Goal: Task Accomplishment & Management: Complete application form

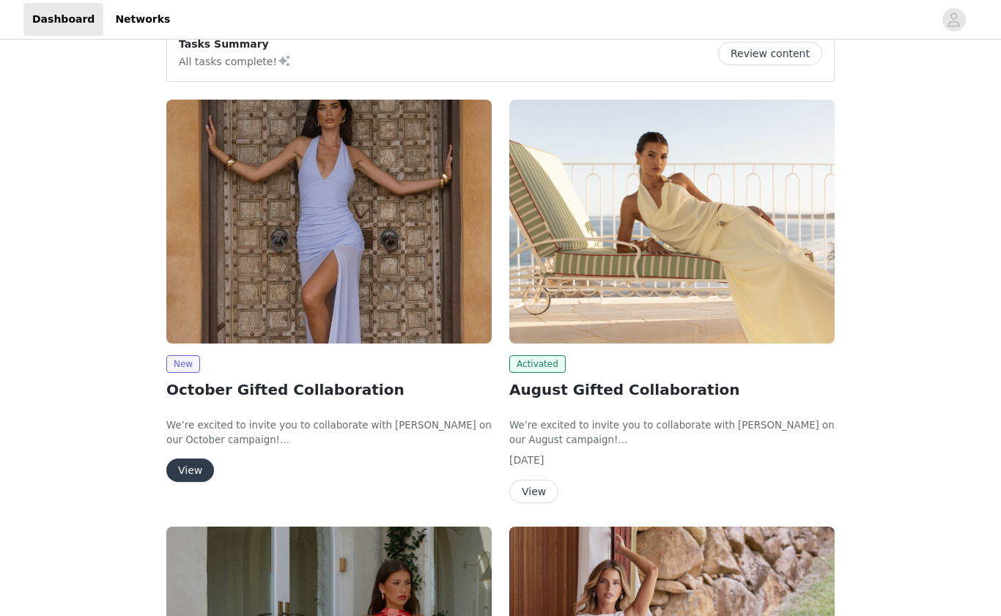
scroll to position [143, 0]
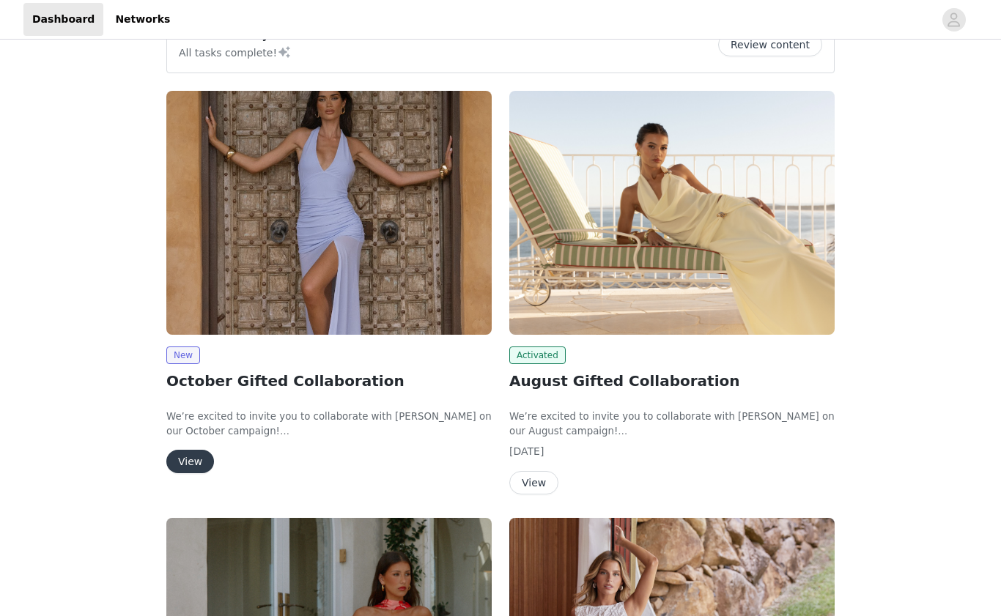
click at [183, 465] on button "View" at bounding box center [190, 461] width 48 height 23
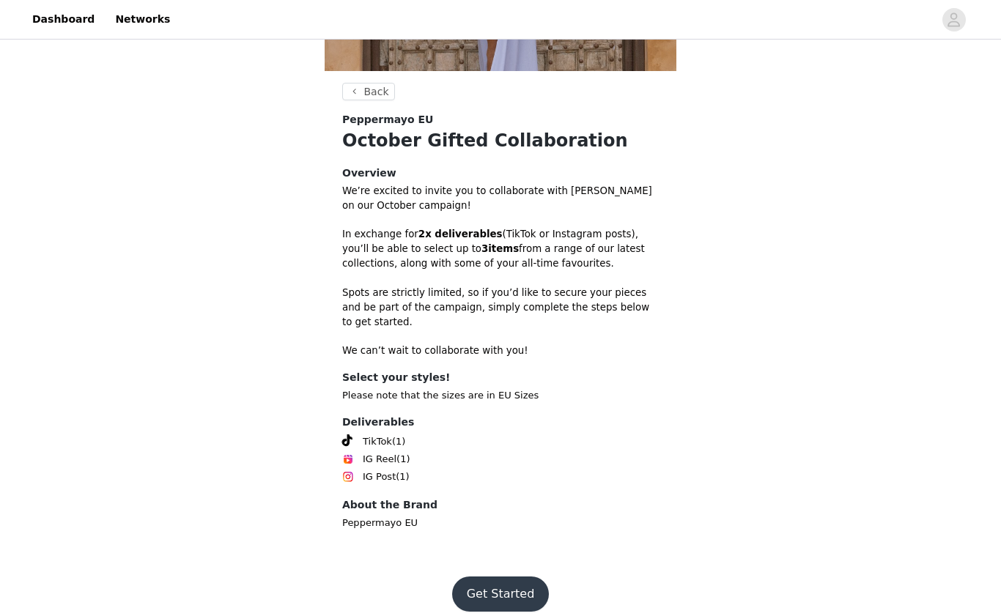
scroll to position [314, 0]
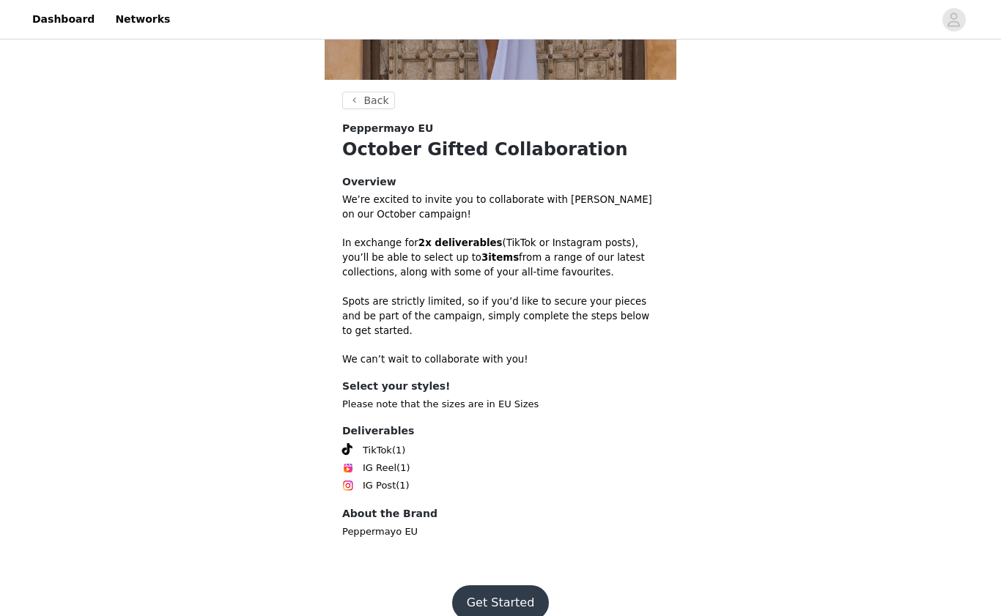
click at [501, 586] on button "Get Started" at bounding box center [500, 603] width 97 height 35
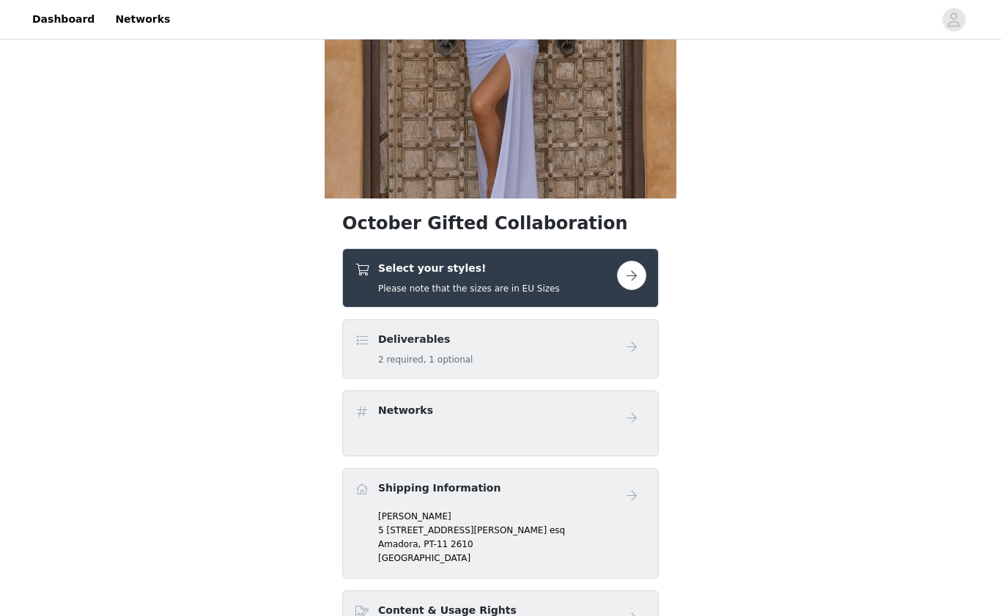
scroll to position [207, 0]
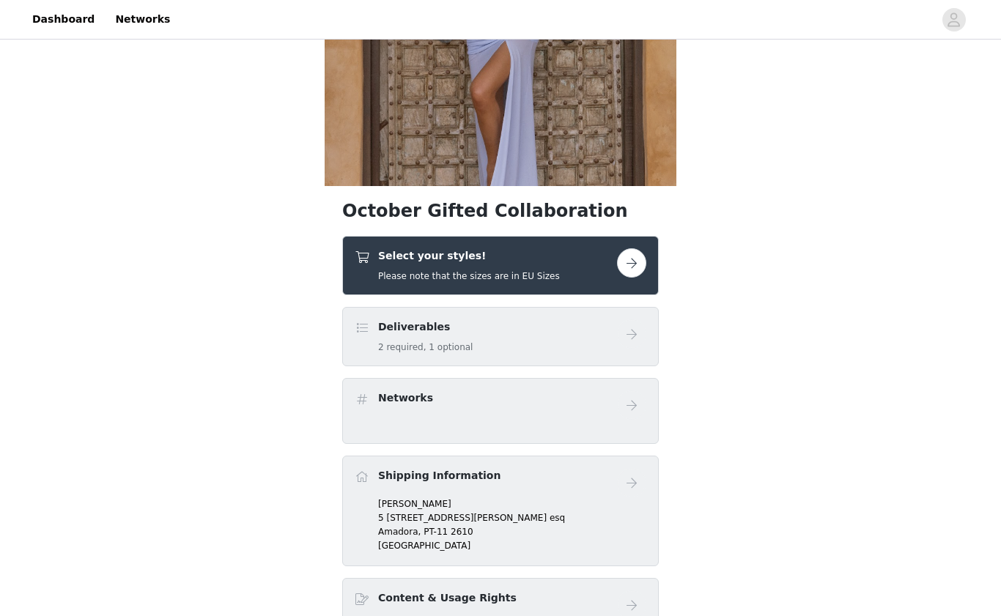
click at [460, 340] on div "Deliverables 2 required, 1 optional" at bounding box center [425, 337] width 95 height 34
click at [484, 282] on h5 "Please note that the sizes are in EU Sizes" at bounding box center [469, 276] width 182 height 13
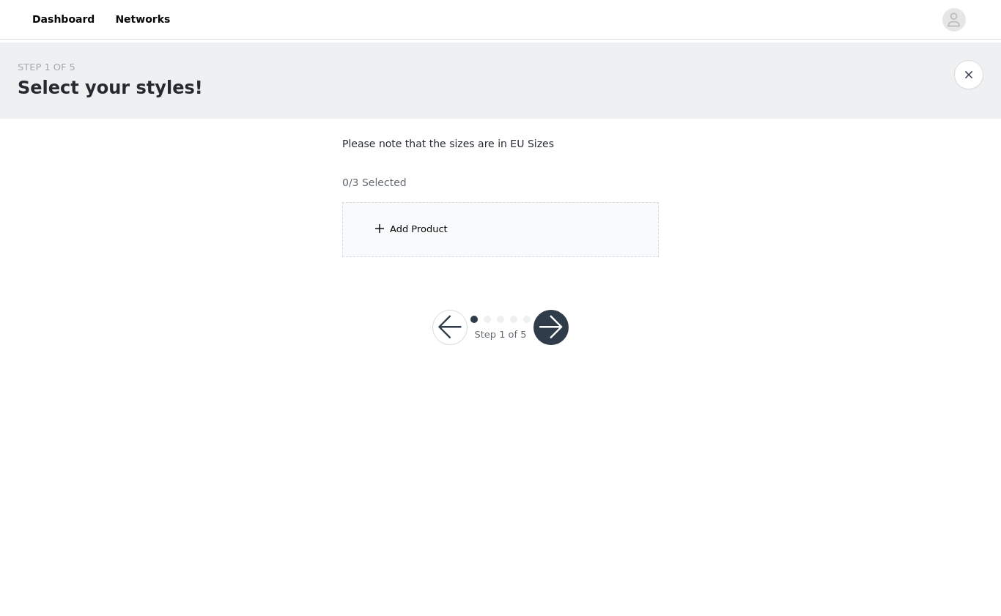
click at [464, 243] on div "Add Product" at bounding box center [500, 229] width 317 height 55
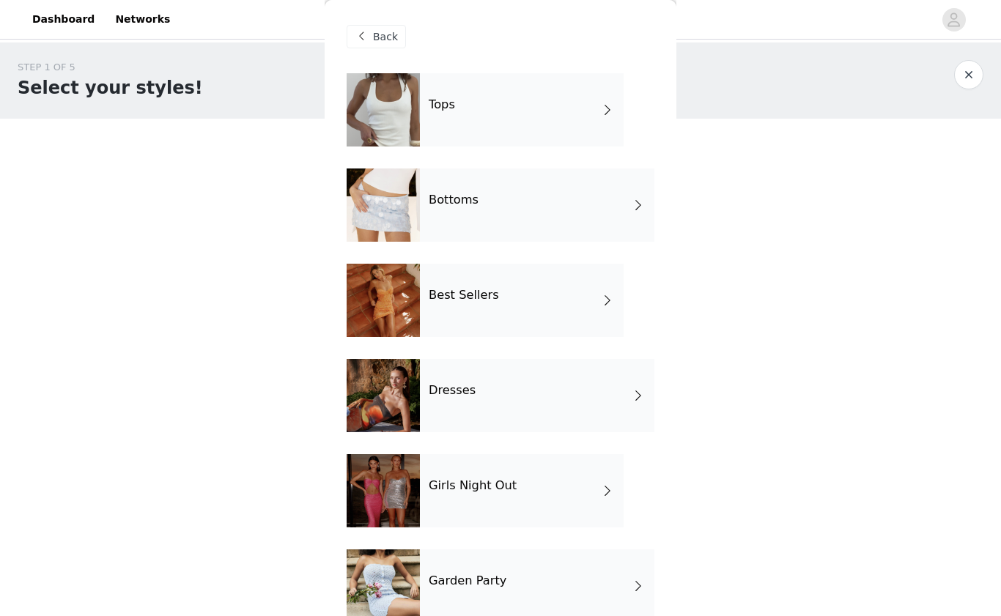
click at [465, 119] on div "Tops" at bounding box center [522, 109] width 204 height 73
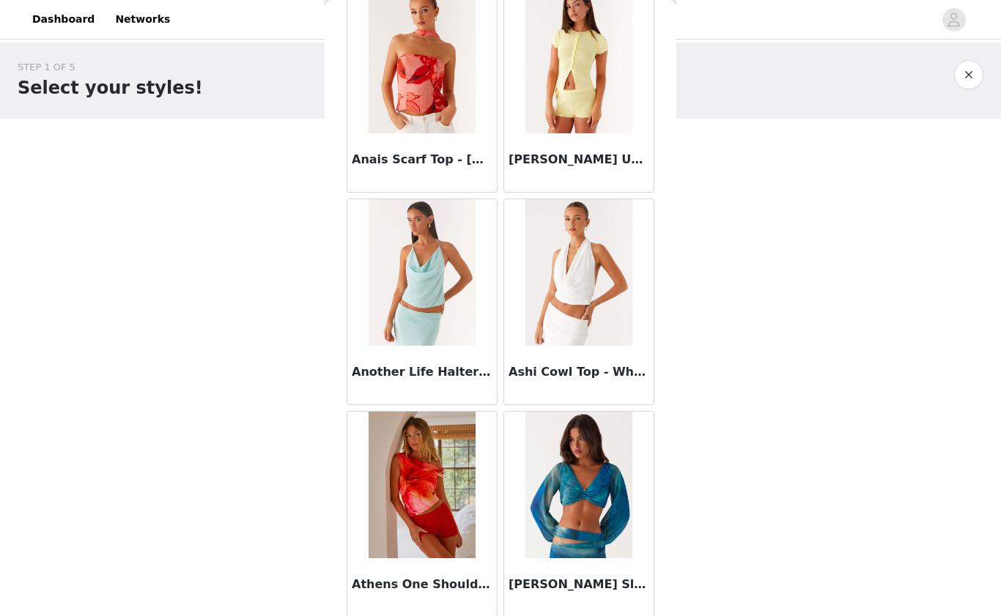
scroll to position [317, 0]
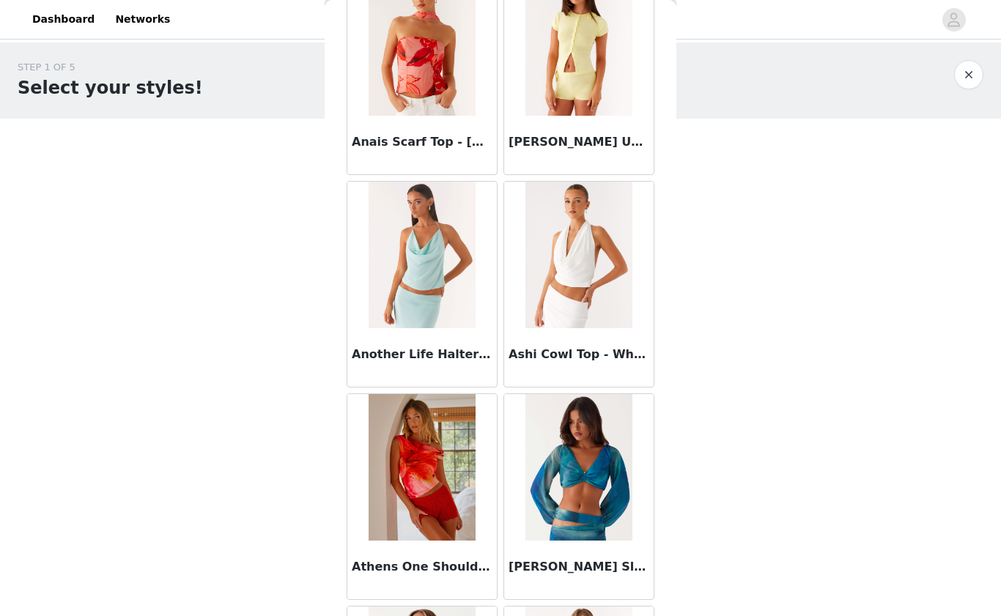
click at [550, 144] on h3 "[PERSON_NAME] Up Knit Top - Yellow" at bounding box center [579, 142] width 141 height 18
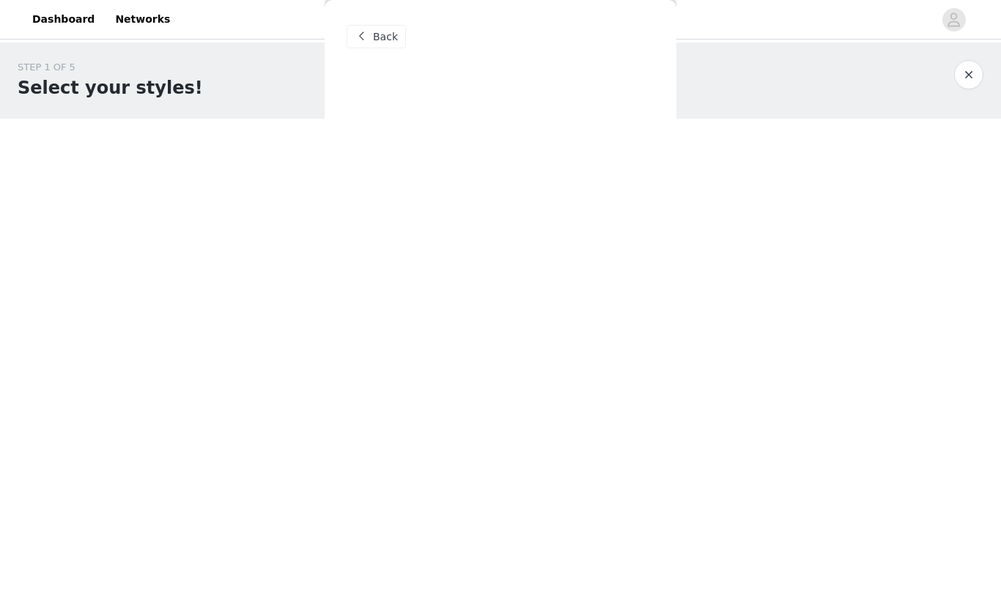
scroll to position [0, 0]
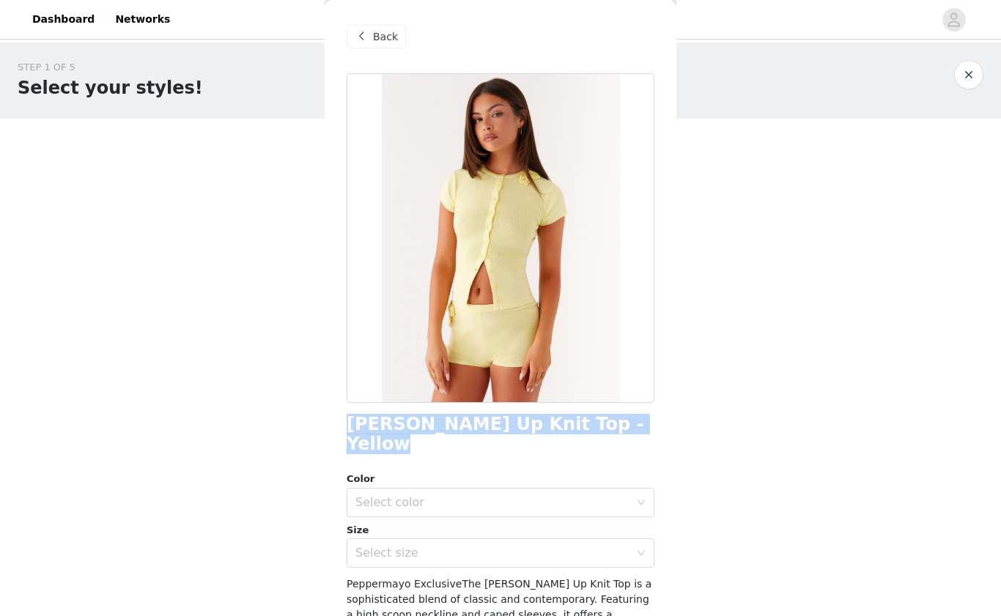
drag, startPoint x: 343, startPoint y: 428, endPoint x: 624, endPoint y: 421, distance: 281.5
click at [624, 422] on div "Back [PERSON_NAME] Up Knit Top - Yellow Color Select color Size Select size Pep…" at bounding box center [501, 308] width 352 height 616
copy h1 "[PERSON_NAME] Up Knit Top - Yellow"
click at [377, 30] on span "Back" at bounding box center [385, 36] width 25 height 15
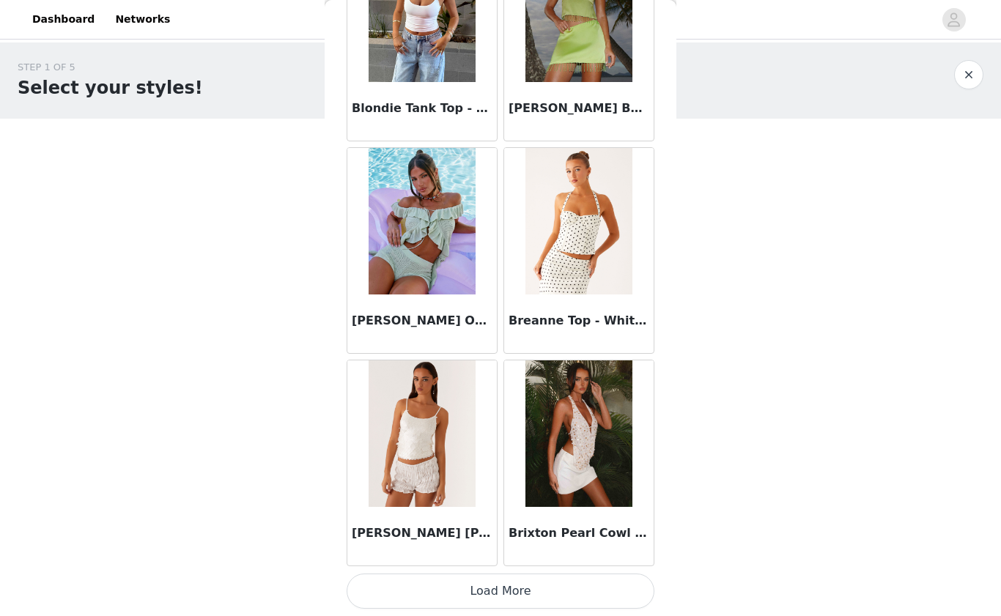
scroll to position [1626, 0]
click at [471, 586] on button "Load More" at bounding box center [501, 591] width 308 height 35
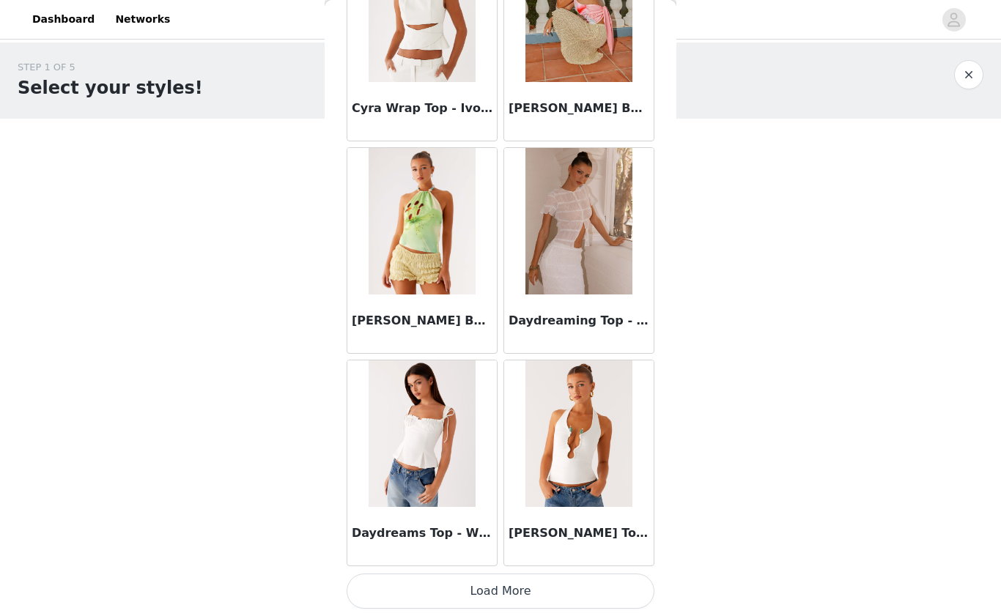
scroll to position [3752, 0]
click at [456, 593] on button "Load More" at bounding box center [501, 591] width 308 height 35
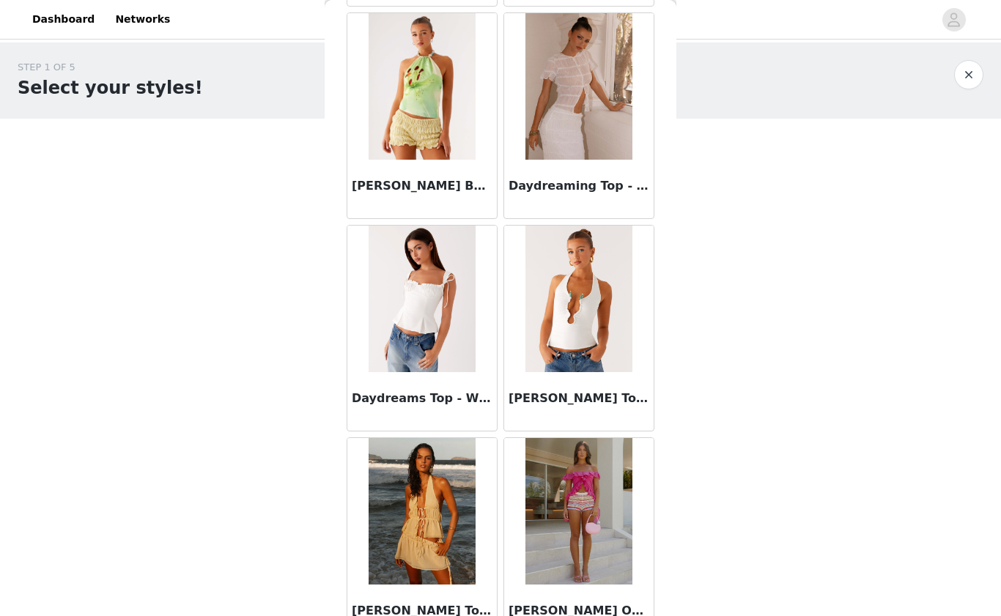
scroll to position [3891, 0]
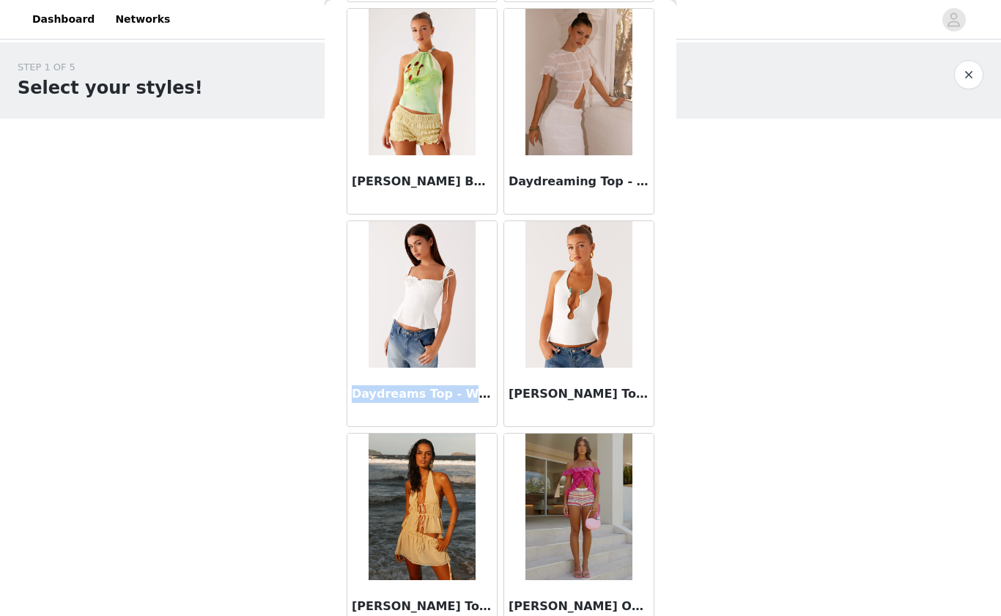
drag, startPoint x: 354, startPoint y: 395, endPoint x: 481, endPoint y: 394, distance: 126.8
click at [481, 394] on h3 "Daydreams Top - White" at bounding box center [422, 395] width 141 height 18
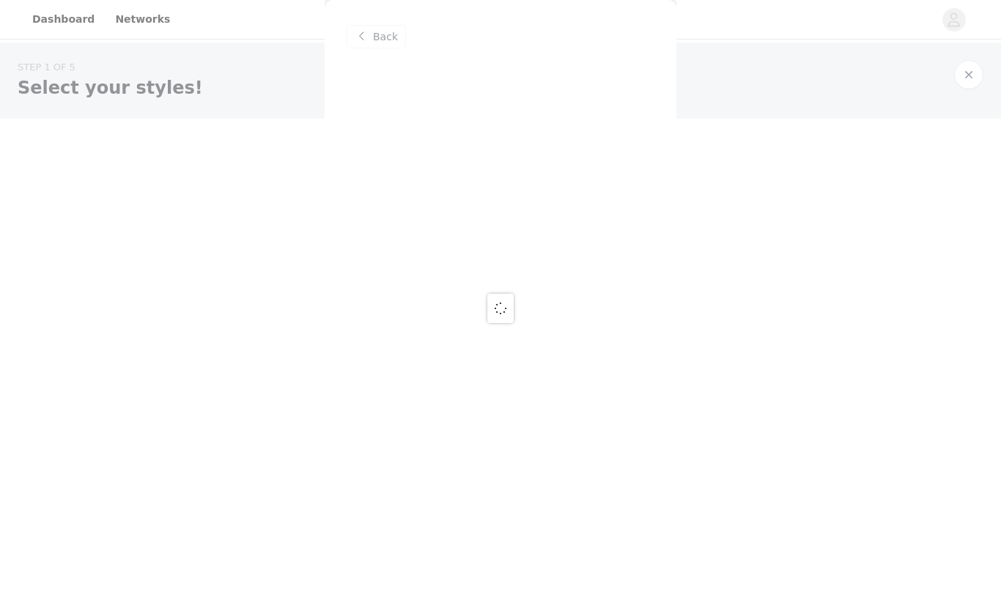
scroll to position [0, 0]
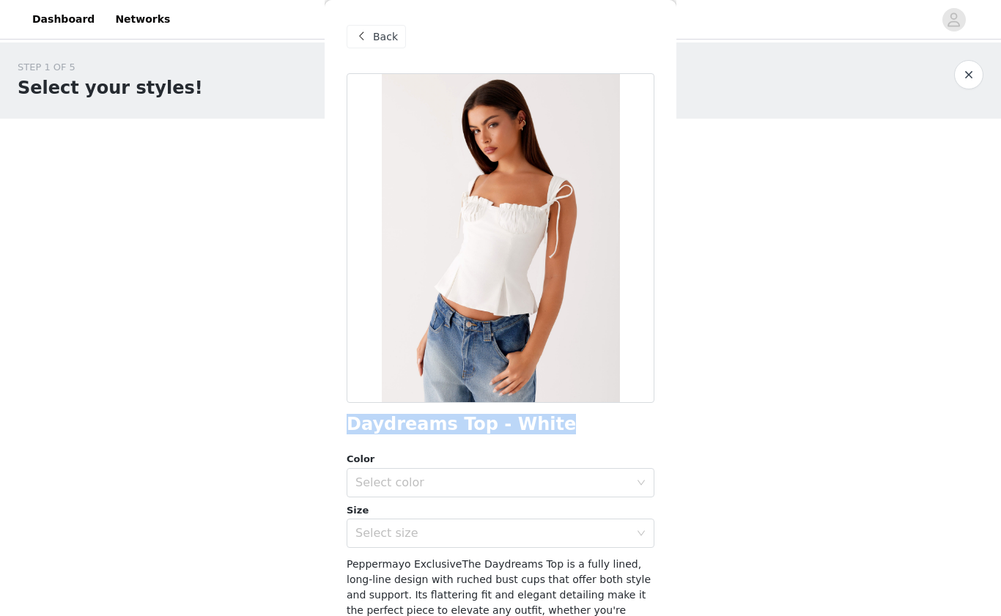
drag, startPoint x: 507, startPoint y: 426, endPoint x: 347, endPoint y: 424, distance: 160.5
click at [347, 424] on div "Daydreams Top - White" at bounding box center [501, 425] width 308 height 20
copy h1 "Daydreams Top - White"
click at [359, 37] on span at bounding box center [362, 37] width 18 height 18
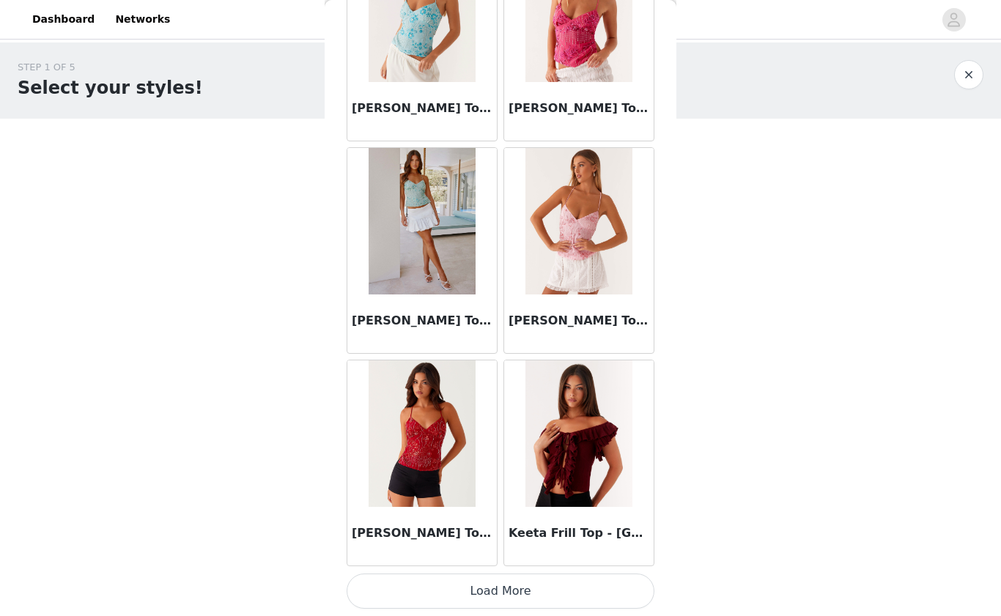
click at [467, 592] on button "Load More" at bounding box center [501, 591] width 308 height 35
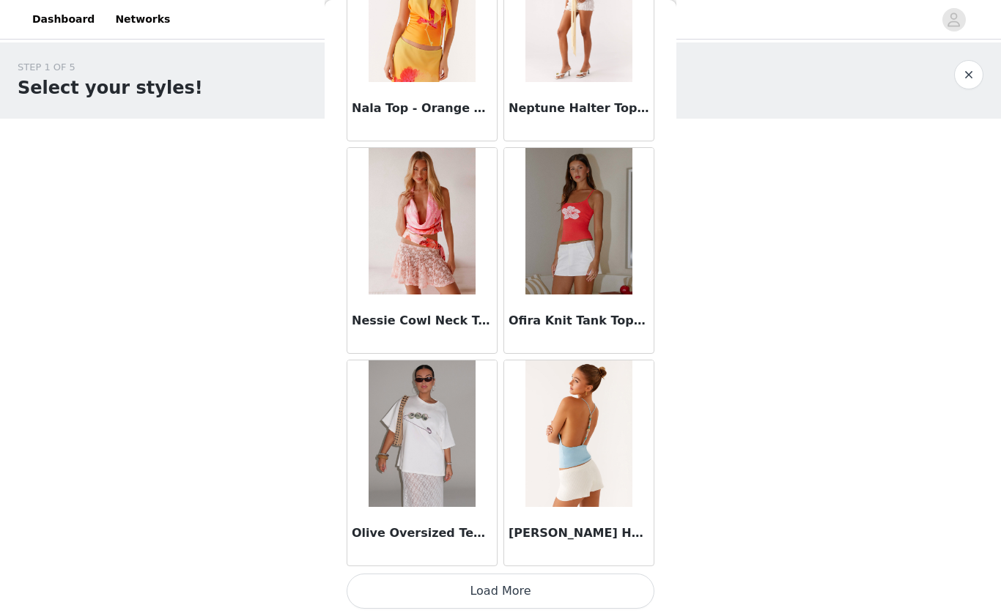
scroll to position [8003, 0]
click at [498, 591] on button "Load More" at bounding box center [501, 591] width 308 height 35
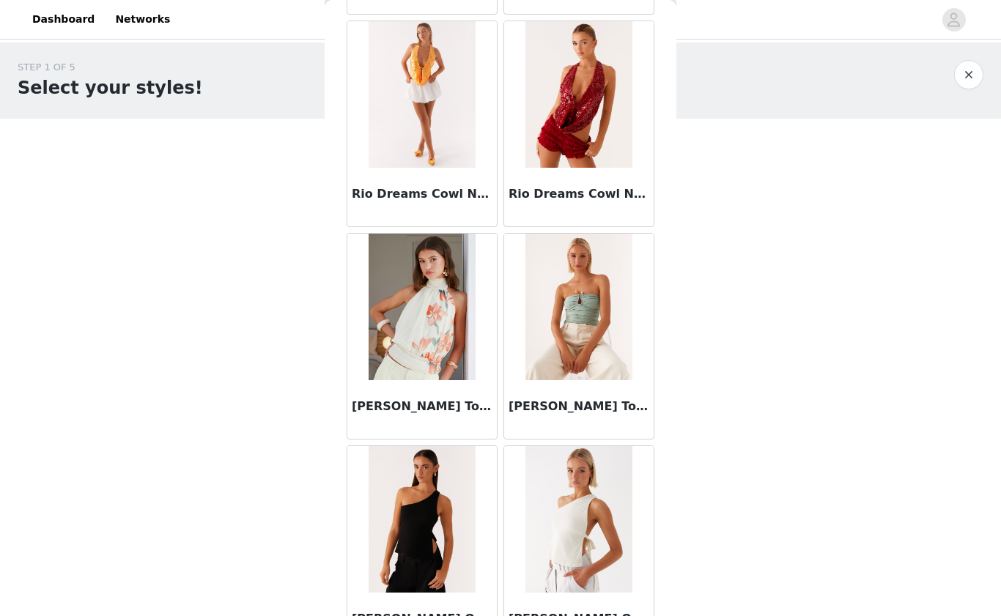
scroll to position [10044, 0]
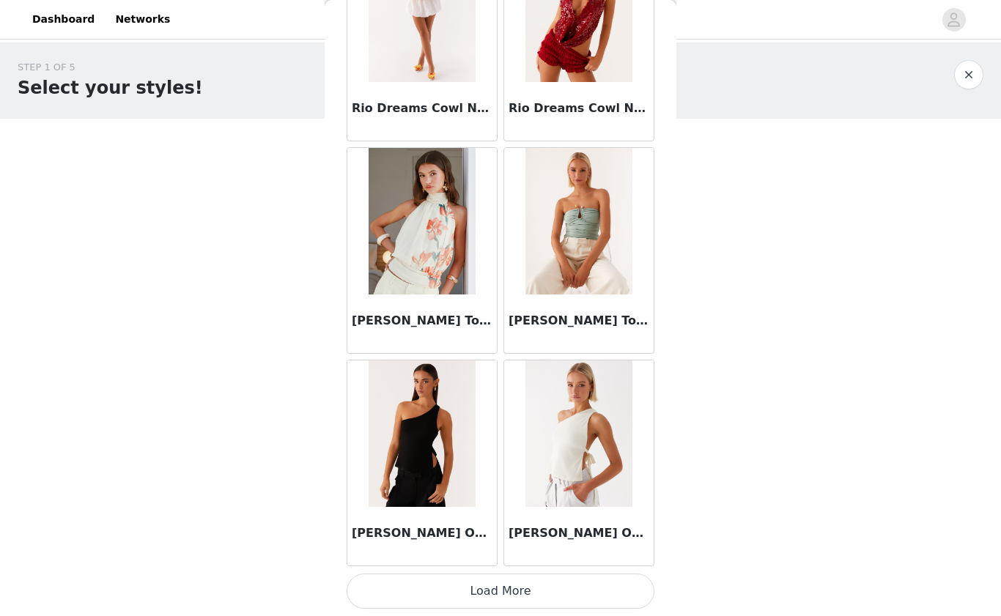
click at [490, 591] on button "Load More" at bounding box center [501, 591] width 308 height 35
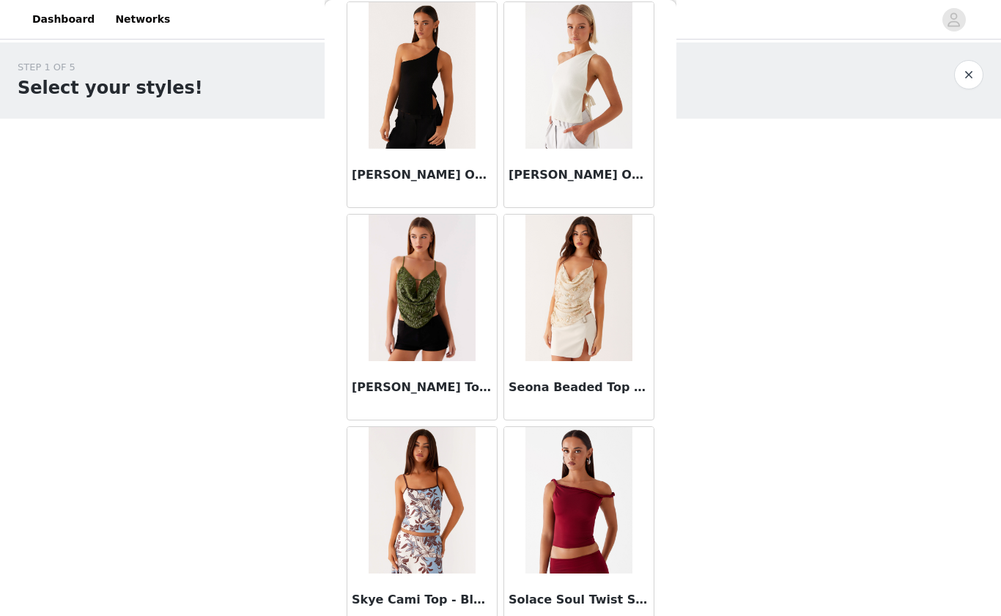
scroll to position [10317, 0]
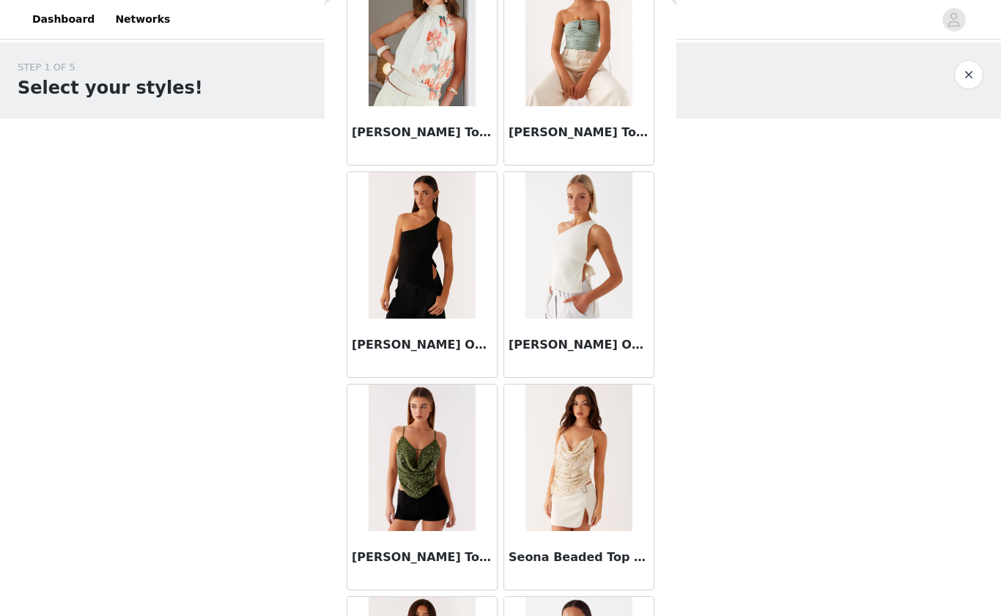
click at [410, 98] on img at bounding box center [422, 33] width 106 height 147
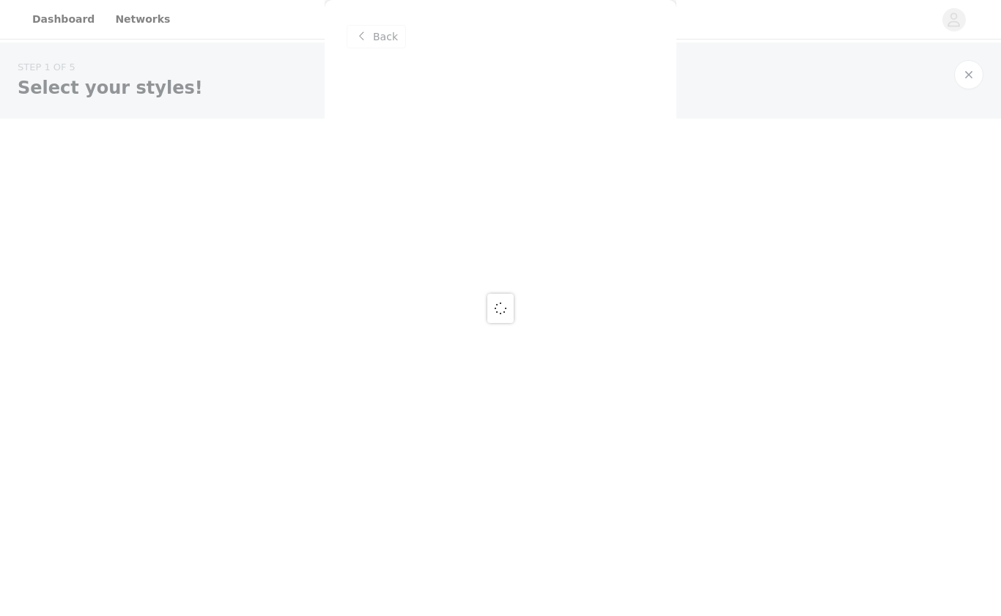
scroll to position [0, 0]
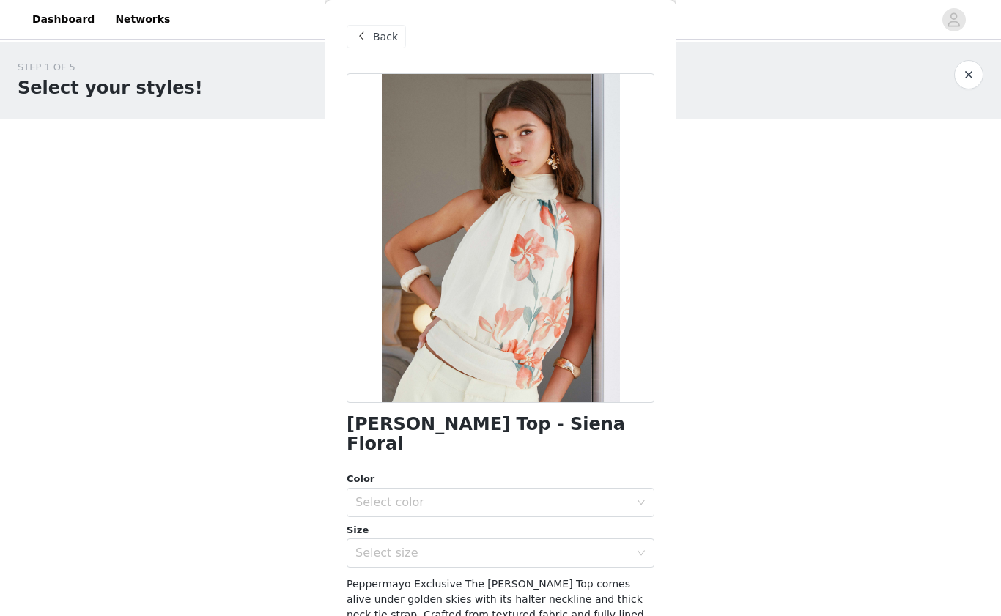
drag, startPoint x: 617, startPoint y: 432, endPoint x: 378, endPoint y: 411, distance: 239.8
click at [378, 411] on div "Romelia Halter Top - Siena Floral Color Select color Size Select size Peppermay…" at bounding box center [501, 440] width 308 height 734
copy h1 "Romelia Halter Top - Siena Floral"
click at [377, 37] on span "Back" at bounding box center [385, 36] width 25 height 15
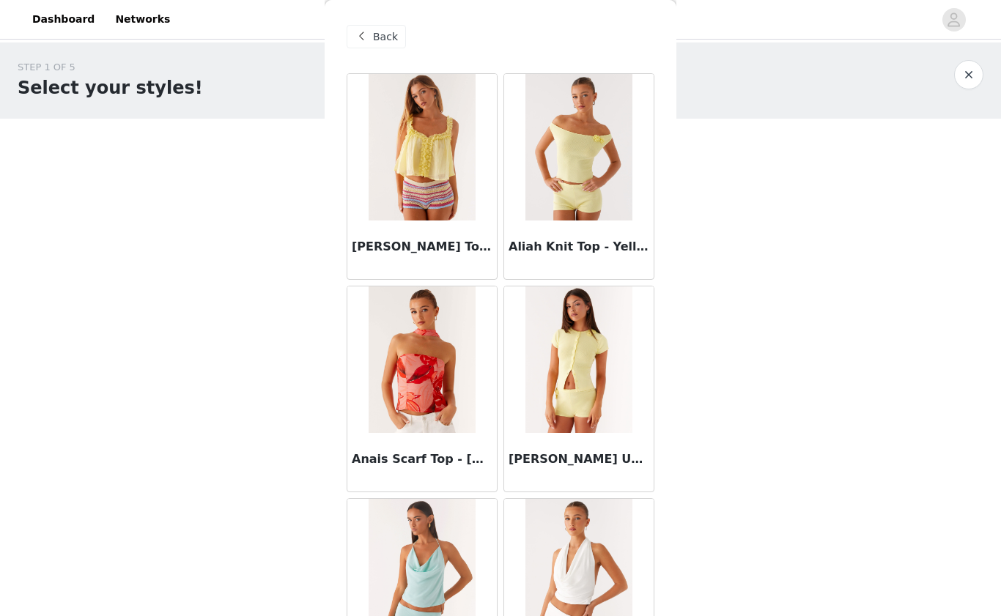
click at [376, 37] on span "Back" at bounding box center [385, 36] width 25 height 15
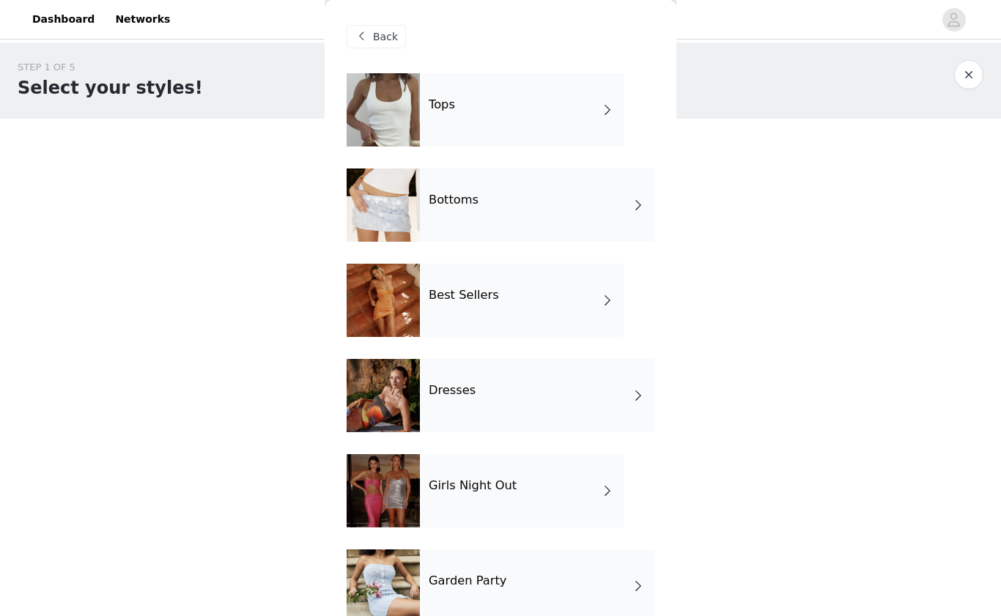
click at [436, 196] on h4 "Bottoms" at bounding box center [454, 200] width 50 height 13
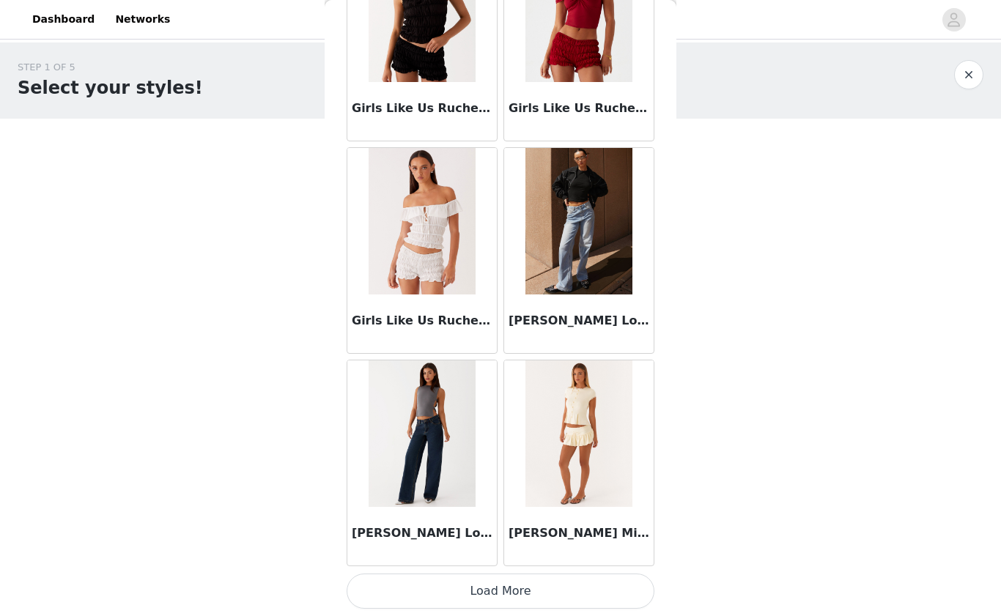
scroll to position [1626, 0]
click at [484, 589] on button "Load More" at bounding box center [501, 591] width 308 height 35
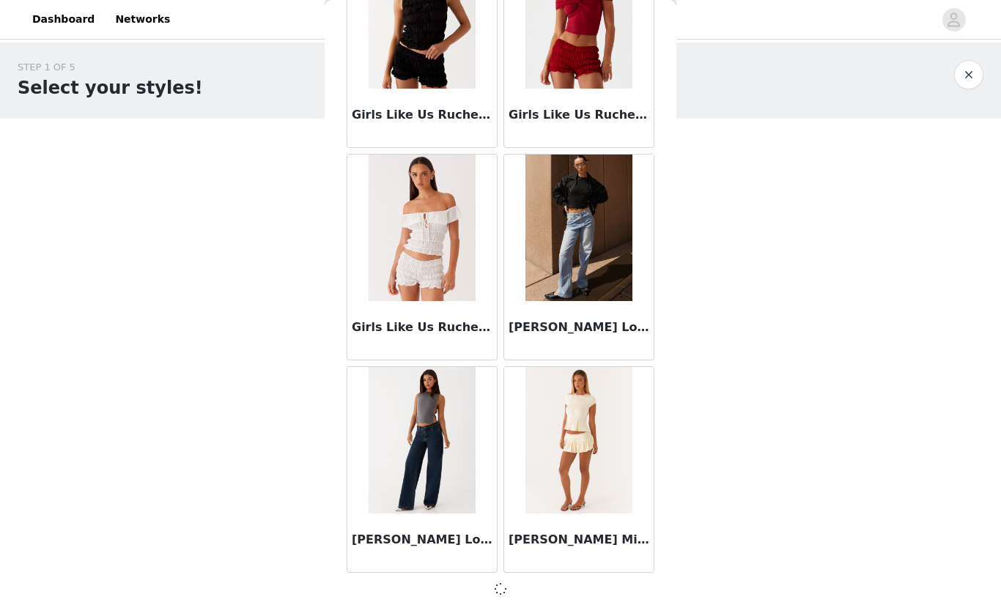
scroll to position [1620, 0]
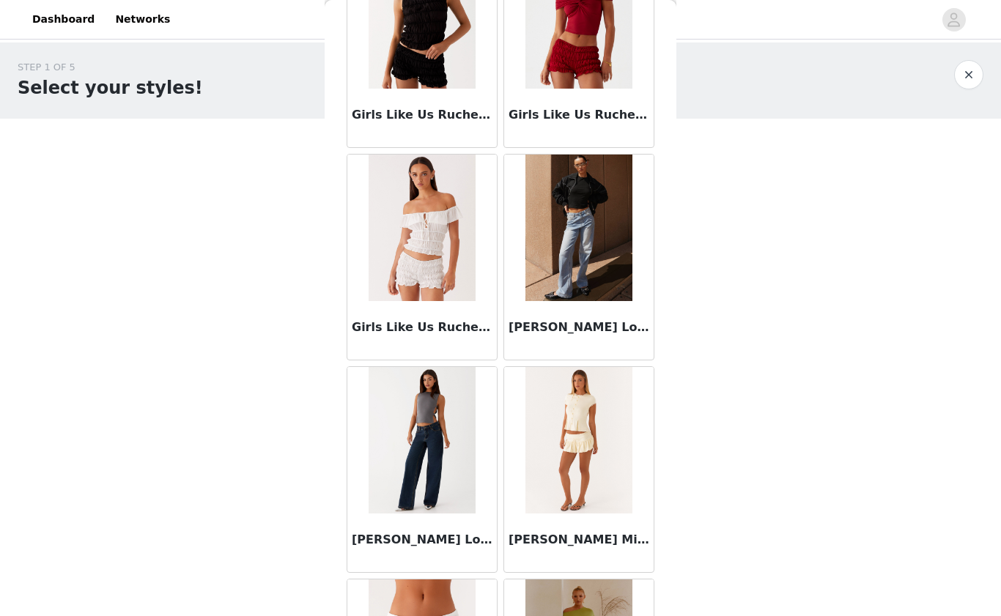
click at [527, 542] on h3 "Landon Mini Skort - Lemon" at bounding box center [579, 540] width 141 height 18
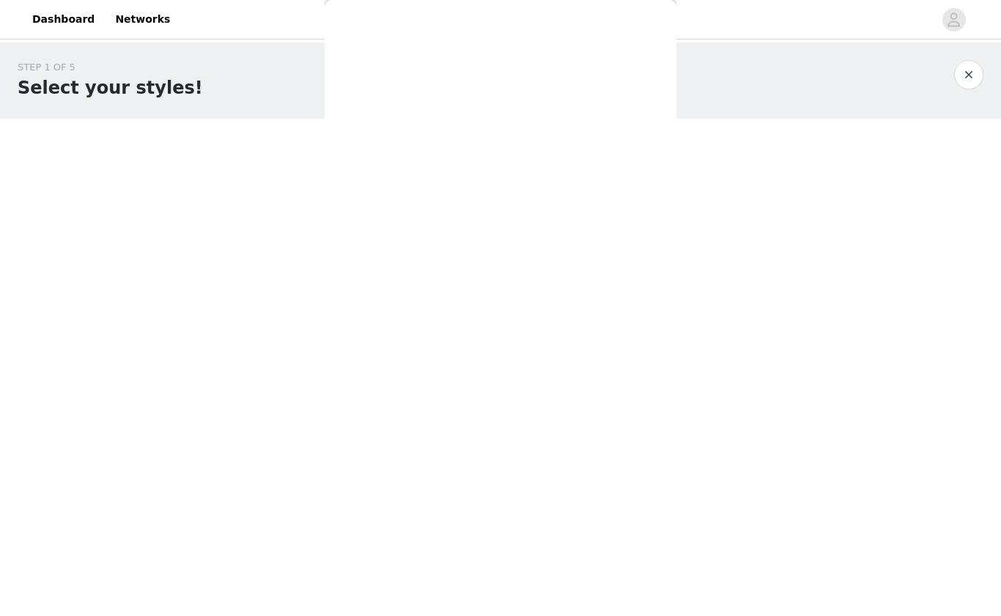
scroll to position [0, 0]
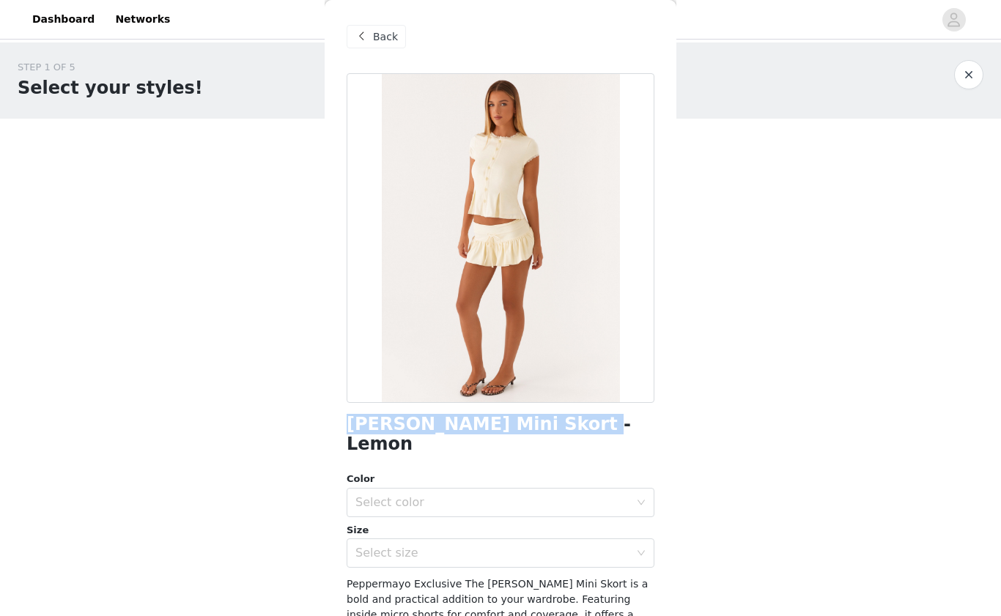
drag, startPoint x: 570, startPoint y: 424, endPoint x: 344, endPoint y: 424, distance: 225.8
click at [344, 424] on div "Back Landon Mini Skort - Lemon Color Select color Size Select size Peppermayo E…" at bounding box center [501, 308] width 352 height 616
copy h1 "Landon Mini Skort - Lemon"
click at [371, 35] on div "Back" at bounding box center [376, 36] width 59 height 23
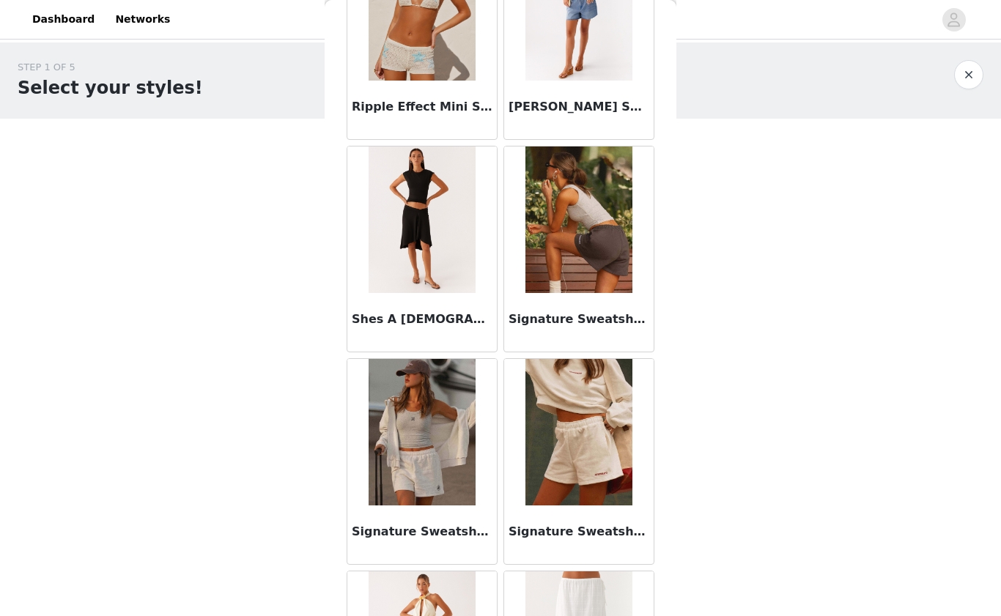
scroll to position [3540, 0]
click at [457, 292] on img at bounding box center [422, 220] width 106 height 147
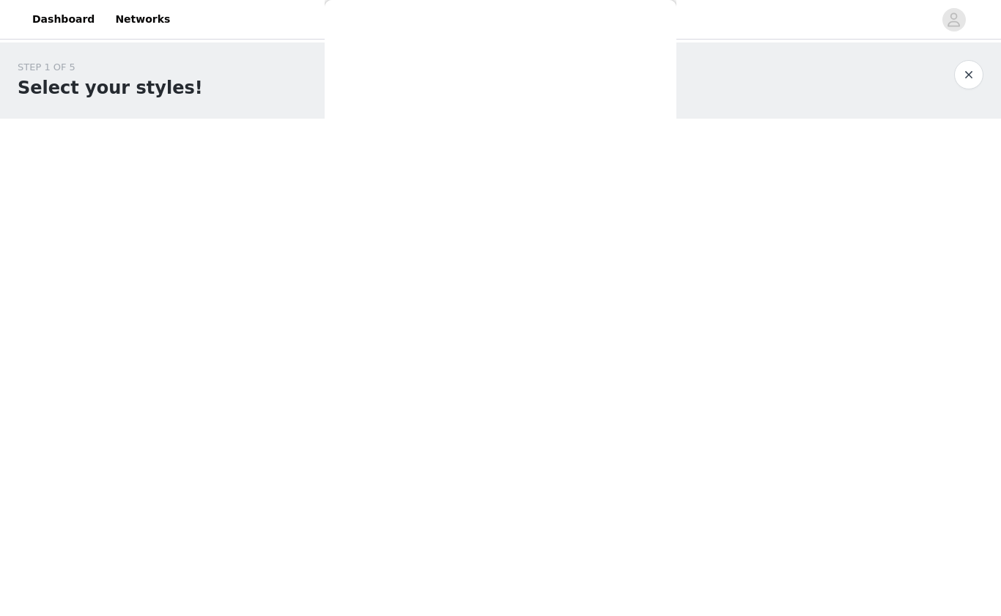
scroll to position [0, 0]
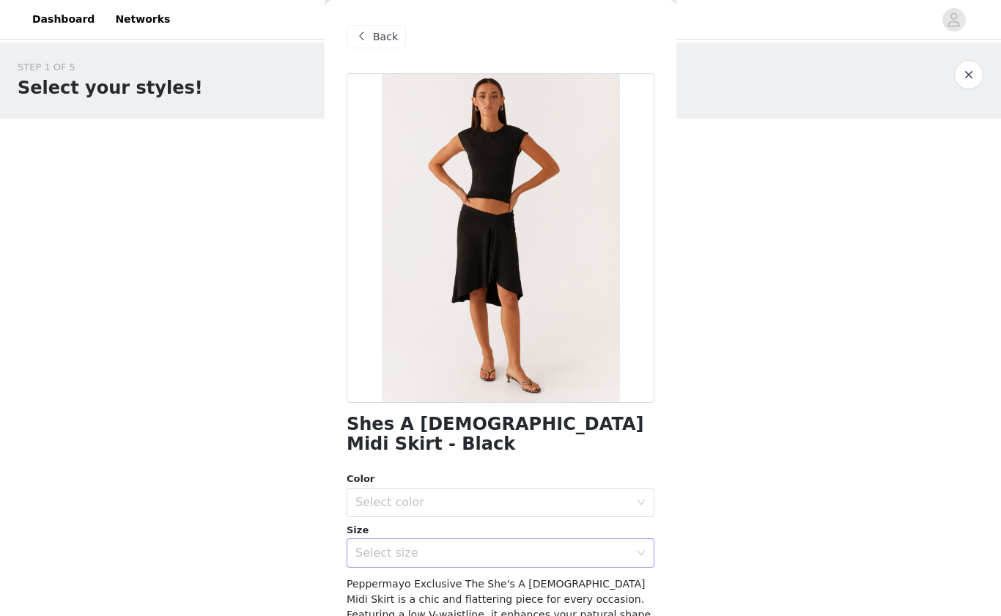
click at [446, 539] on div "Select size" at bounding box center [495, 553] width 281 height 28
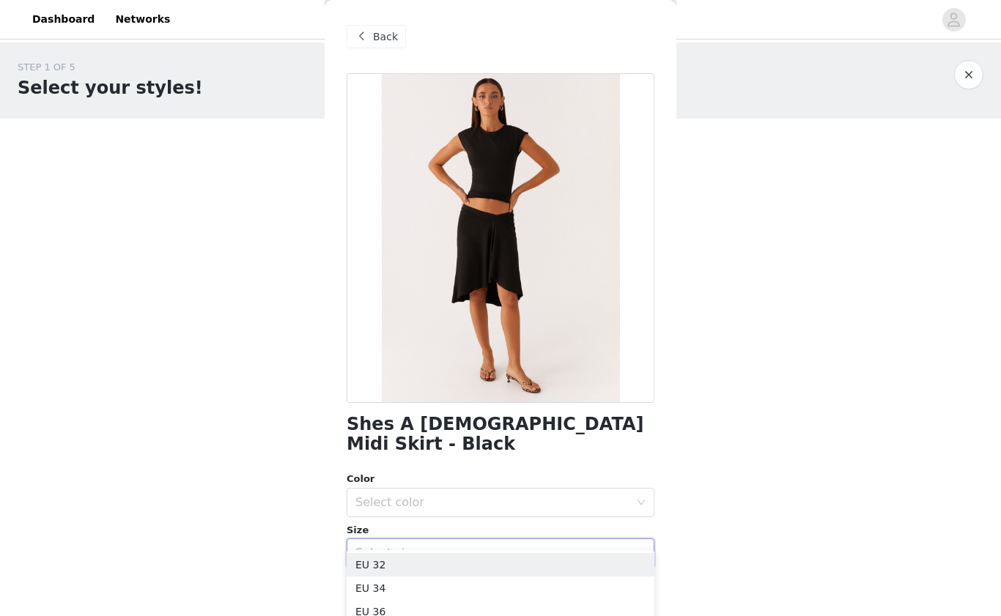
click at [446, 539] on div "Select size" at bounding box center [495, 553] width 281 height 28
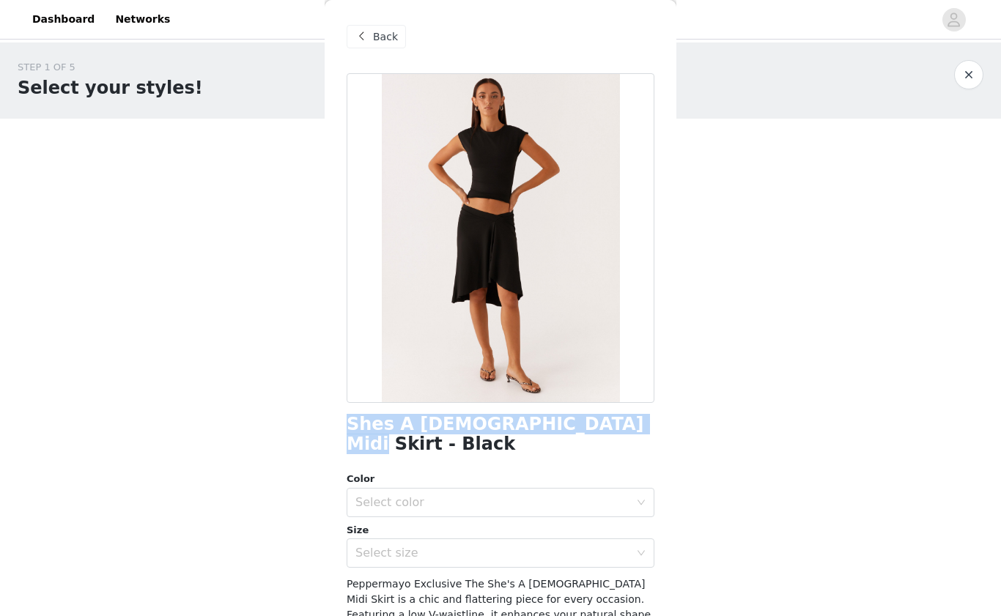
drag, startPoint x: 585, startPoint y: 428, endPoint x: 335, endPoint y: 428, distance: 249.9
click at [335, 428] on div "Back Shes A Lady Midi Skirt - Black Color Select color Size Select size Pepperm…" at bounding box center [501, 308] width 352 height 616
copy h1 "Shes A Lady Midi Skirt - Black"
click at [376, 46] on div "Back" at bounding box center [376, 36] width 59 height 23
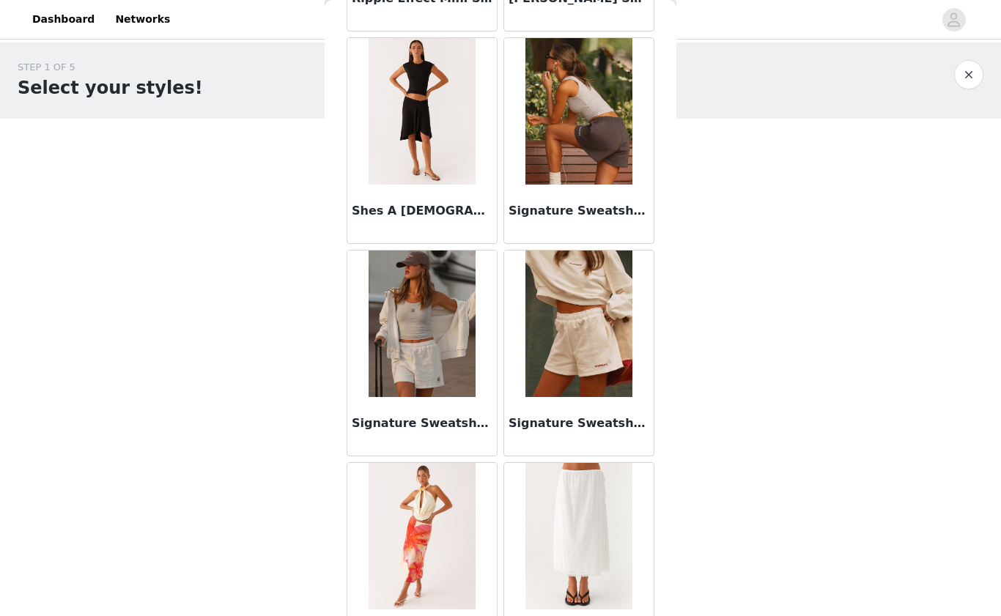
scroll to position [3675, 0]
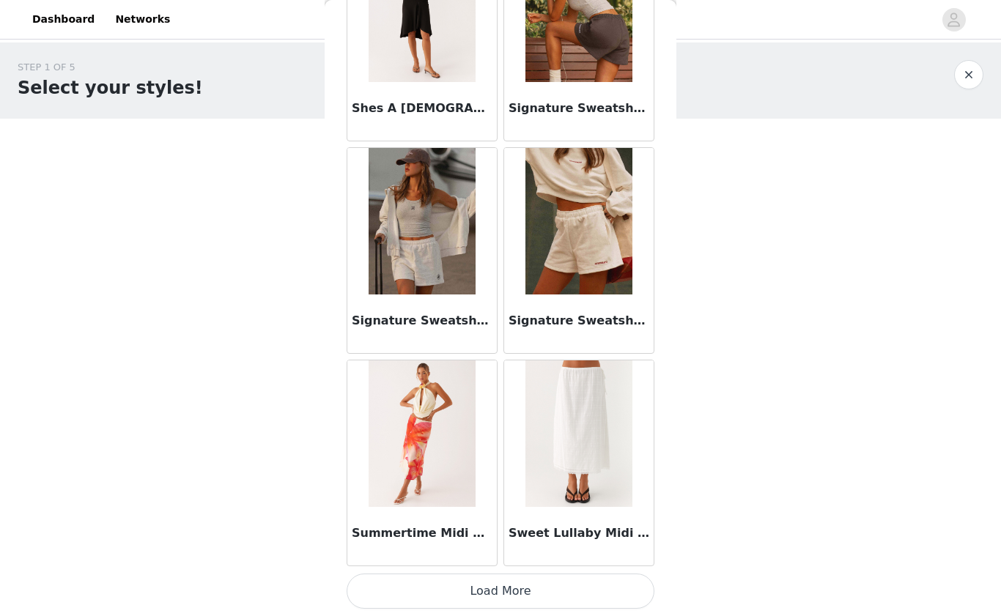
click at [510, 596] on button "Load More" at bounding box center [501, 591] width 308 height 35
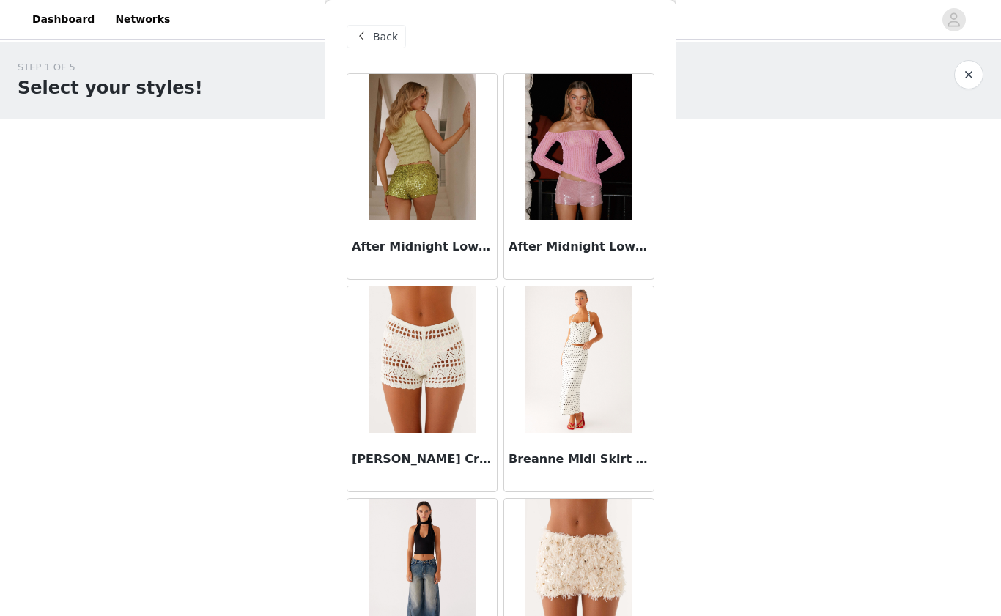
scroll to position [0, 0]
click at [364, 33] on span at bounding box center [362, 37] width 18 height 18
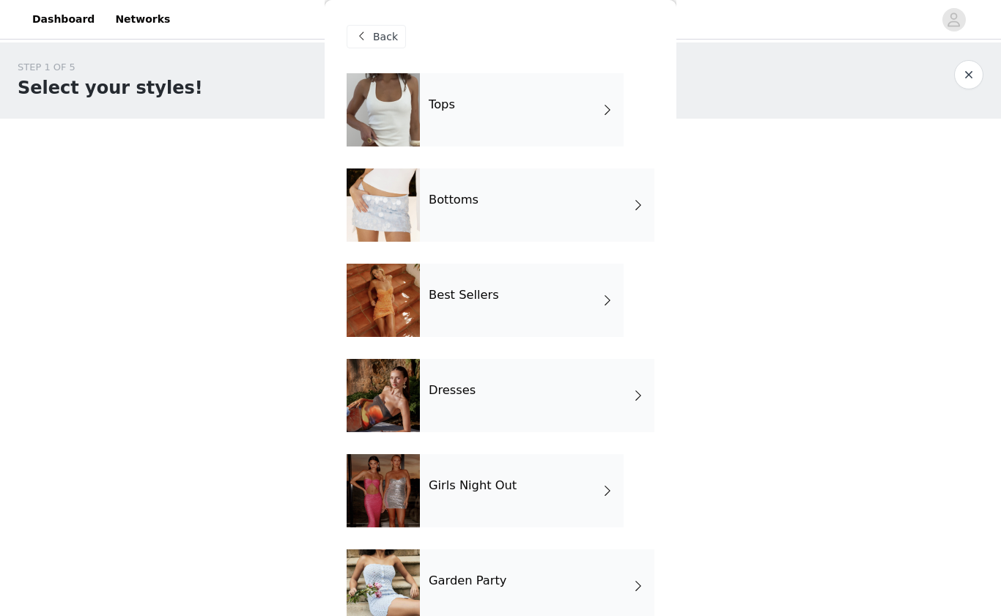
click at [432, 287] on div "Best Sellers" at bounding box center [522, 300] width 204 height 73
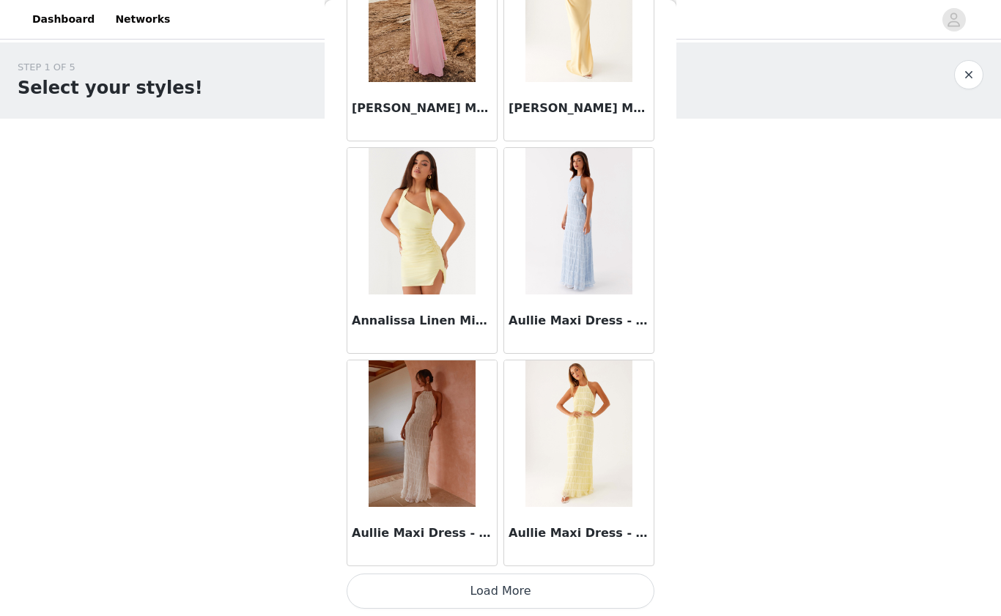
click at [491, 586] on button "Load More" at bounding box center [501, 591] width 308 height 35
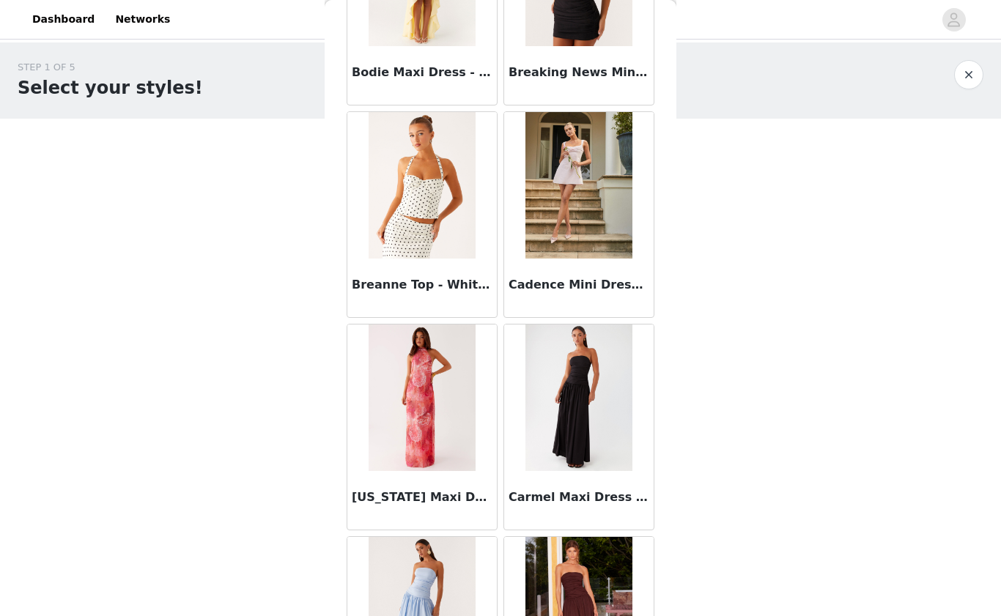
scroll to position [2727, 0]
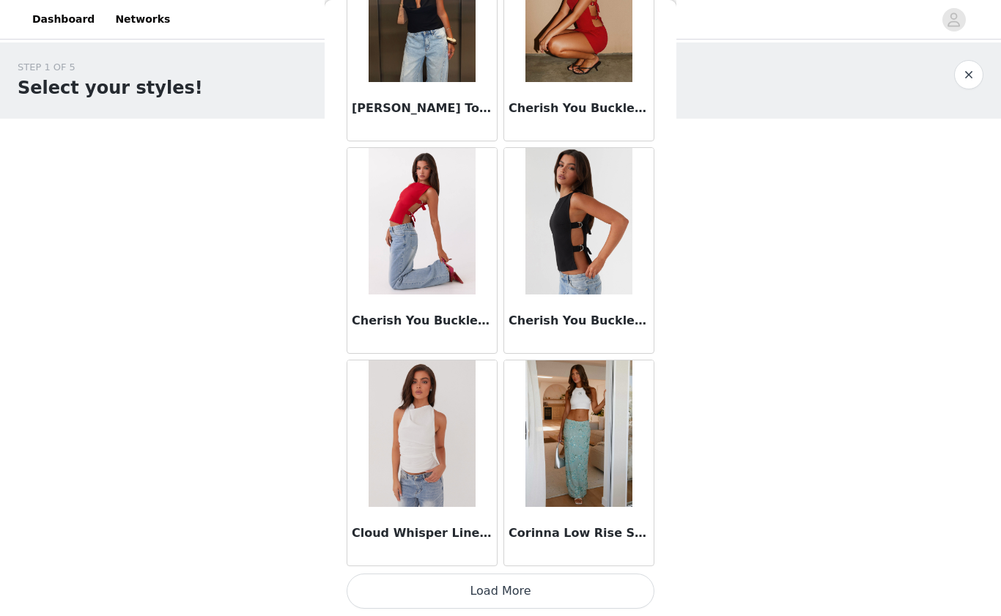
click at [490, 600] on button "Load More" at bounding box center [501, 591] width 308 height 35
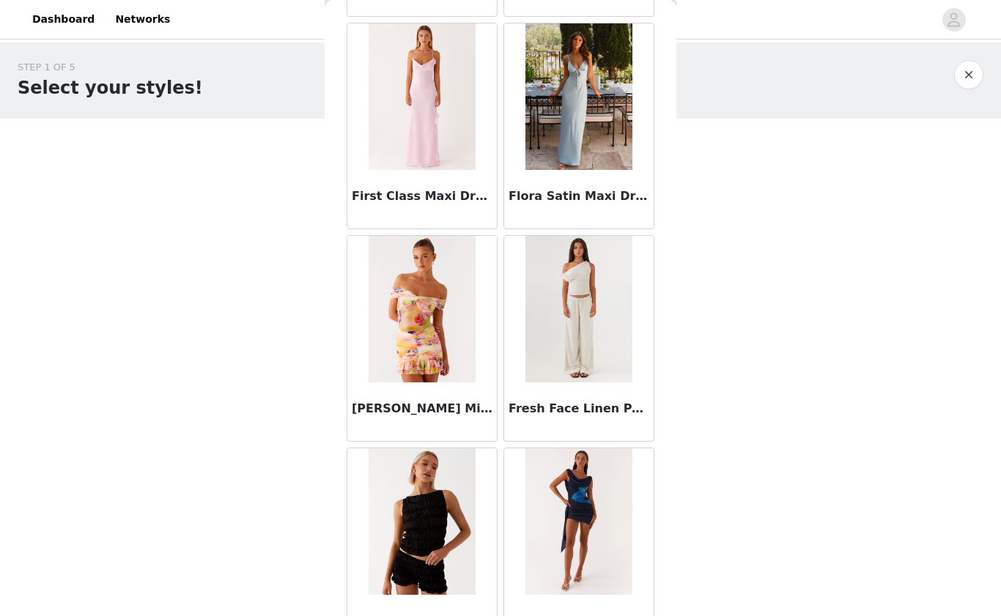
scroll to position [5364, 0]
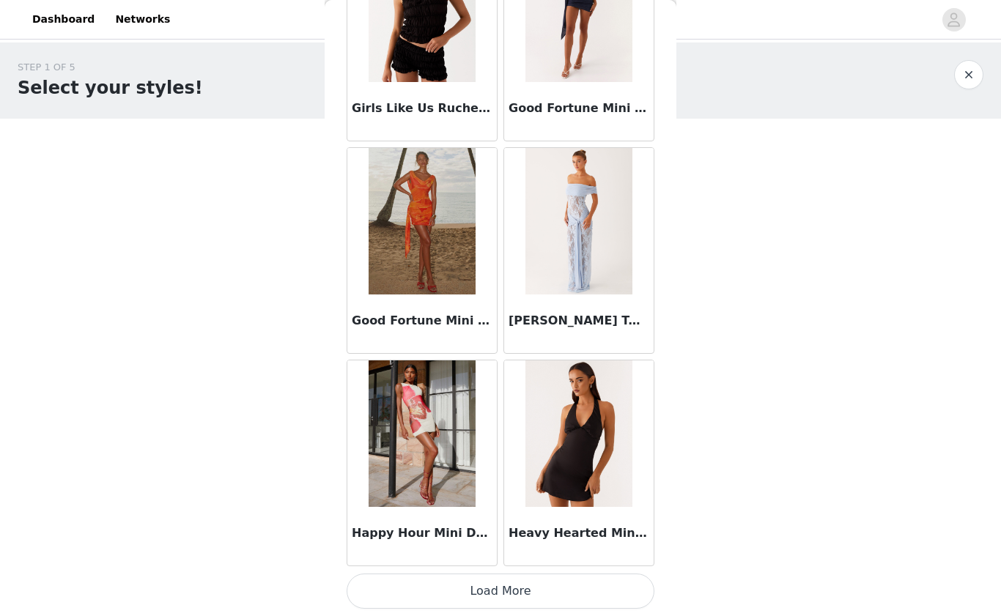
click at [501, 586] on button "Load More" at bounding box center [501, 591] width 308 height 35
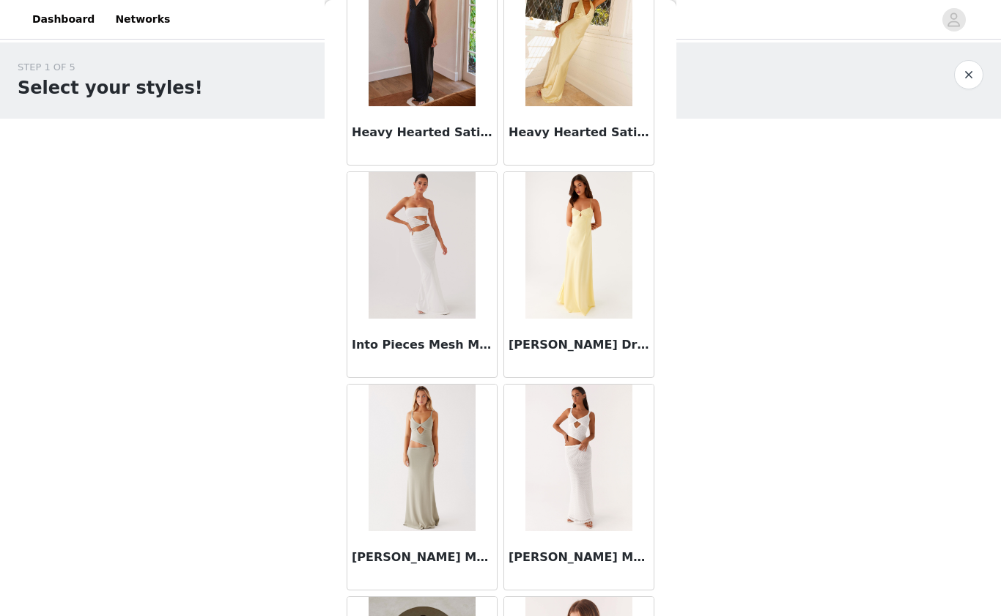
scroll to position [6702, 0]
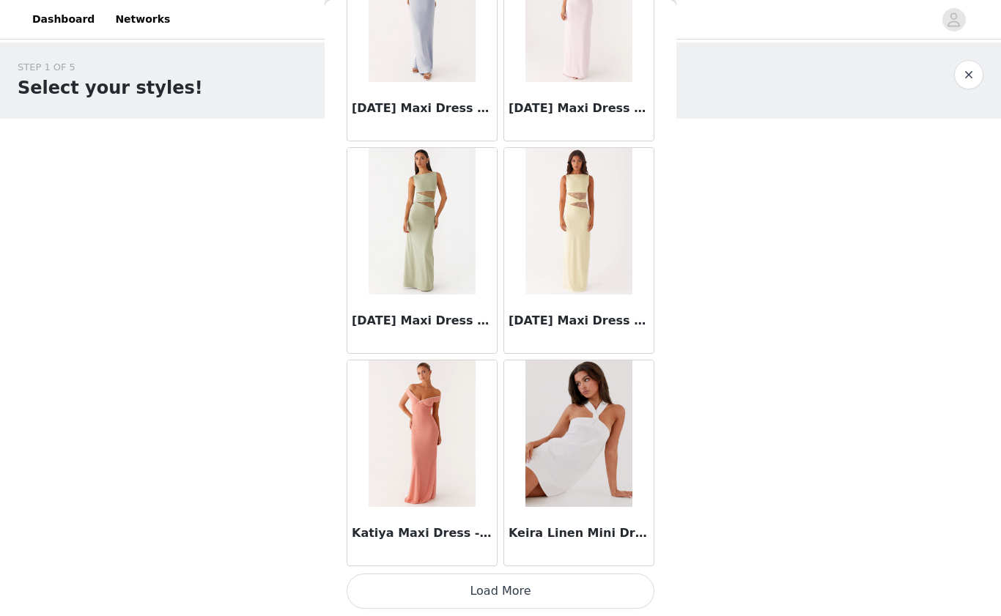
click at [526, 579] on button "Load More" at bounding box center [501, 591] width 308 height 35
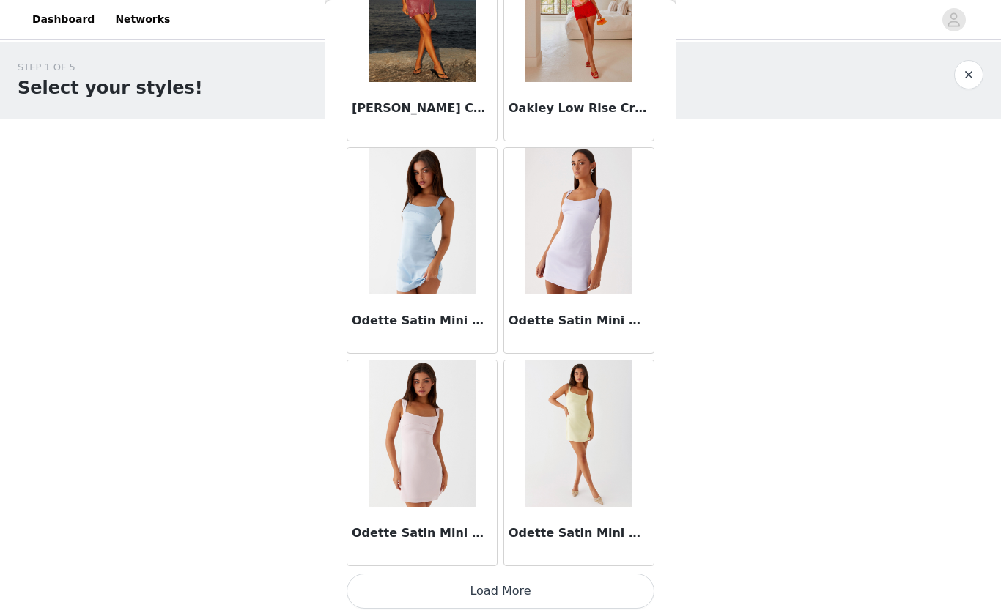
scroll to position [10129, 0]
click at [465, 577] on button "Load More" at bounding box center [501, 591] width 308 height 35
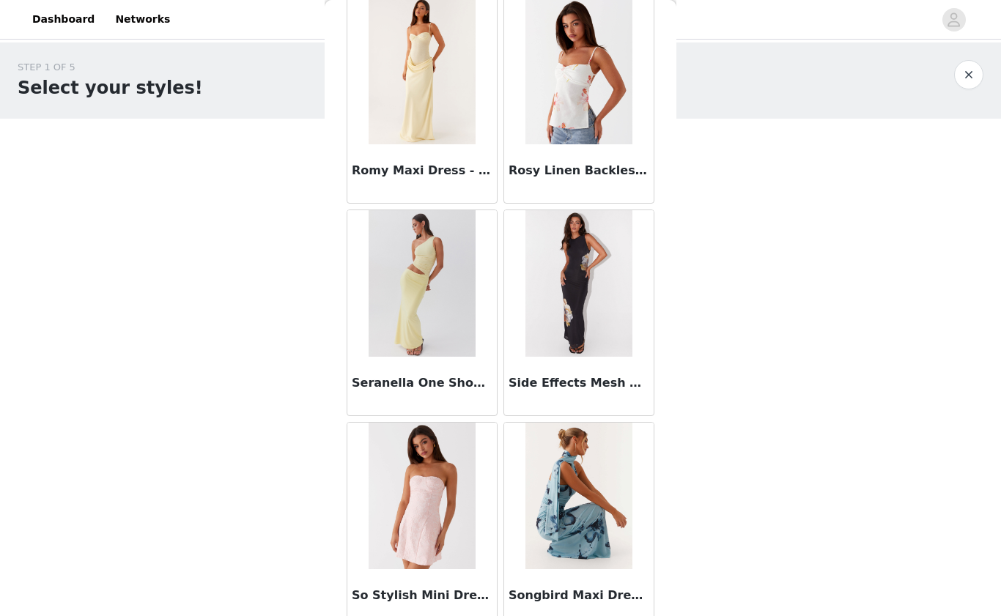
scroll to position [12194, 0]
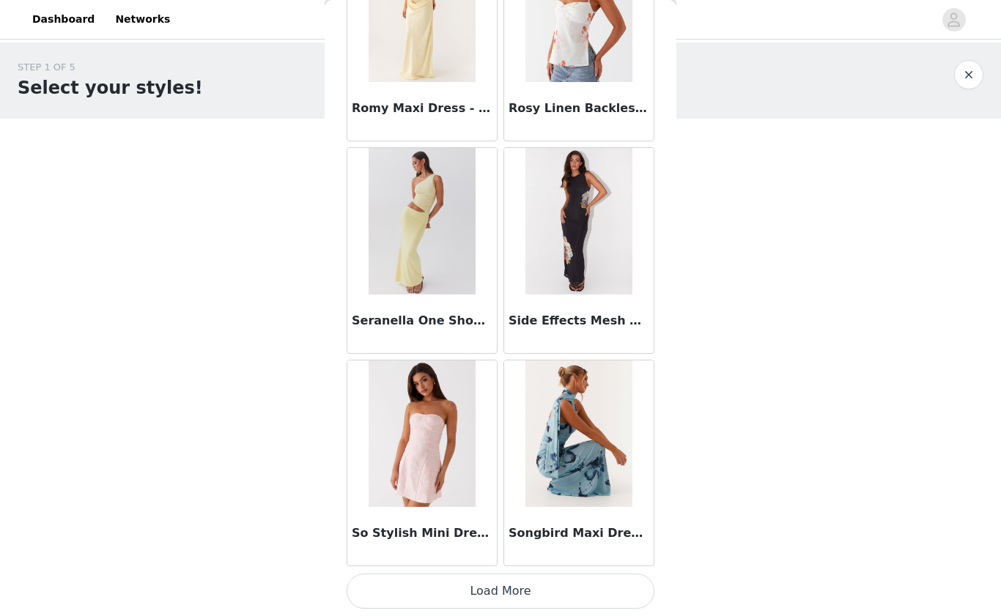
click at [467, 601] on button "Load More" at bounding box center [501, 591] width 308 height 35
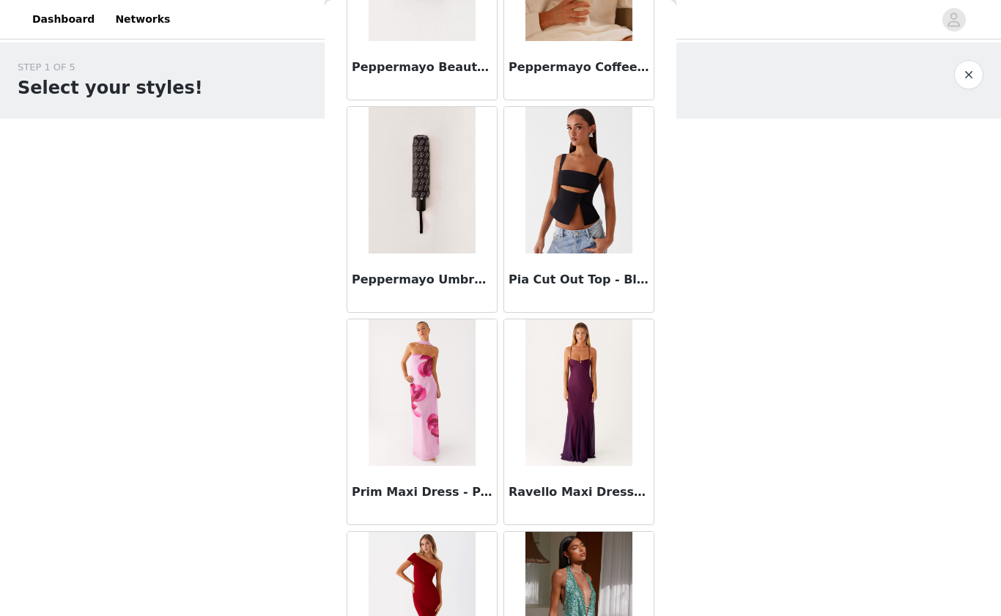
scroll to position [11228, 0]
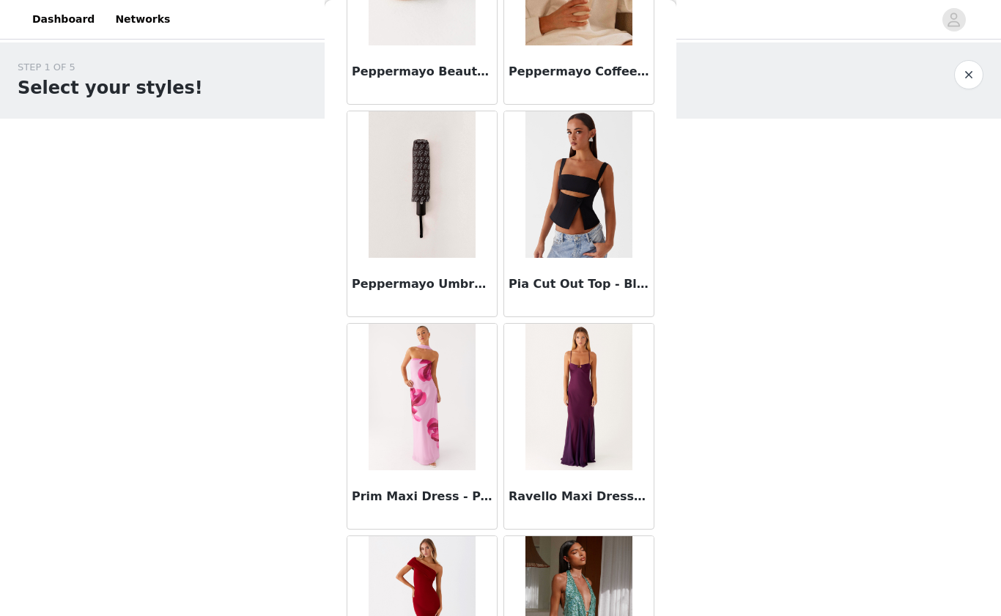
click at [572, 340] on img at bounding box center [579, 397] width 106 height 147
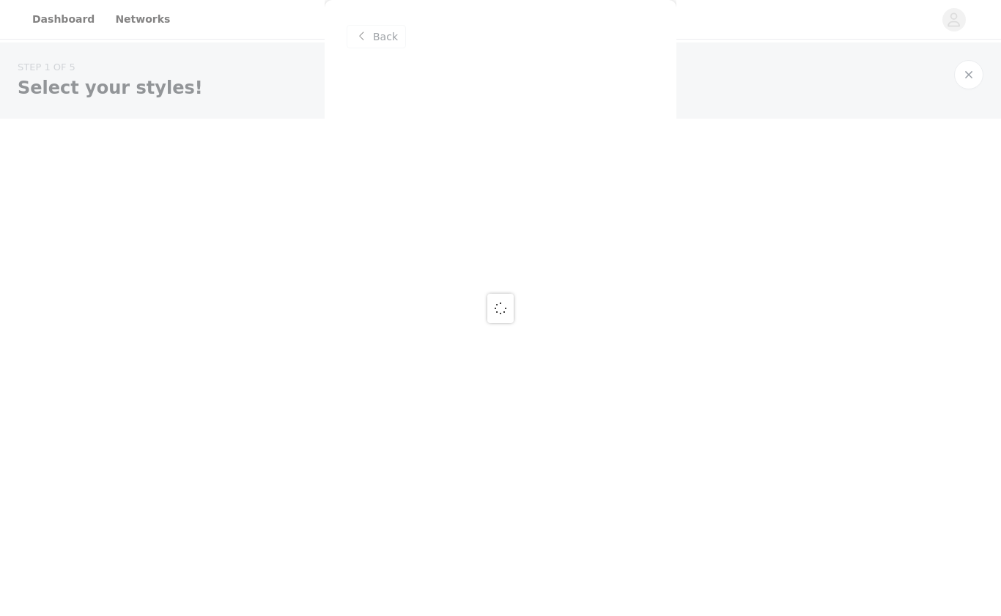
scroll to position [0, 0]
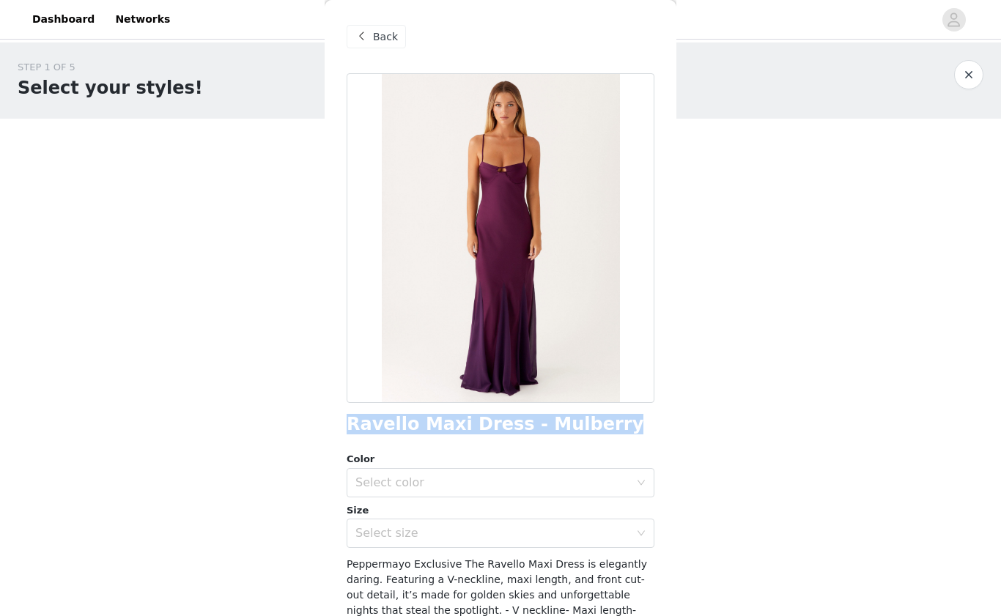
drag, startPoint x: 591, startPoint y: 431, endPoint x: 347, endPoint y: 430, distance: 244.8
click at [347, 430] on div "Ravello Maxi Dress - Mulberry" at bounding box center [501, 425] width 308 height 20
copy h1 "Ravello Maxi Dress - Mulberry"
click at [370, 28] on div "Back" at bounding box center [376, 36] width 59 height 23
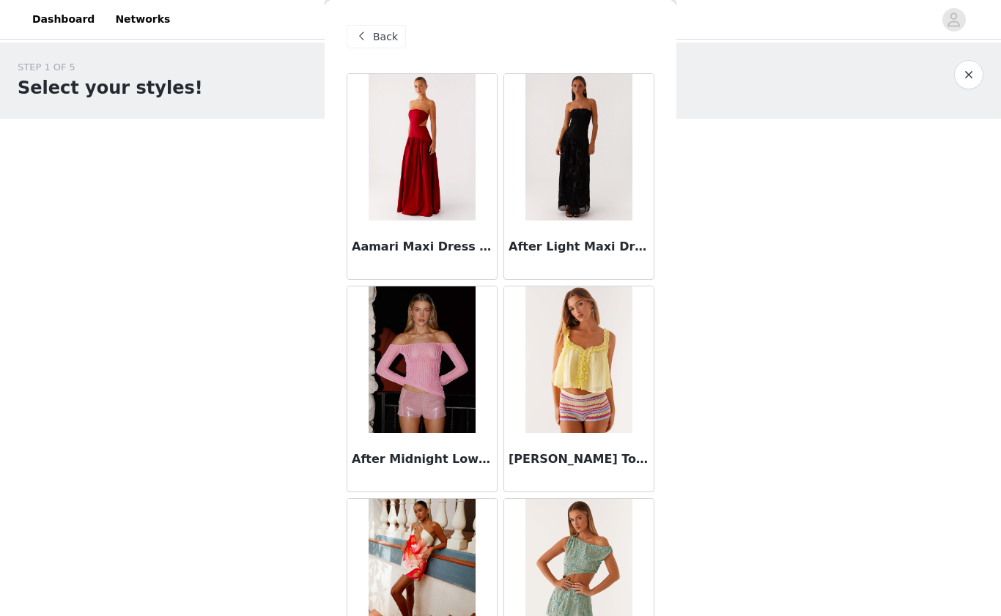
click at [370, 28] on div "Back" at bounding box center [376, 36] width 59 height 23
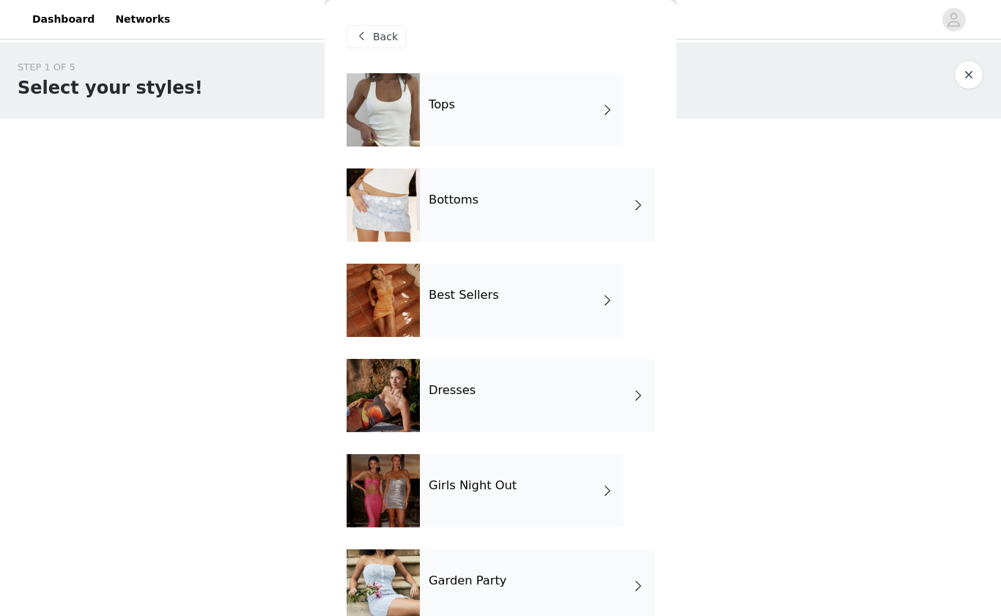
click at [438, 388] on h4 "Dresses" at bounding box center [452, 390] width 47 height 13
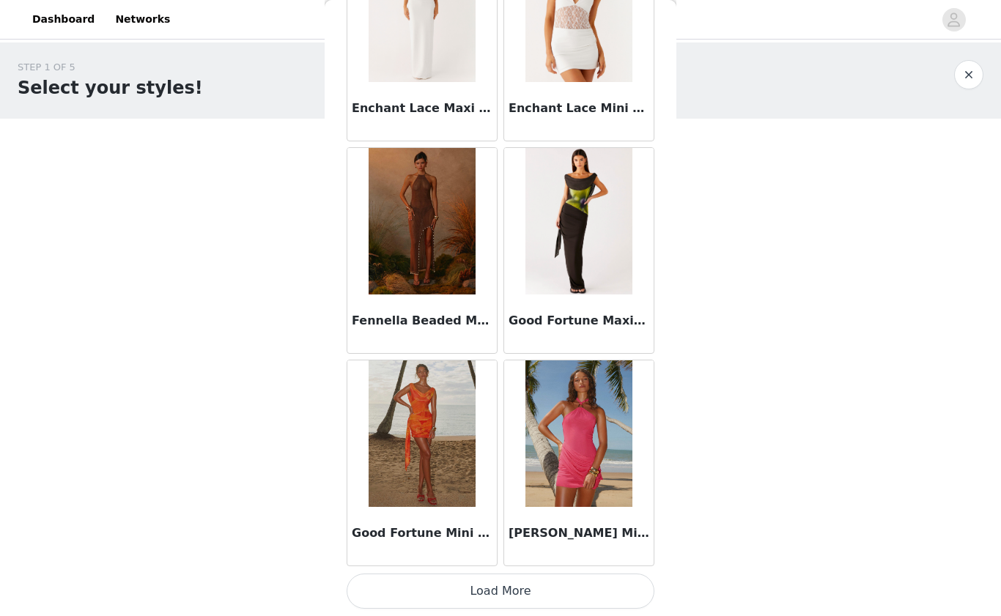
click at [520, 592] on button "Load More" at bounding box center [501, 591] width 308 height 35
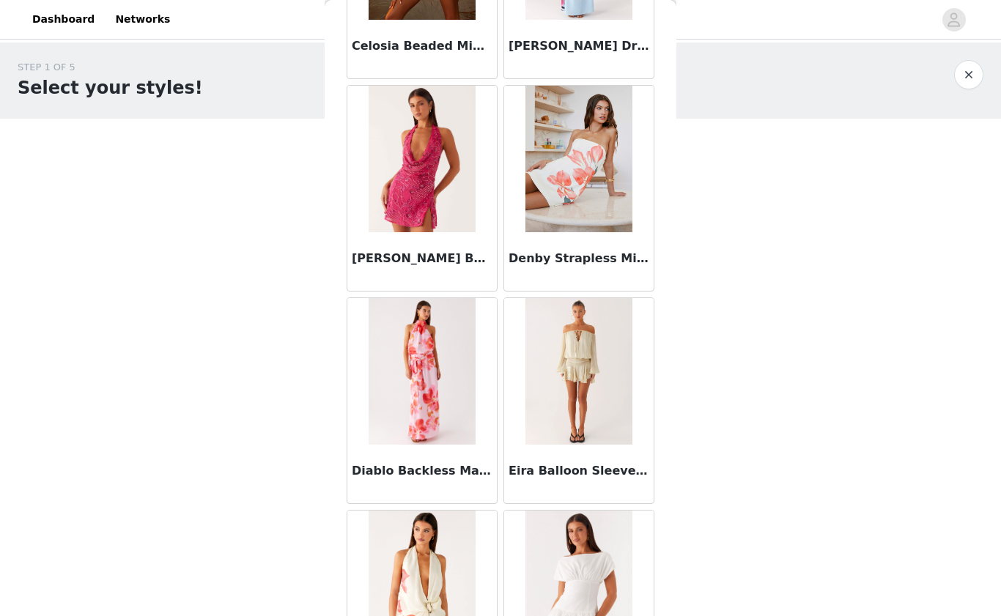
scroll to position [851, 0]
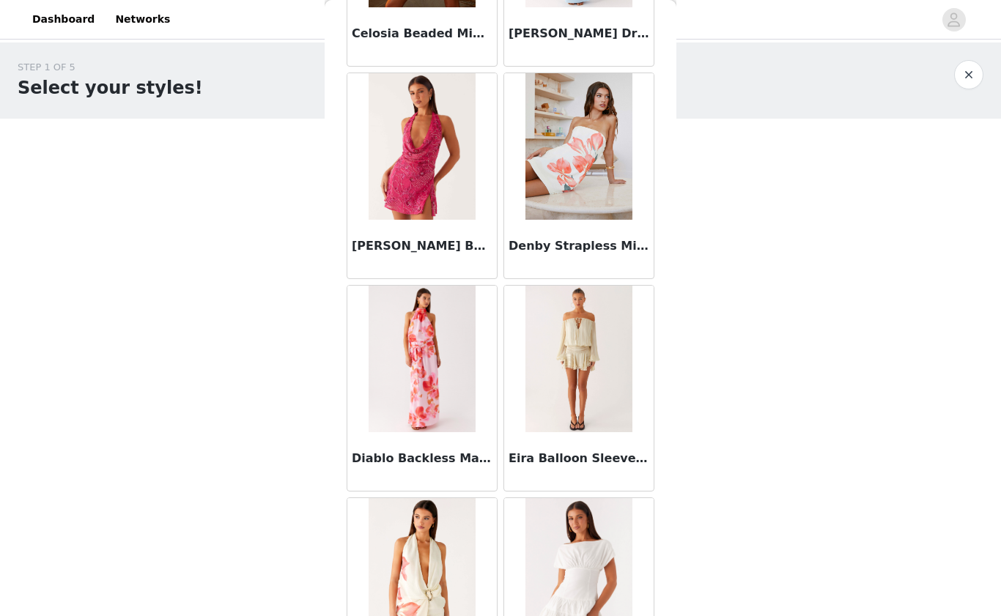
click at [603, 334] on img at bounding box center [579, 359] width 106 height 147
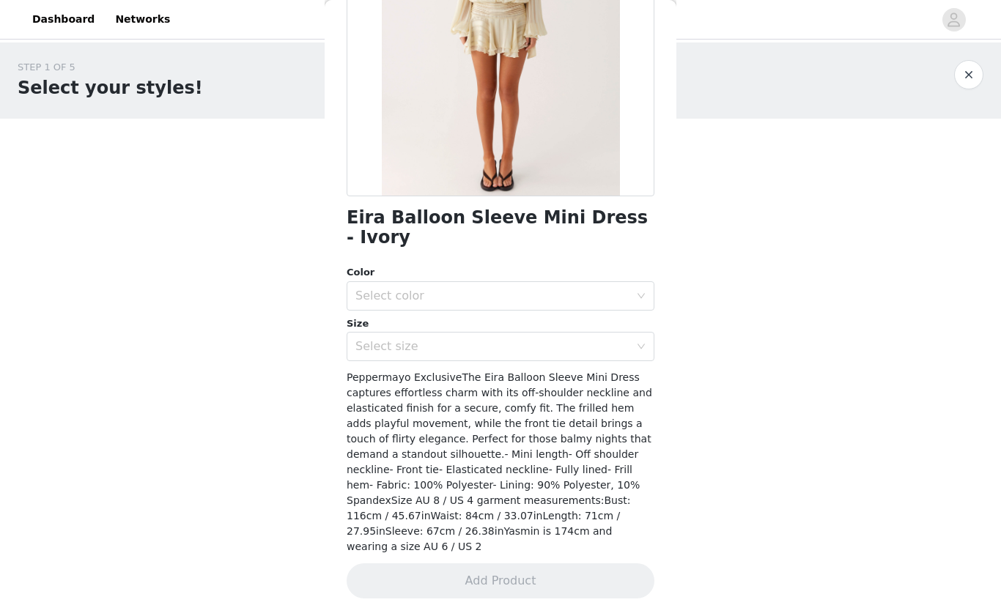
scroll to position [171, 0]
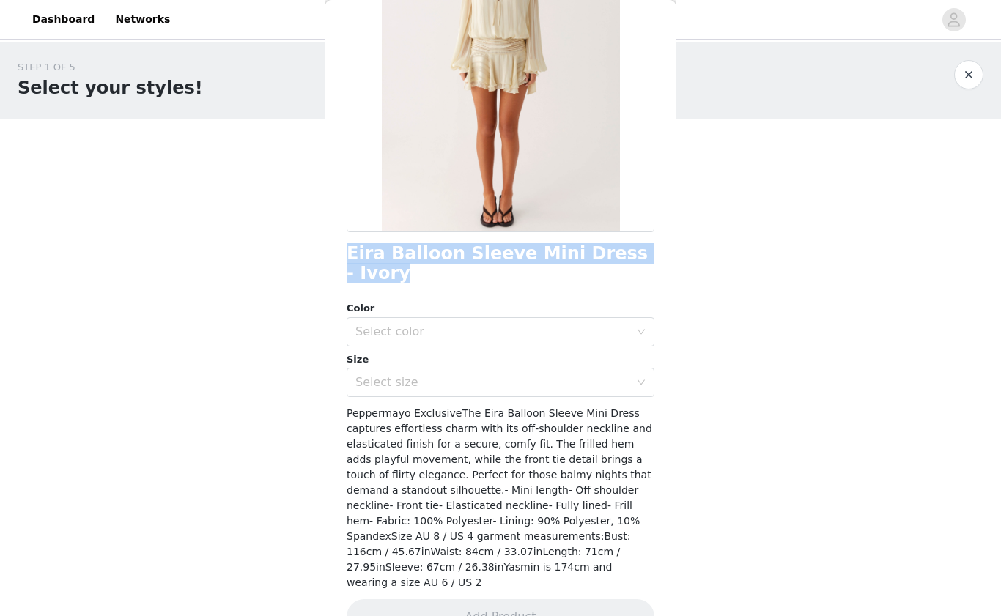
drag, startPoint x: 645, startPoint y: 255, endPoint x: 344, endPoint y: 258, distance: 301.3
click at [344, 258] on div "Back Eira Balloon Sleeve Mini Dress - Ivory Color Select color Size Select size…" at bounding box center [501, 308] width 352 height 616
copy h1 "Eira Balloon Sleeve Mini Dress - Ivory"
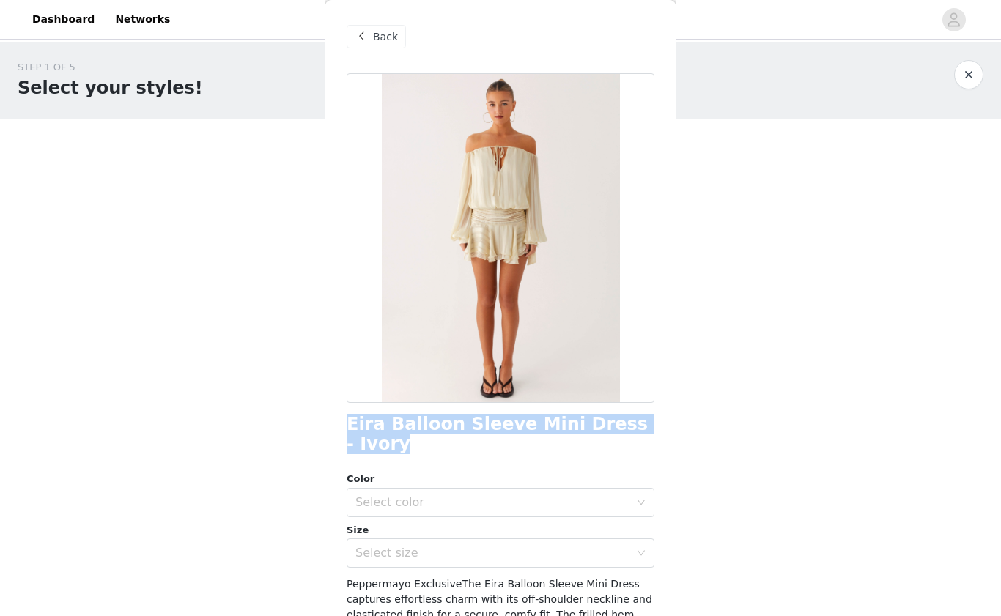
scroll to position [0, 0]
click at [368, 46] on div "Back" at bounding box center [376, 36] width 59 height 23
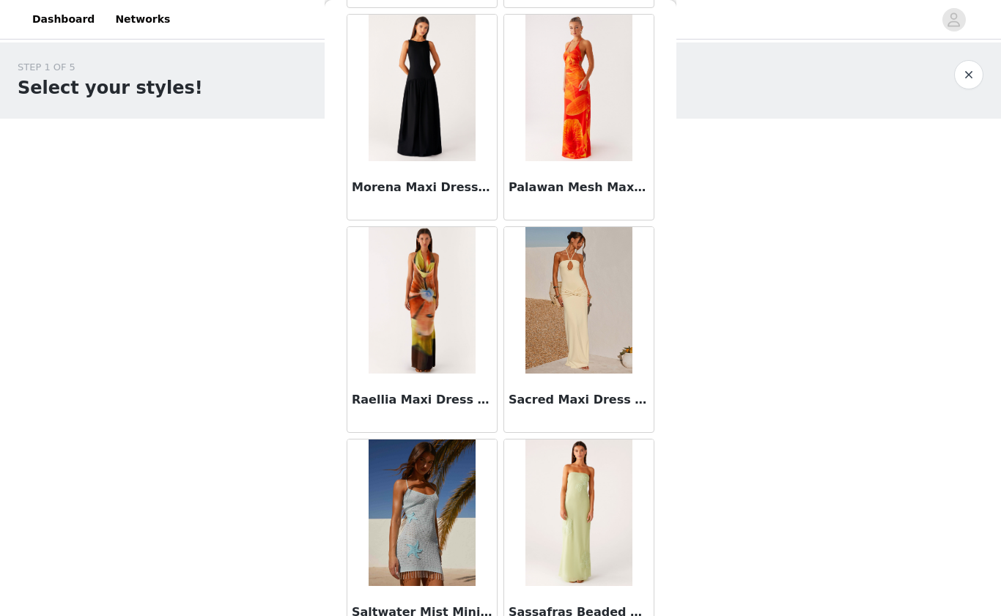
scroll to position [3037, 0]
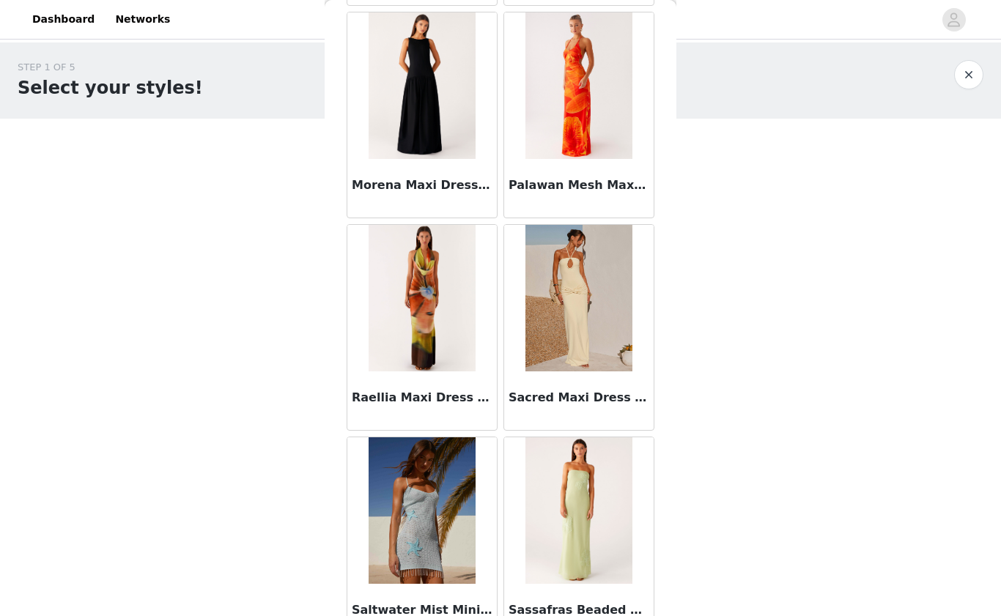
click at [539, 290] on img at bounding box center [579, 298] width 106 height 147
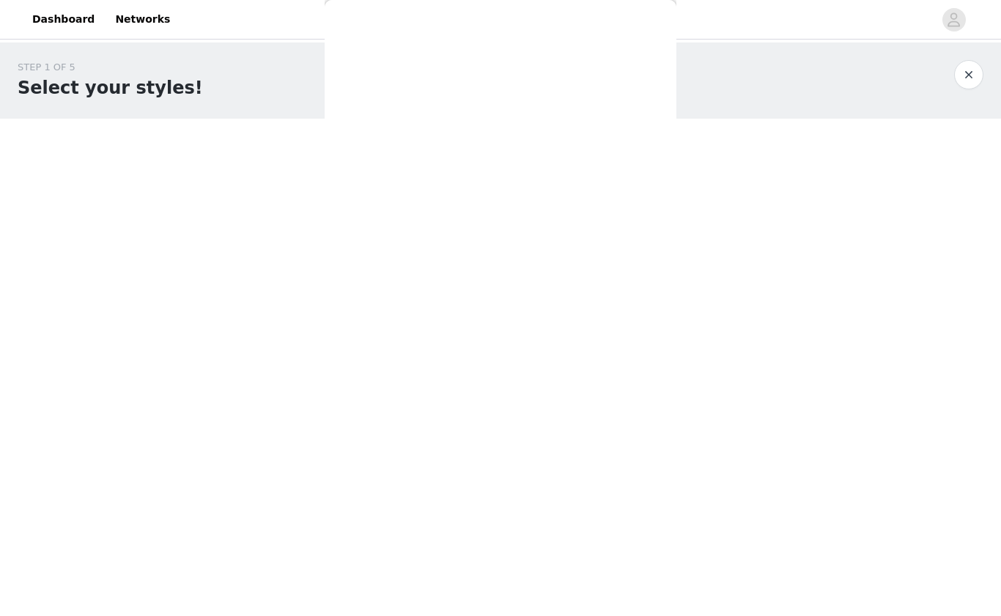
scroll to position [0, 0]
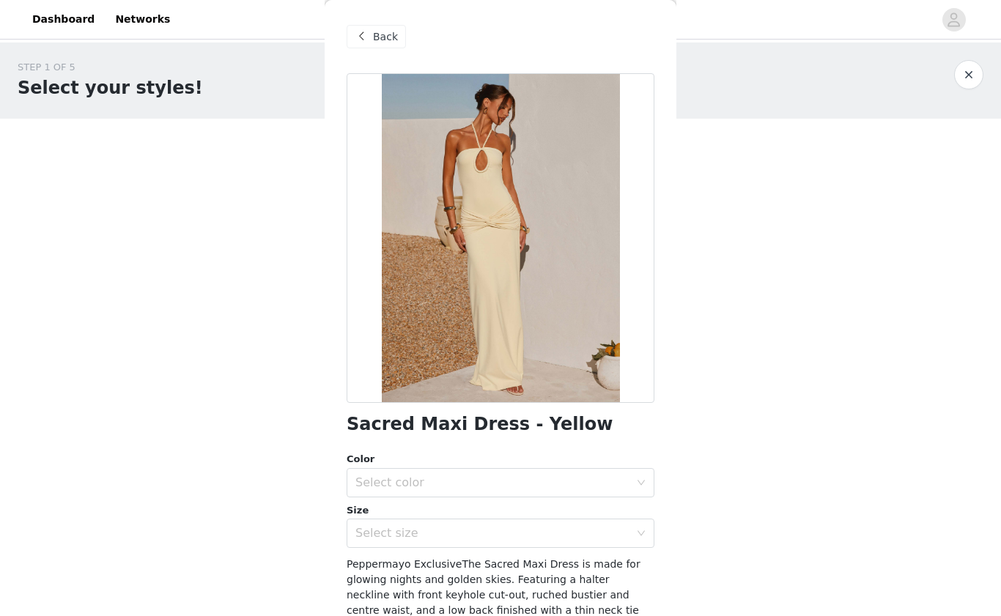
click at [366, 37] on span at bounding box center [362, 37] width 18 height 18
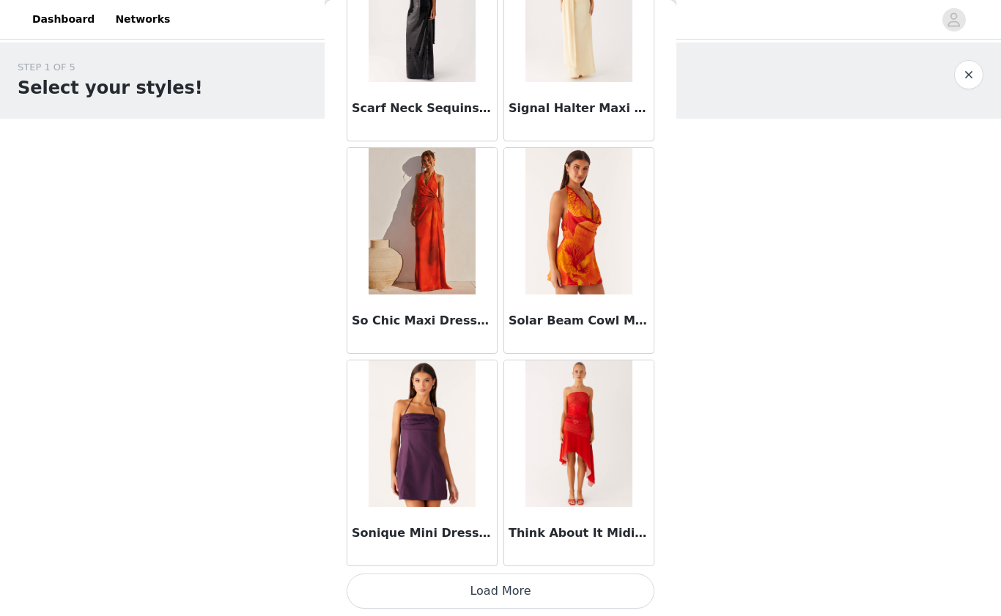
click at [476, 586] on button "Load More" at bounding box center [501, 591] width 308 height 35
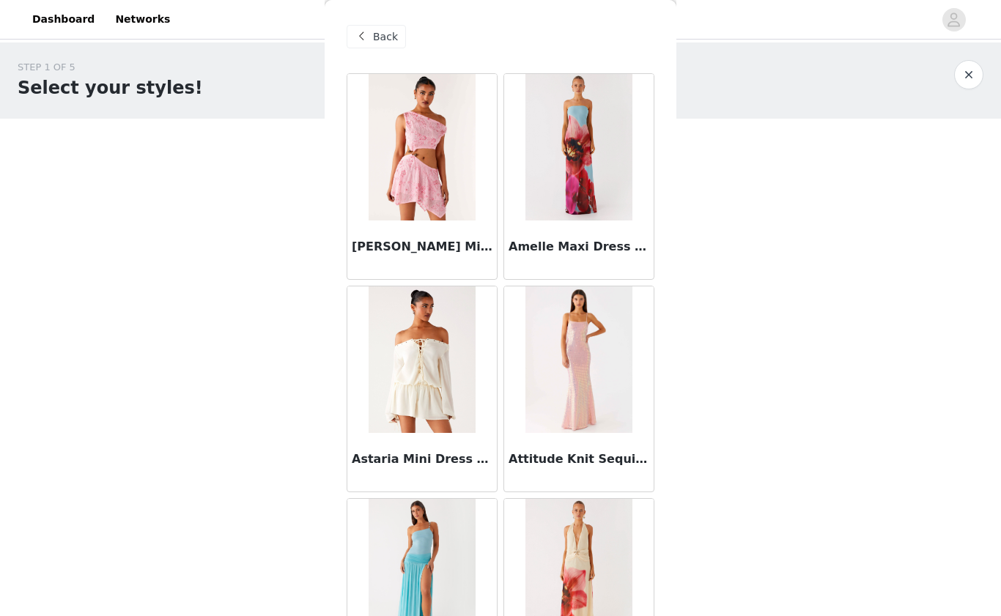
click at [363, 35] on span at bounding box center [362, 37] width 18 height 18
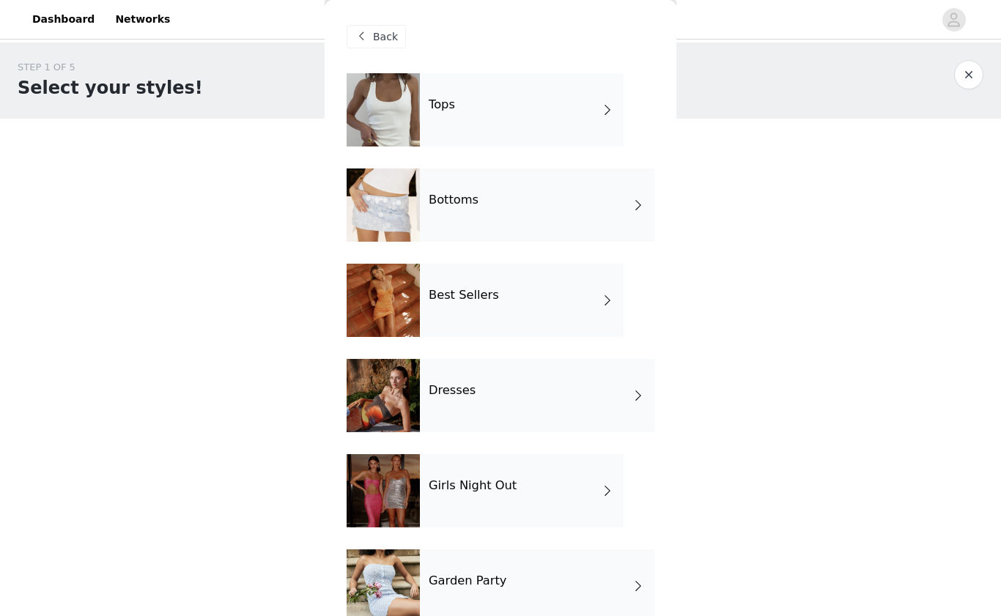
click at [476, 505] on div "Girls Night Out" at bounding box center [522, 490] width 204 height 73
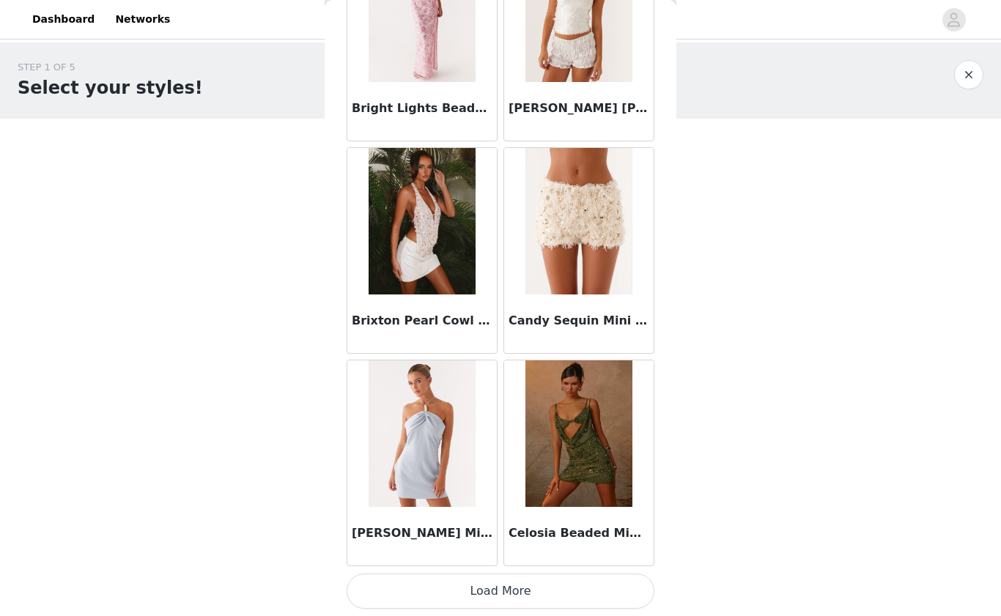
scroll to position [1626, 0]
click at [493, 594] on button "Load More" at bounding box center [501, 591] width 308 height 35
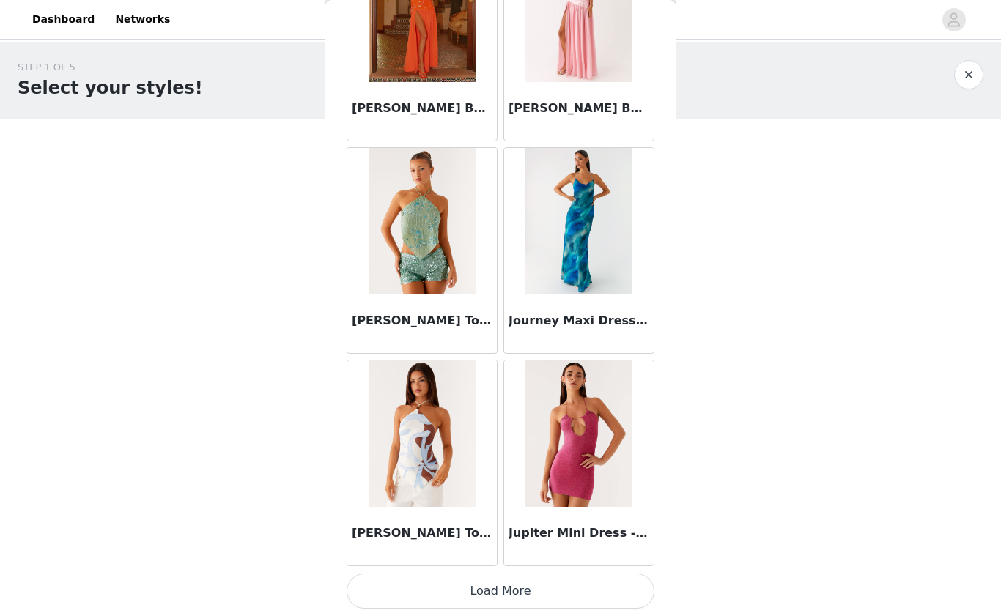
scroll to position [3752, 0]
click at [483, 600] on button "Load More" at bounding box center [501, 591] width 308 height 35
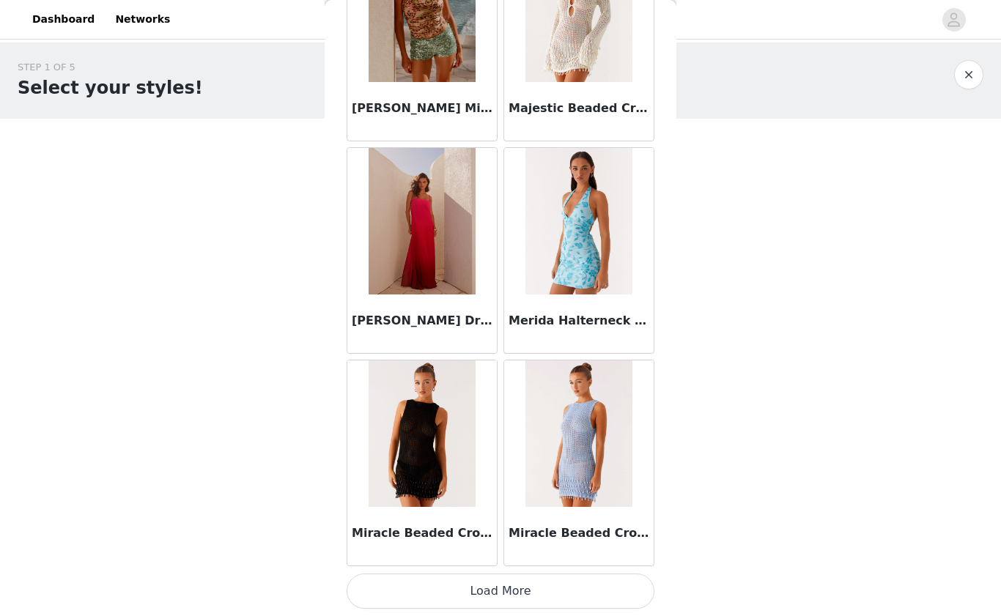
scroll to position [0, 0]
click at [509, 596] on button "Load More" at bounding box center [501, 591] width 308 height 35
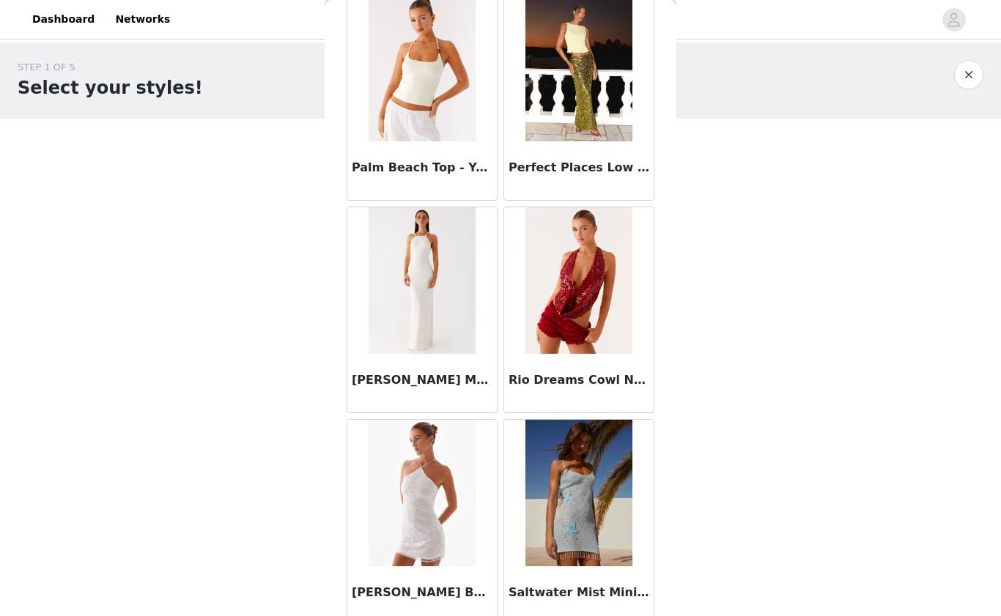
scroll to position [7943, 0]
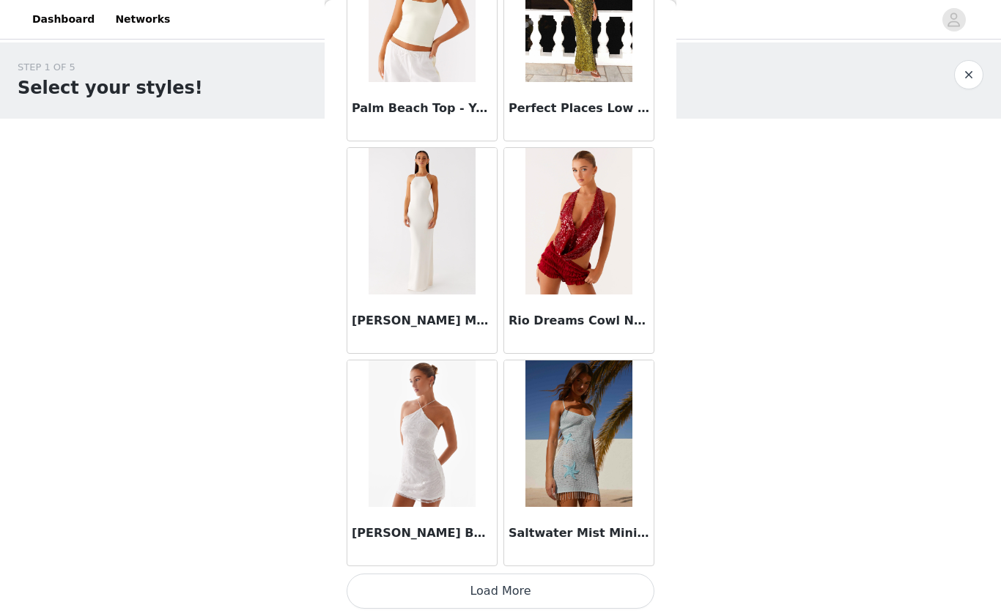
click at [534, 592] on button "Load More" at bounding box center [501, 591] width 308 height 35
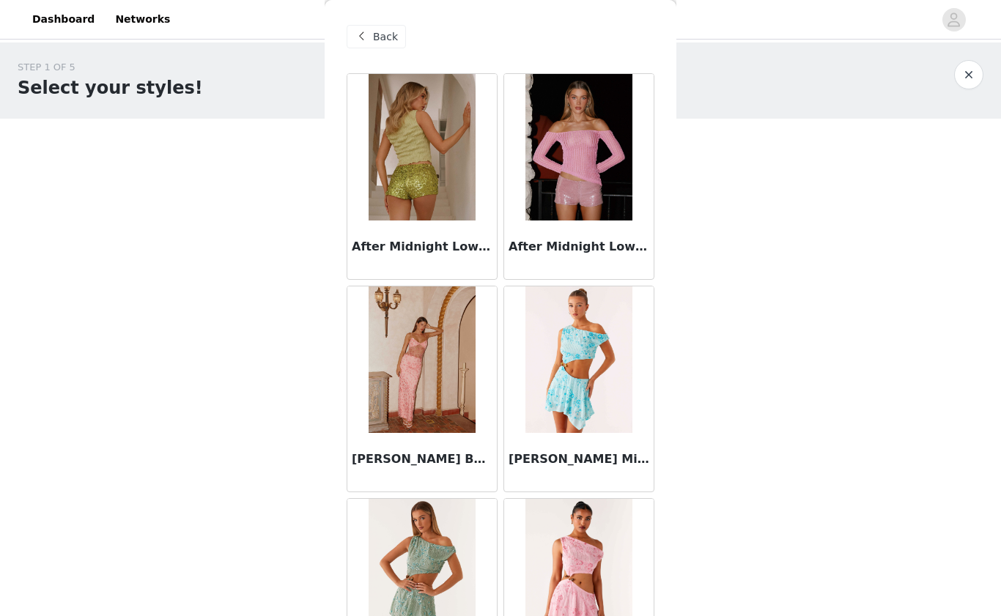
scroll to position [0, 0]
click at [368, 40] on span at bounding box center [362, 37] width 18 height 18
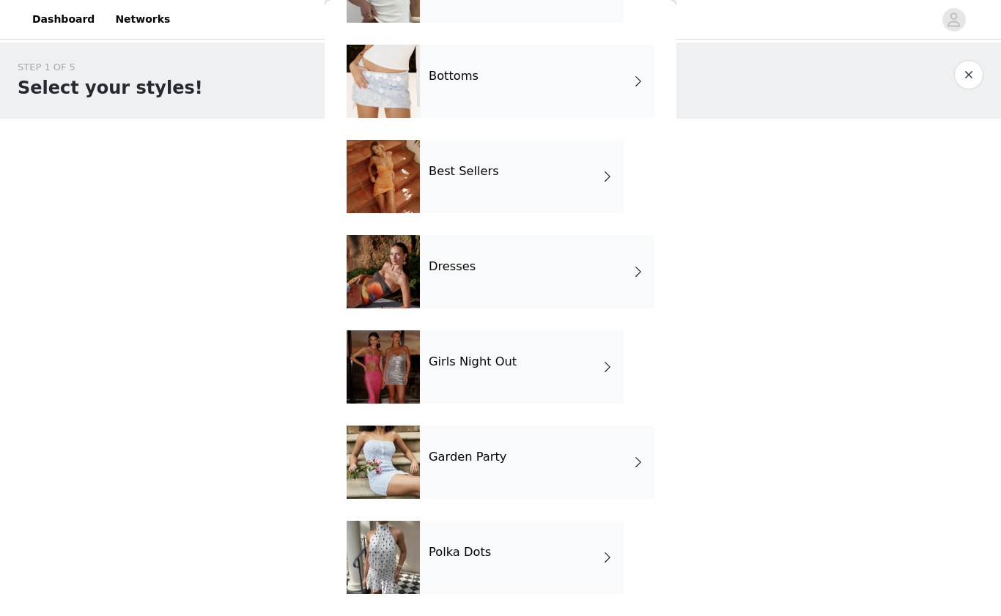
scroll to position [124, 0]
click at [489, 459] on h4 "Garden Party" at bounding box center [468, 457] width 78 height 13
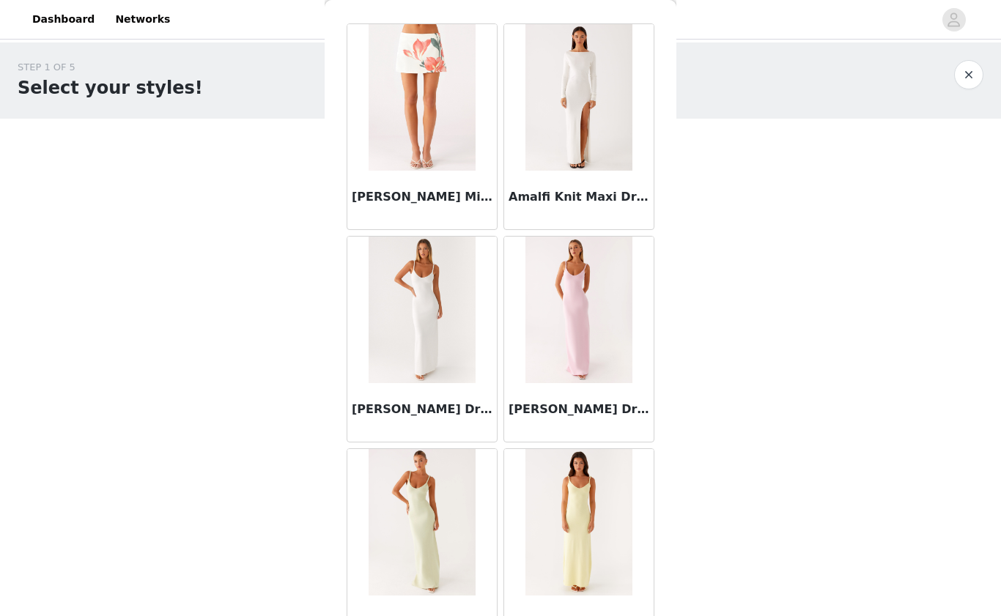
scroll to position [53, 0]
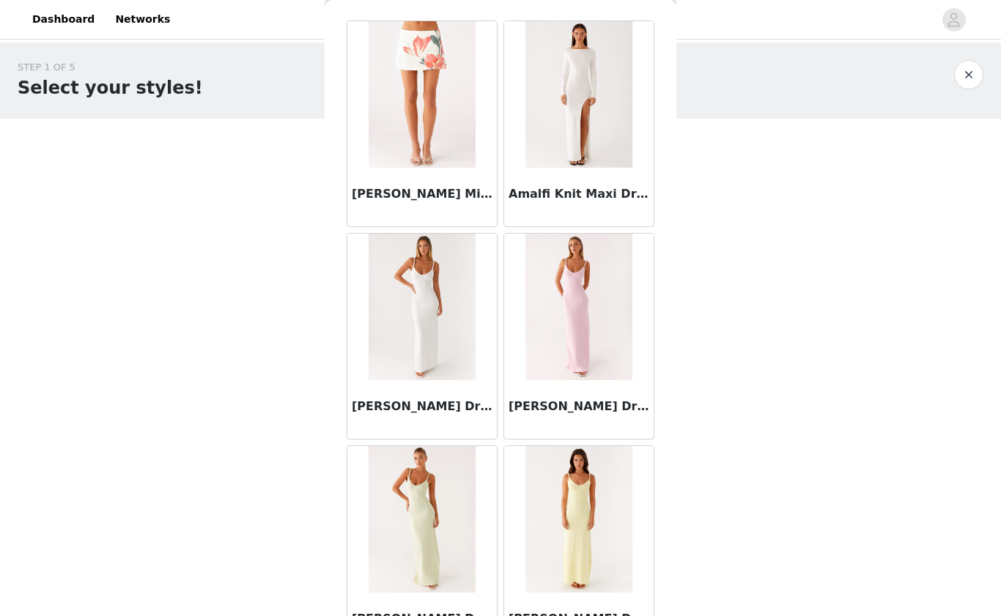
click at [437, 138] on img at bounding box center [422, 94] width 106 height 147
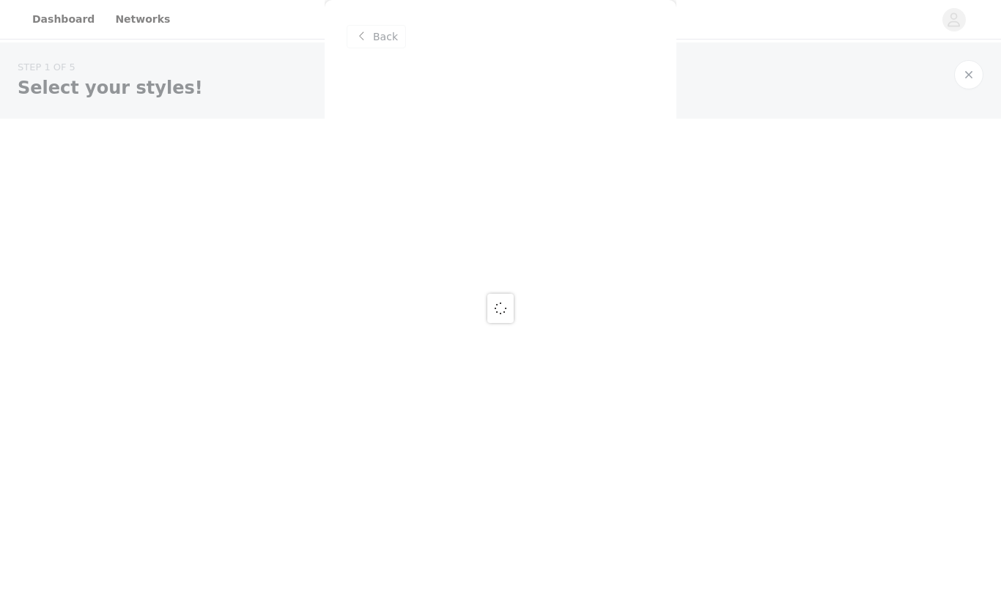
scroll to position [0, 0]
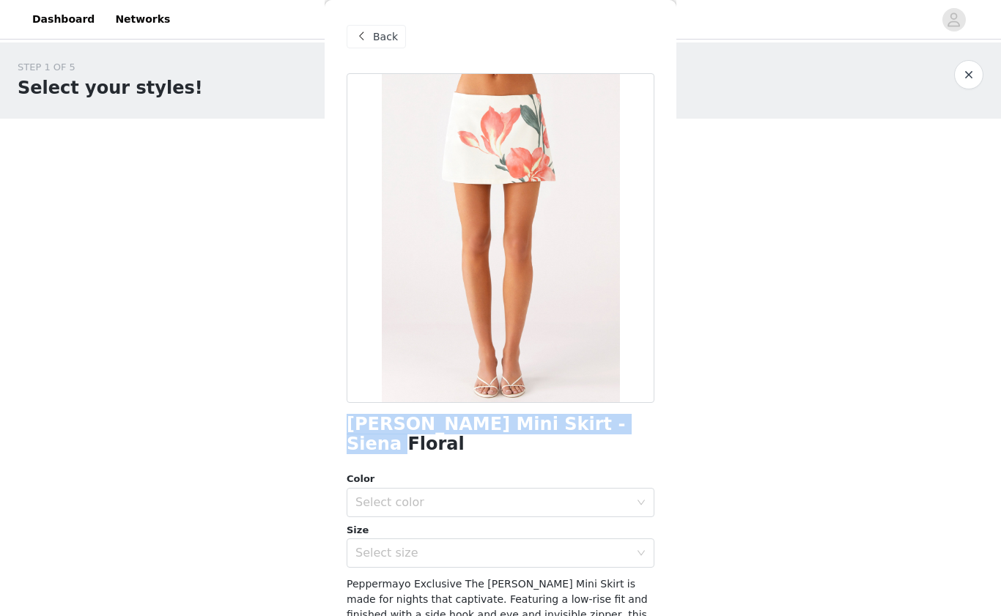
drag, startPoint x: 603, startPoint y: 428, endPoint x: 349, endPoint y: 432, distance: 254.4
click at [349, 432] on div "Adelina Mini Skirt - Siena Floral" at bounding box center [501, 435] width 308 height 40
copy h1 "Adelina Mini Skirt - Siena Floral"
click at [374, 29] on span "Back" at bounding box center [385, 36] width 25 height 15
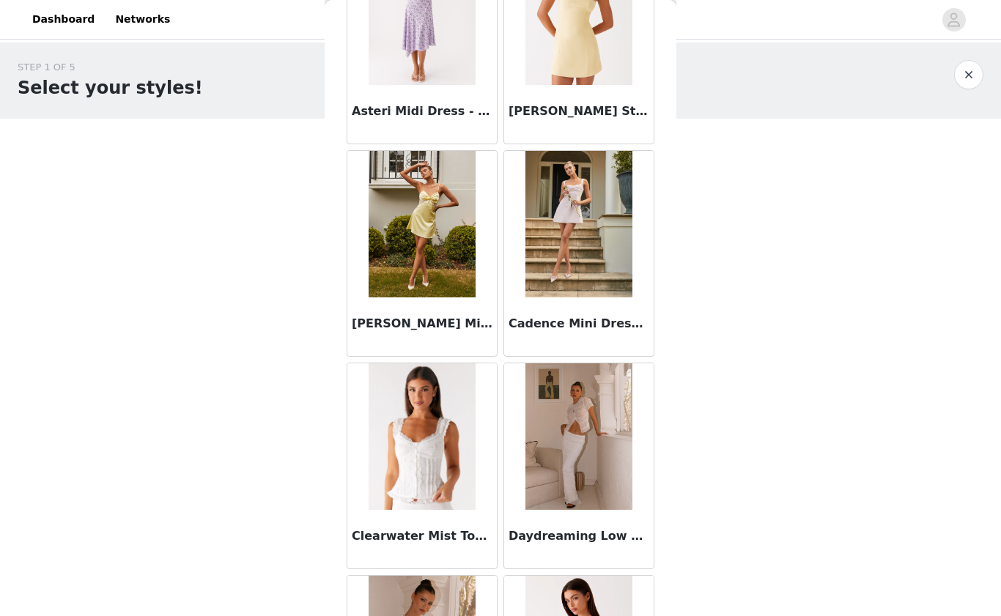
scroll to position [818, 0]
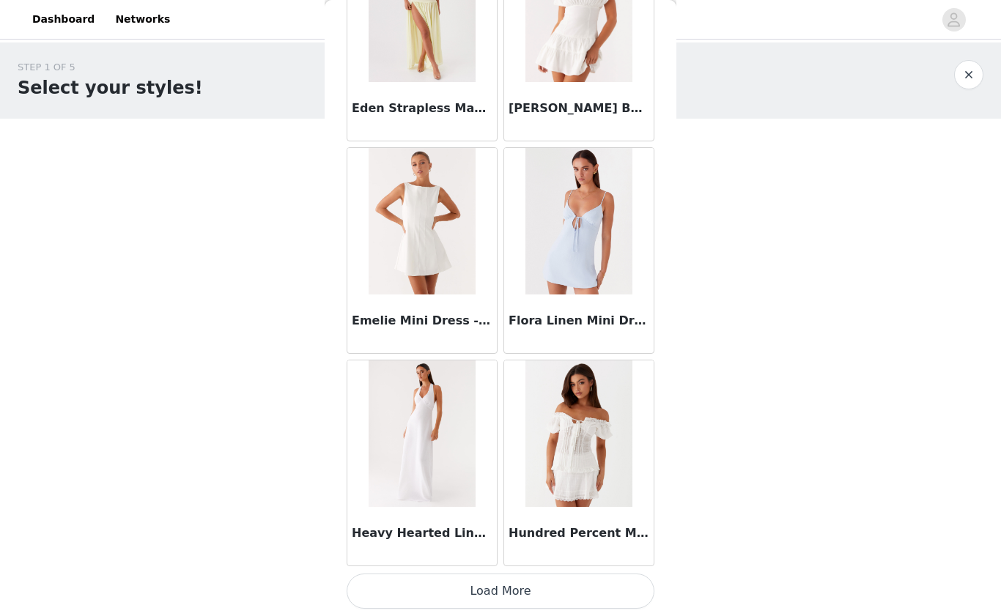
click at [496, 591] on button "Load More" at bounding box center [501, 591] width 308 height 35
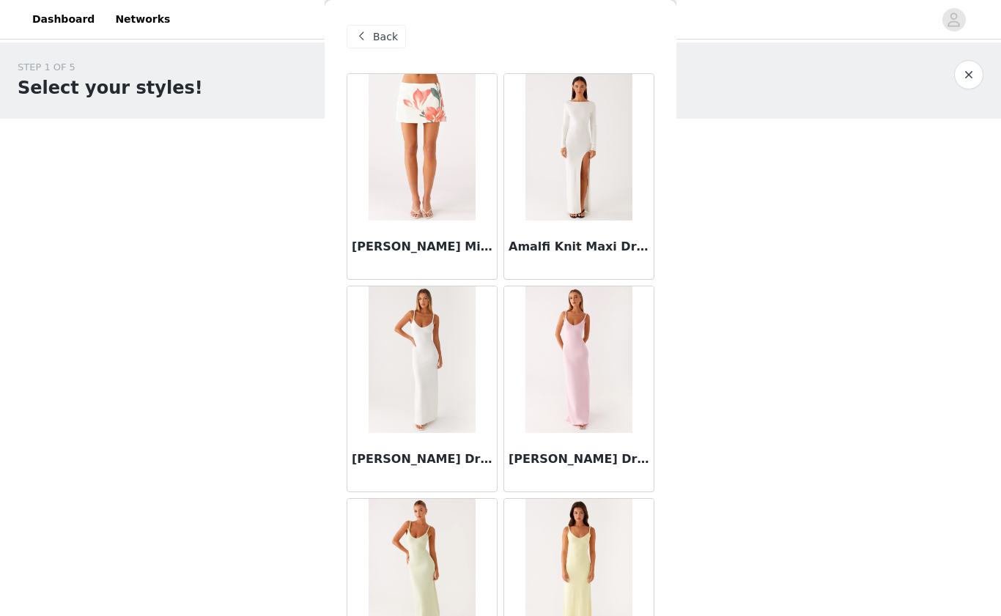
scroll to position [0, 0]
click at [372, 45] on div "Back" at bounding box center [376, 36] width 59 height 23
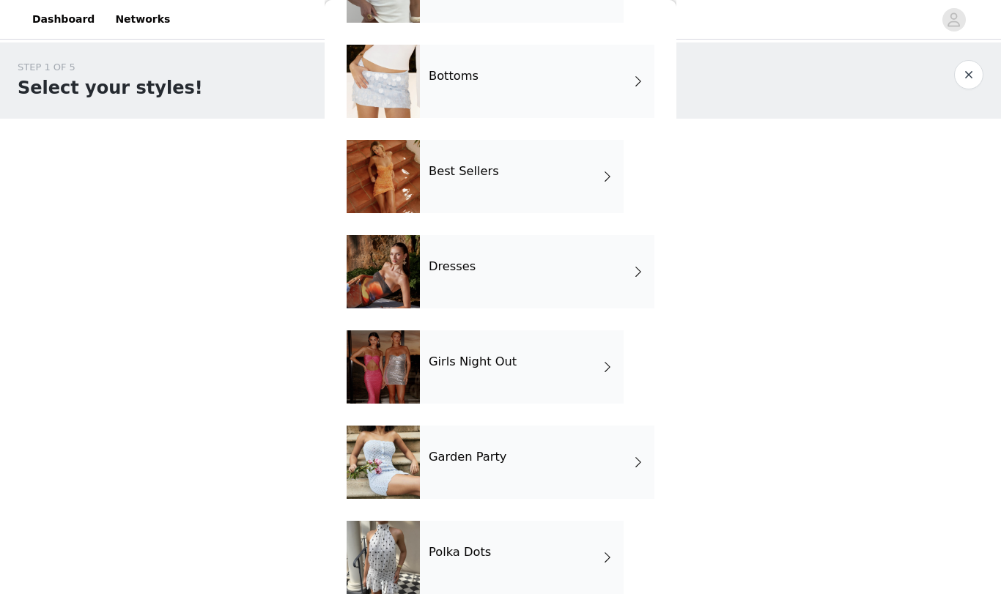
scroll to position [124, 0]
click at [465, 541] on div "Polka Dots" at bounding box center [522, 557] width 204 height 73
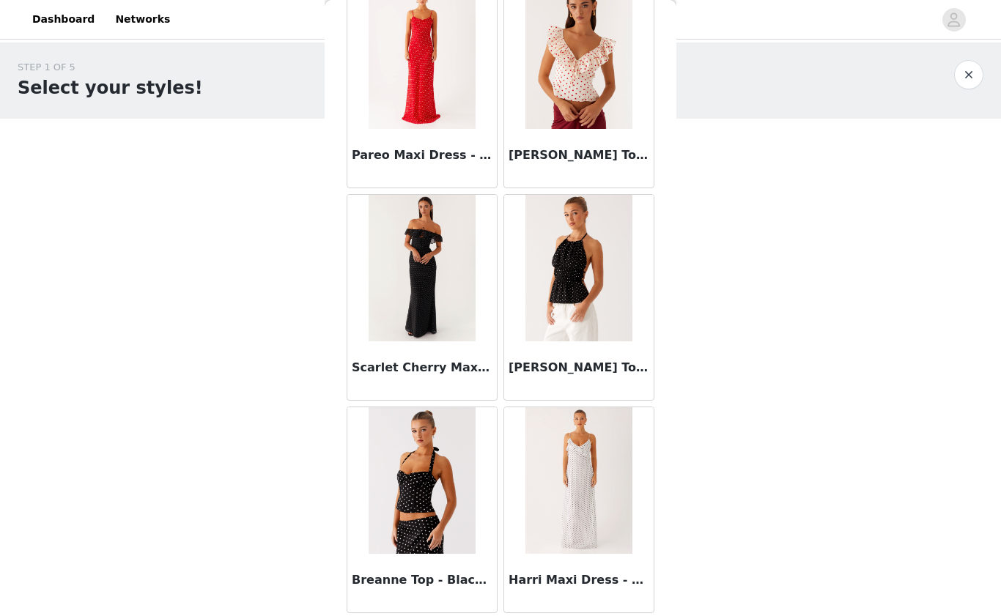
scroll to position [729, 0]
click at [435, 509] on img at bounding box center [422, 481] width 106 height 147
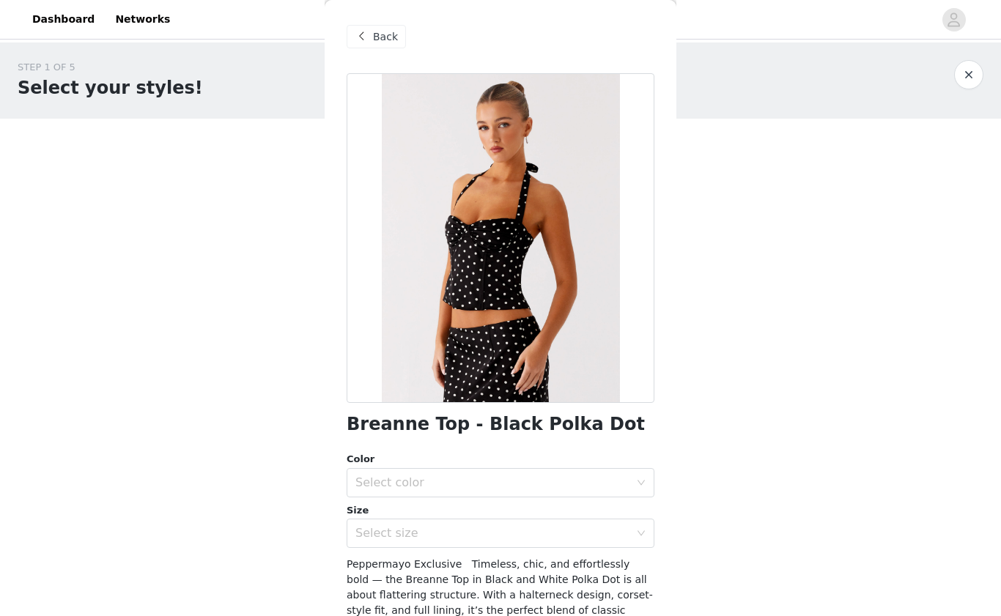
scroll to position [0, 0]
click at [381, 32] on span "Back" at bounding box center [385, 36] width 25 height 15
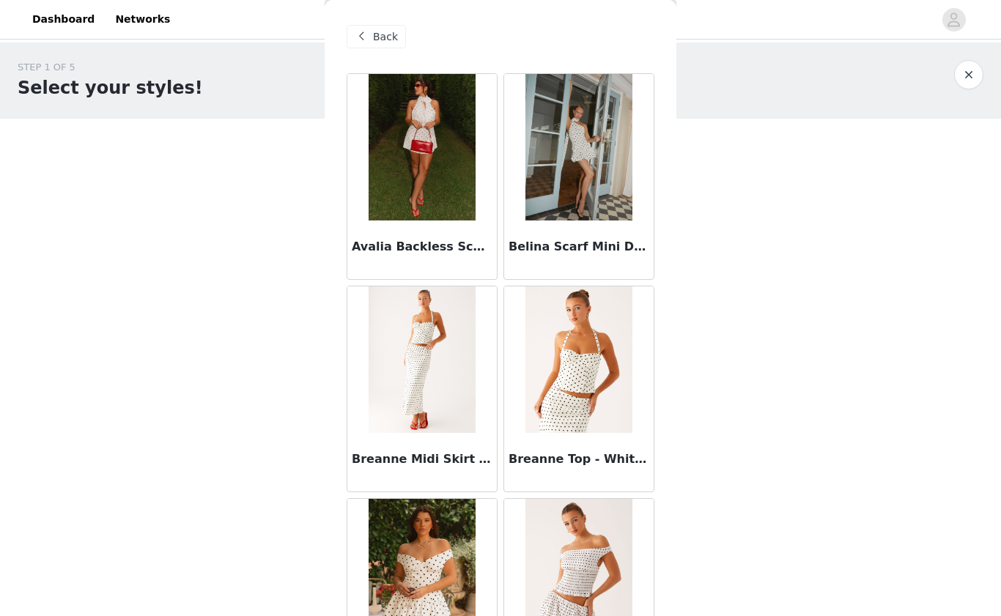
click at [372, 35] on div "Back" at bounding box center [376, 36] width 59 height 23
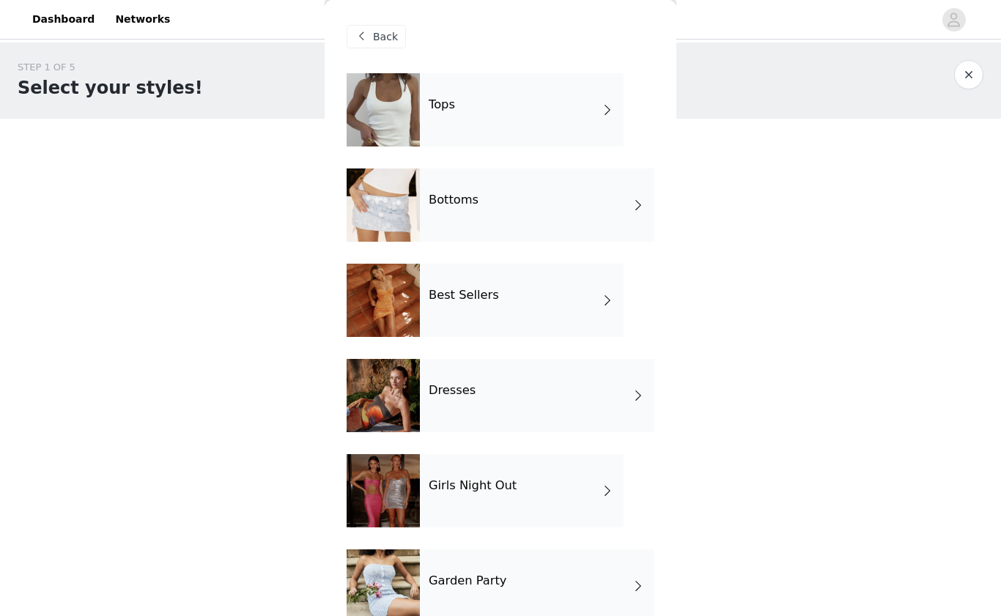
click at [427, 203] on div "Bottoms" at bounding box center [537, 205] width 235 height 73
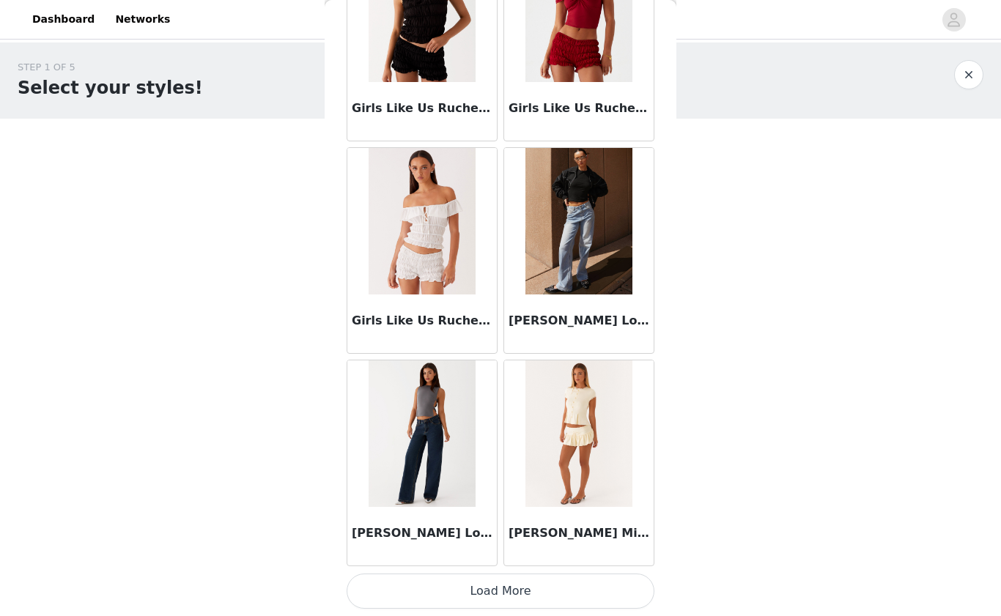
click at [482, 585] on button "Load More" at bounding box center [501, 591] width 308 height 35
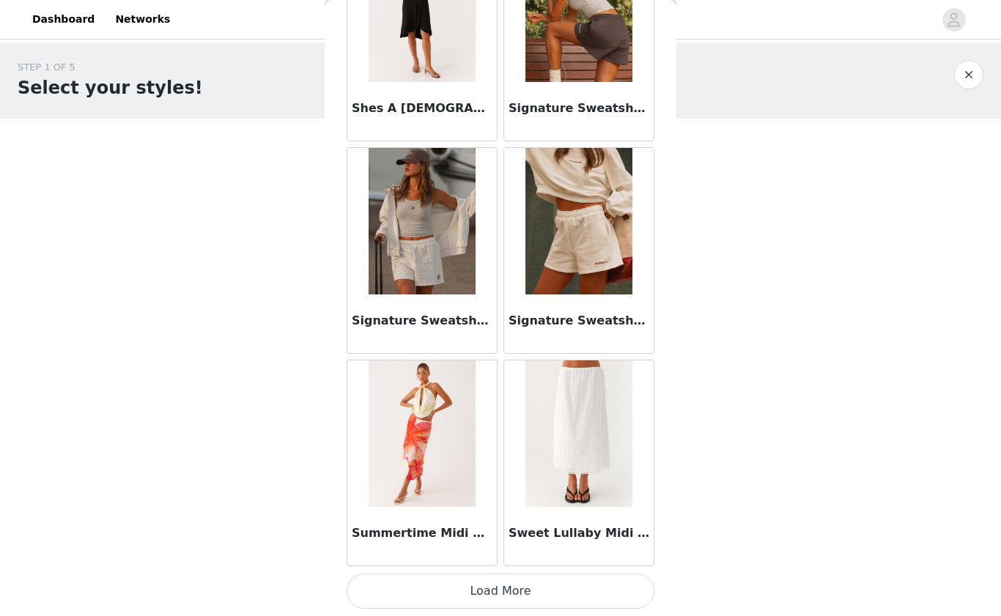
scroll to position [3752, 0]
click at [427, 66] on img at bounding box center [422, 8] width 106 height 147
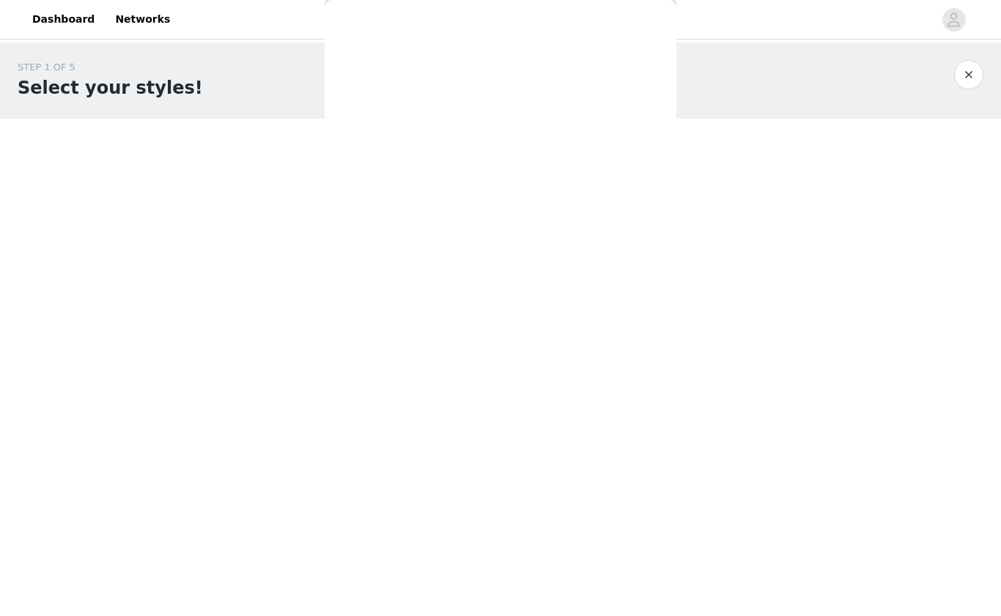
scroll to position [155, 0]
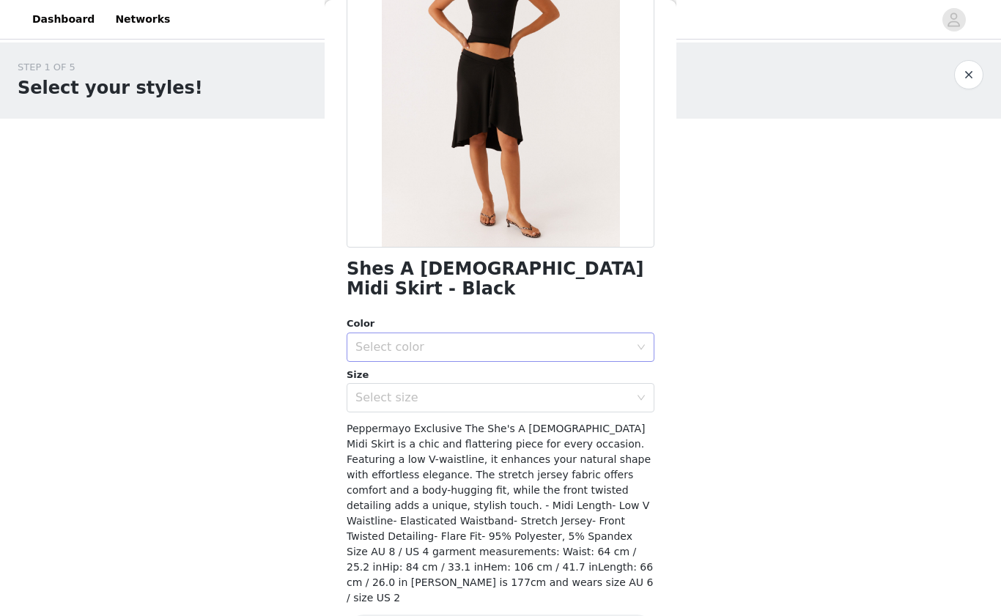
click at [466, 340] on div "Select color" at bounding box center [492, 347] width 274 height 15
click at [457, 352] on li "Black" at bounding box center [501, 358] width 308 height 23
click at [432, 391] on div "Select size" at bounding box center [492, 398] width 274 height 15
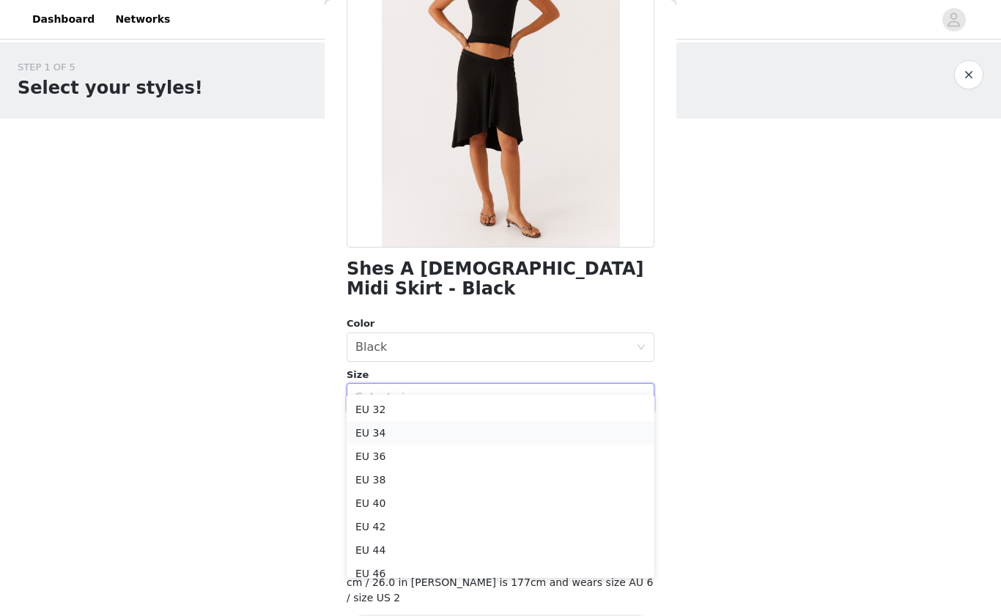
click at [419, 435] on li "EU 34" at bounding box center [501, 432] width 308 height 23
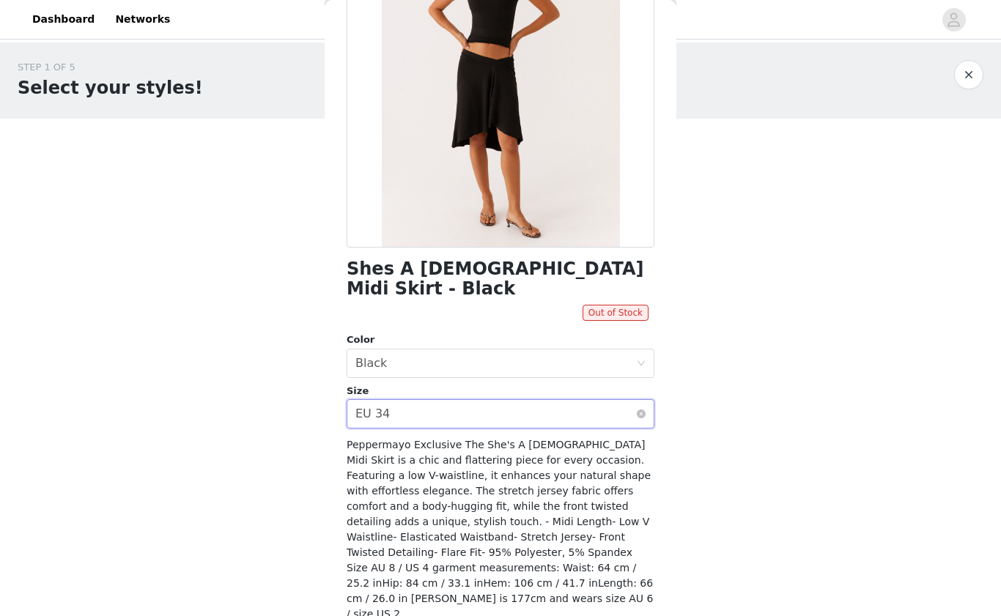
click at [438, 400] on div "Select size EU 34" at bounding box center [495, 414] width 281 height 28
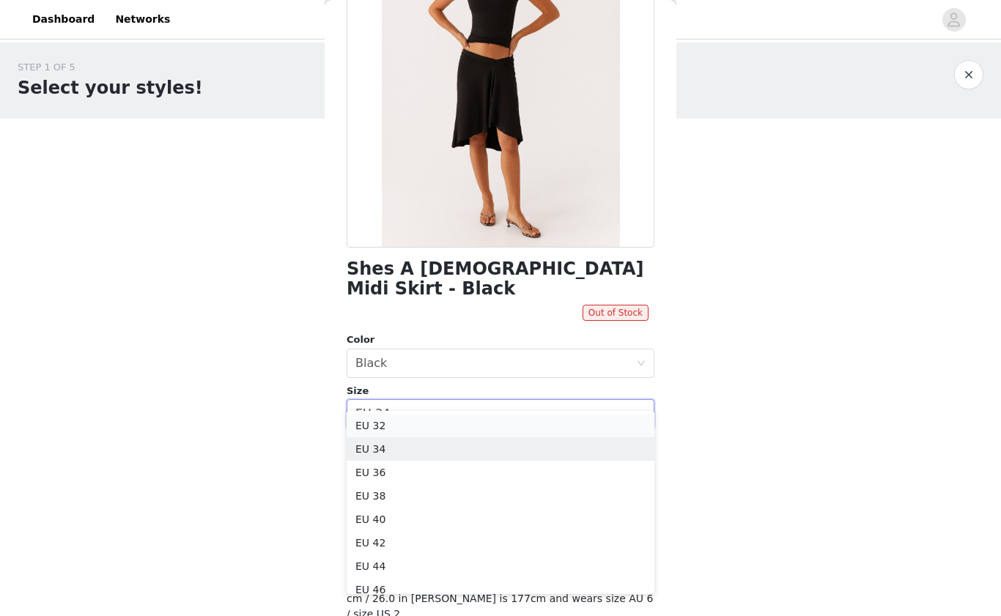
click at [427, 421] on li "EU 32" at bounding box center [501, 425] width 308 height 23
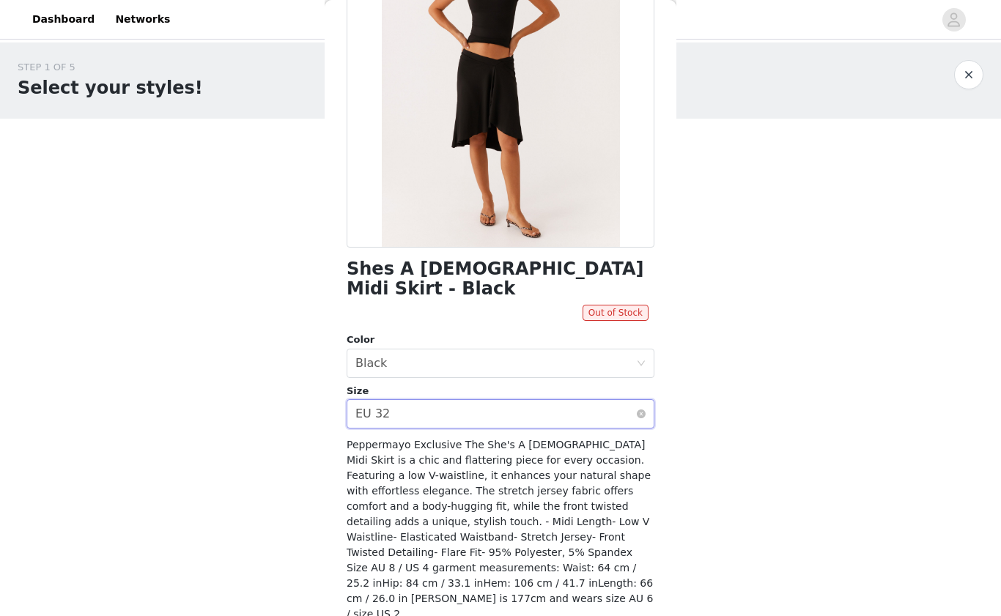
click at [433, 400] on div "Select size EU 32" at bounding box center [495, 414] width 281 height 28
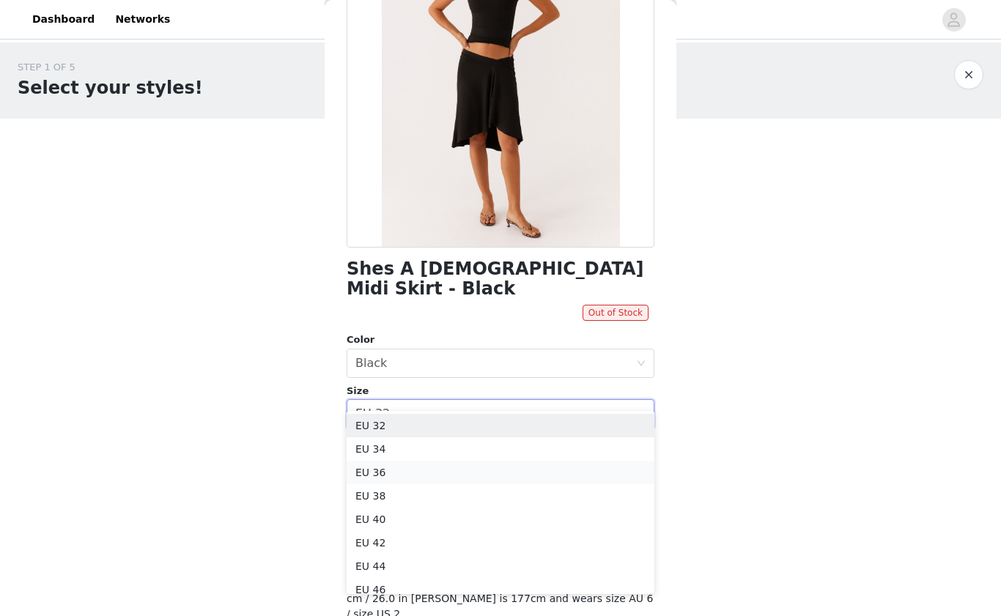
click at [424, 471] on li "EU 36" at bounding box center [501, 472] width 308 height 23
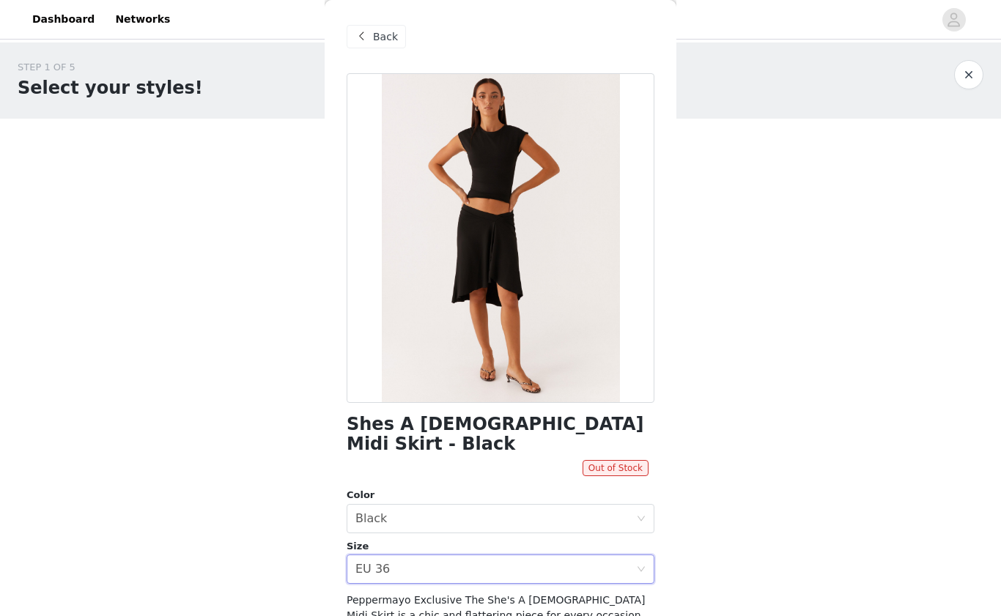
scroll to position [0, 0]
click at [384, 37] on span "Back" at bounding box center [385, 36] width 25 height 15
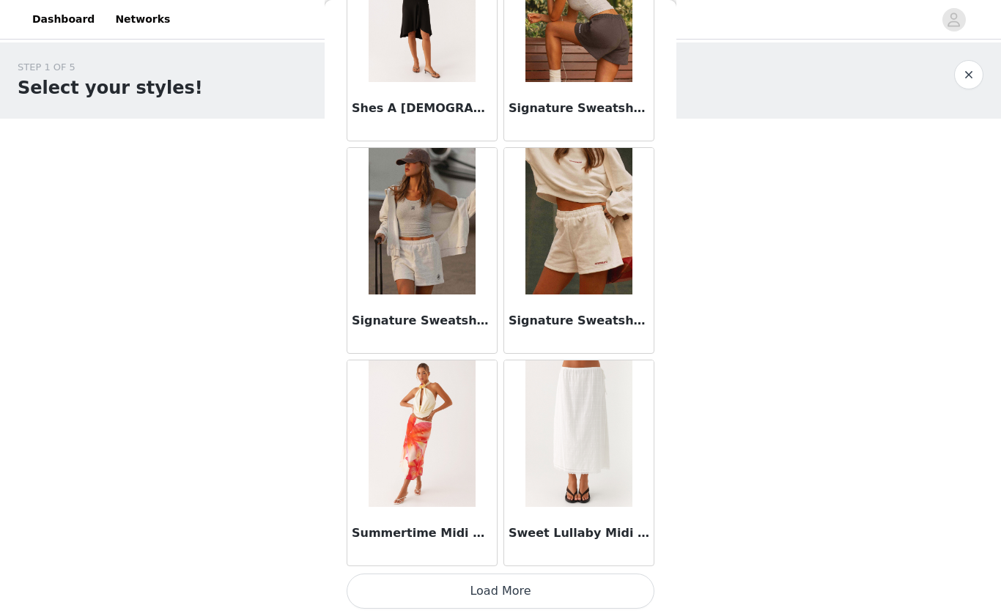
scroll to position [3752, 0]
click at [502, 584] on button "Load More" at bounding box center [501, 591] width 308 height 35
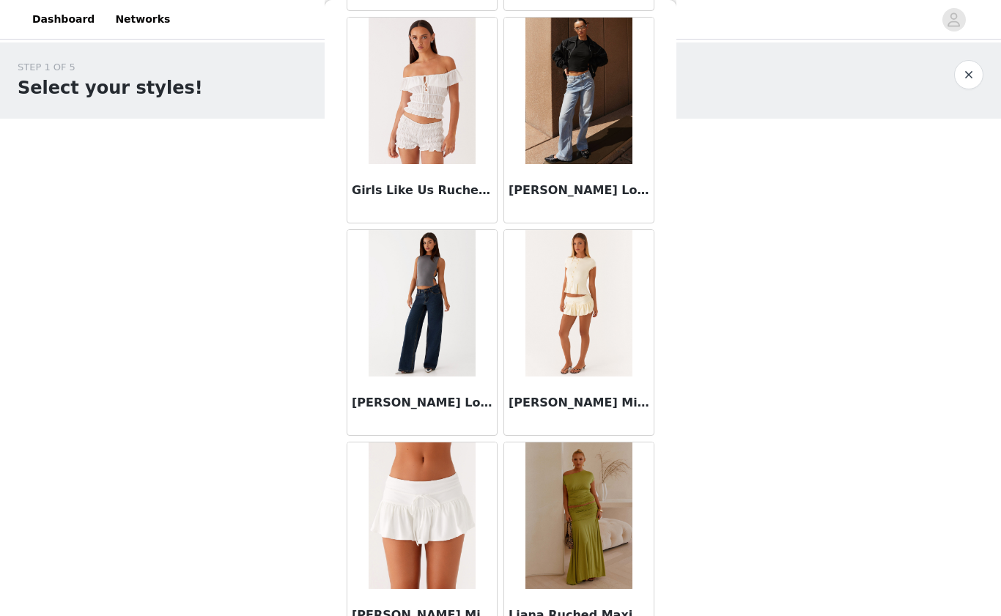
scroll to position [1755, 0]
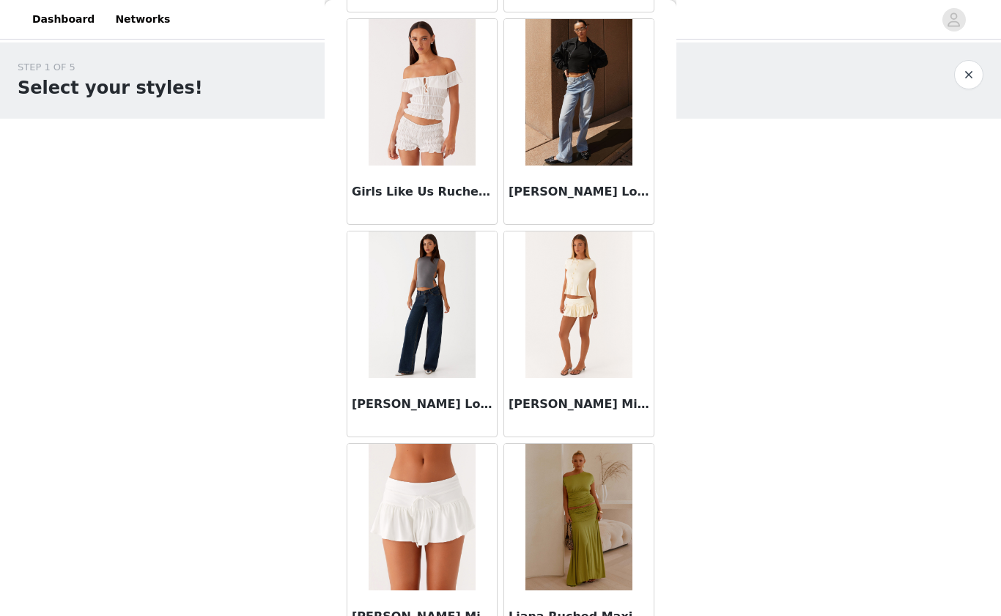
click at [595, 460] on img at bounding box center [579, 517] width 106 height 147
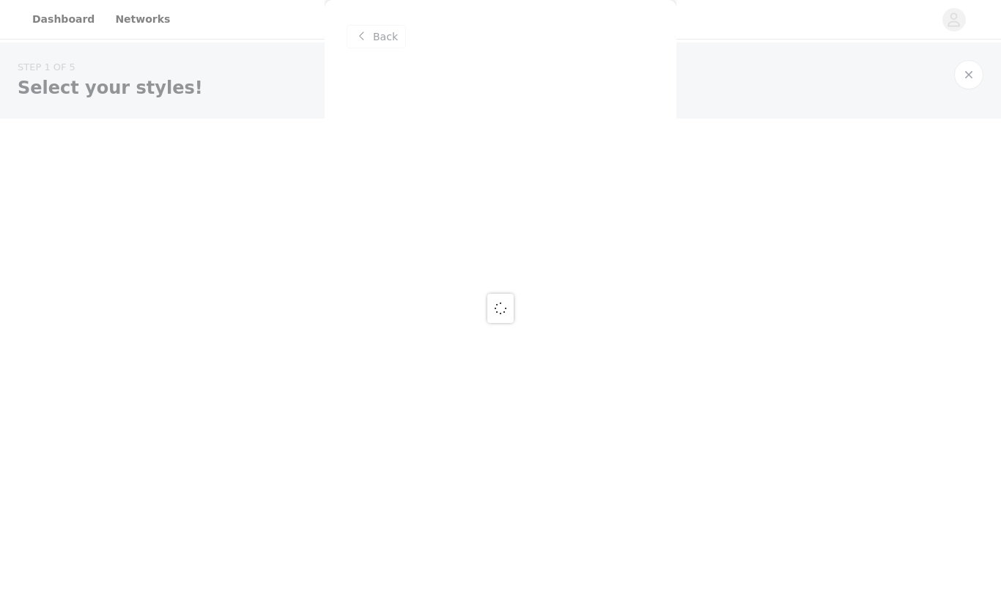
scroll to position [0, 0]
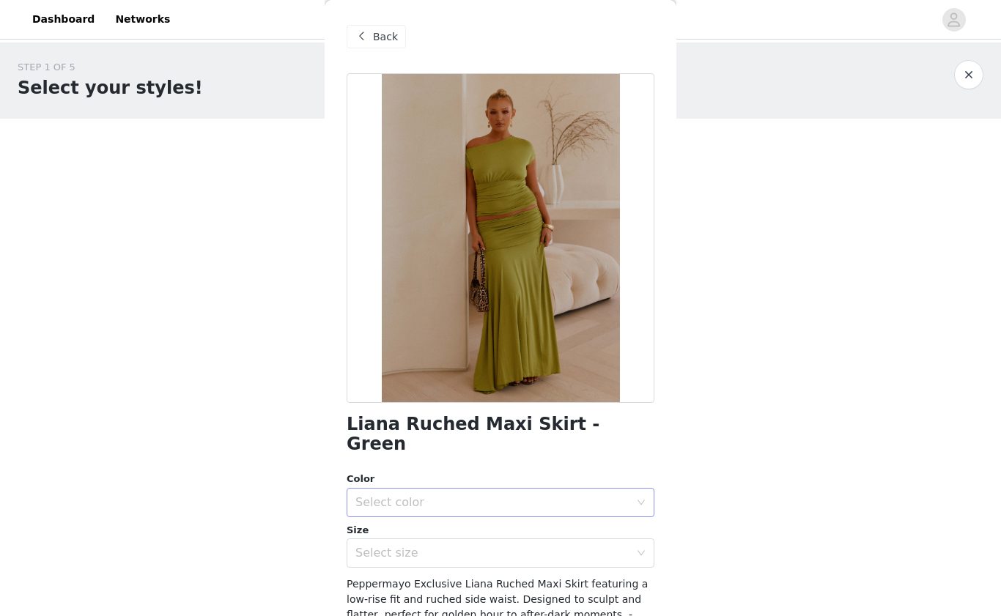
click at [449, 490] on div "Select color" at bounding box center [495, 503] width 281 height 28
click at [440, 515] on li "Green" at bounding box center [501, 514] width 308 height 23
click at [435, 546] on div "Select size" at bounding box center [492, 553] width 274 height 15
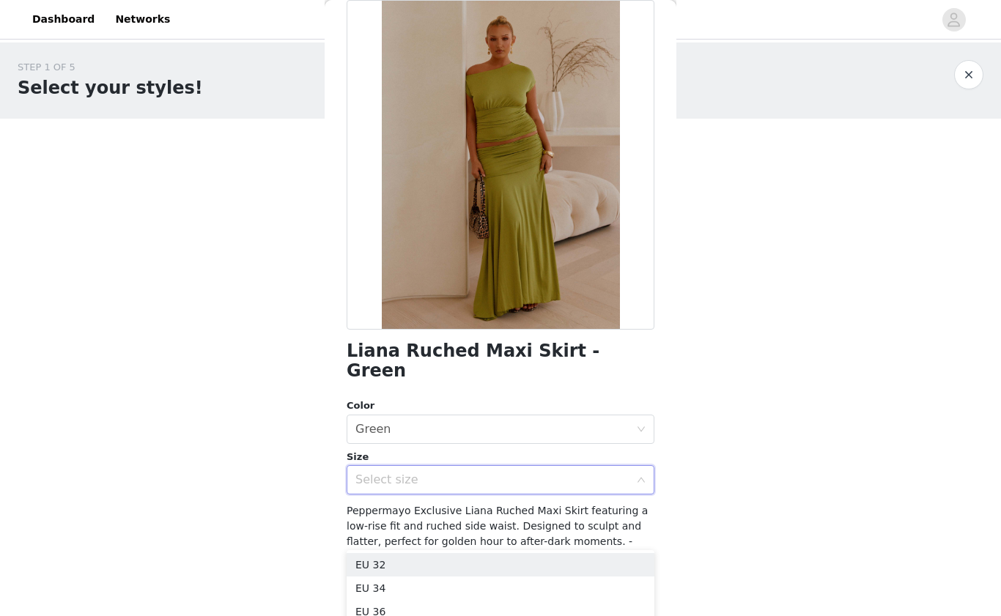
scroll to position [73, 0]
click at [419, 582] on li "EU 34" at bounding box center [501, 588] width 308 height 23
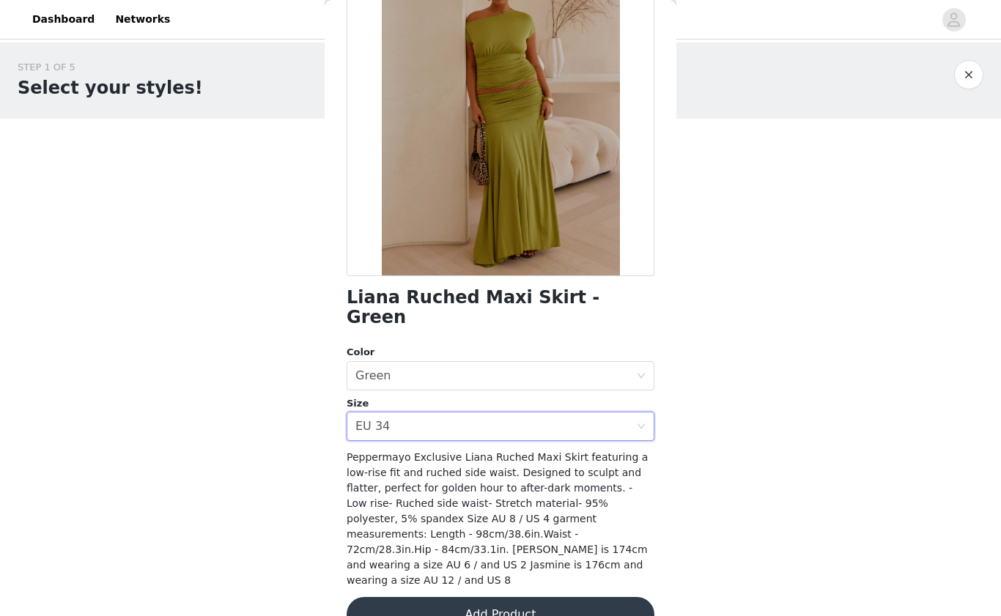
scroll to position [125, 0]
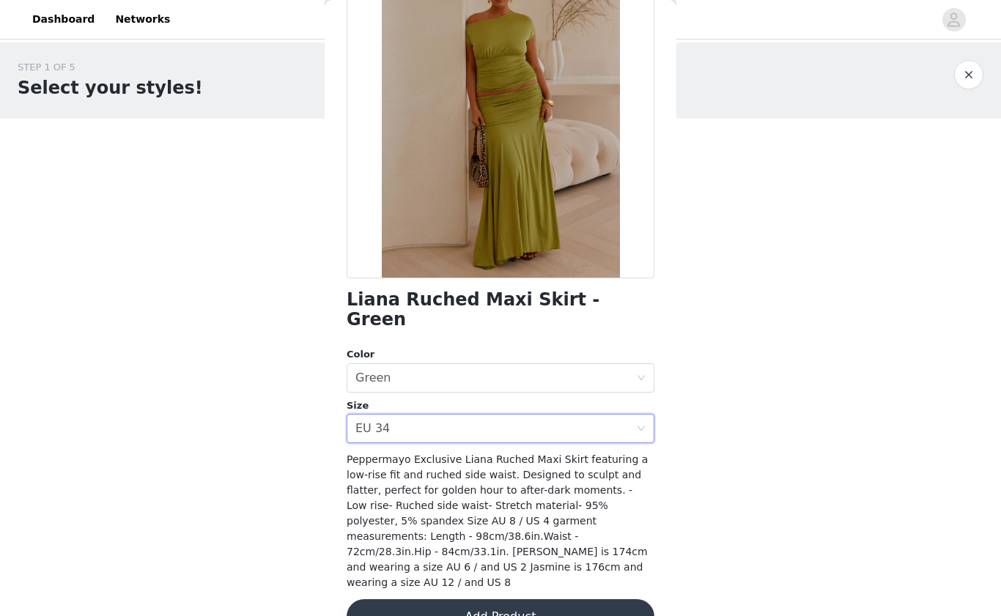
click at [465, 600] on button "Add Product" at bounding box center [501, 617] width 308 height 35
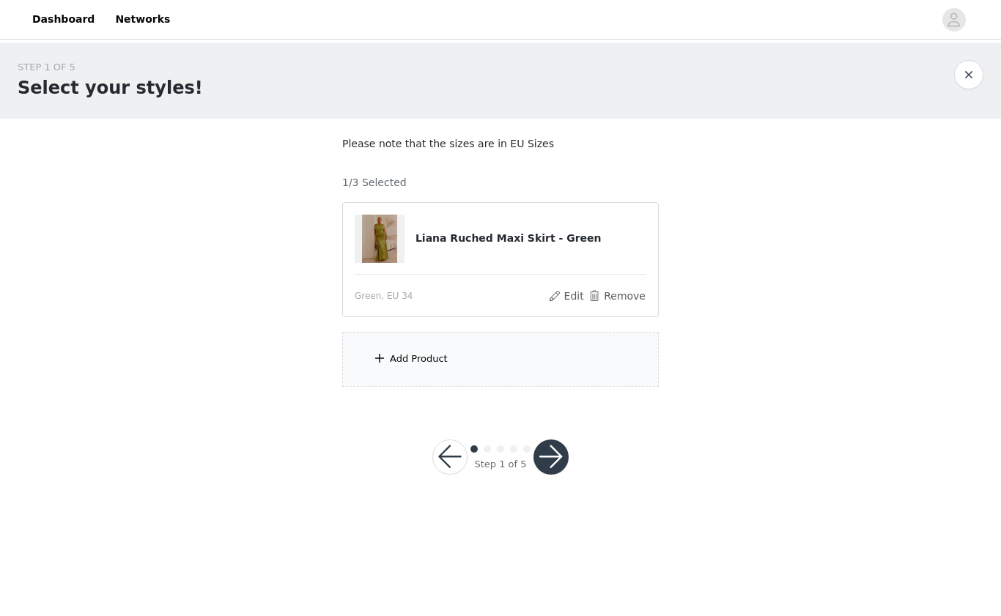
click at [437, 355] on div "Add Product" at bounding box center [419, 359] width 58 height 15
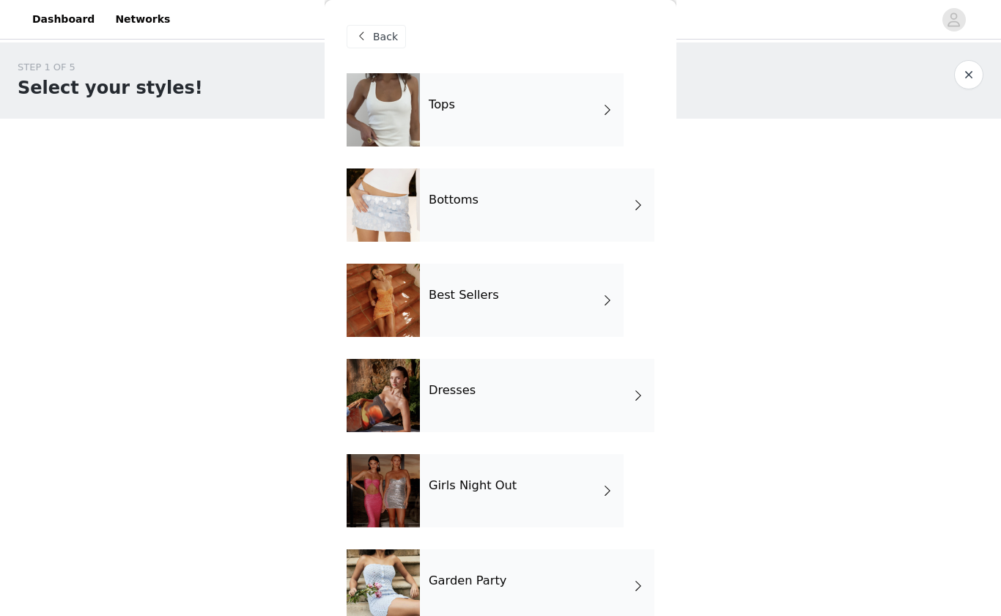
click at [457, 111] on div "Tops" at bounding box center [522, 109] width 204 height 73
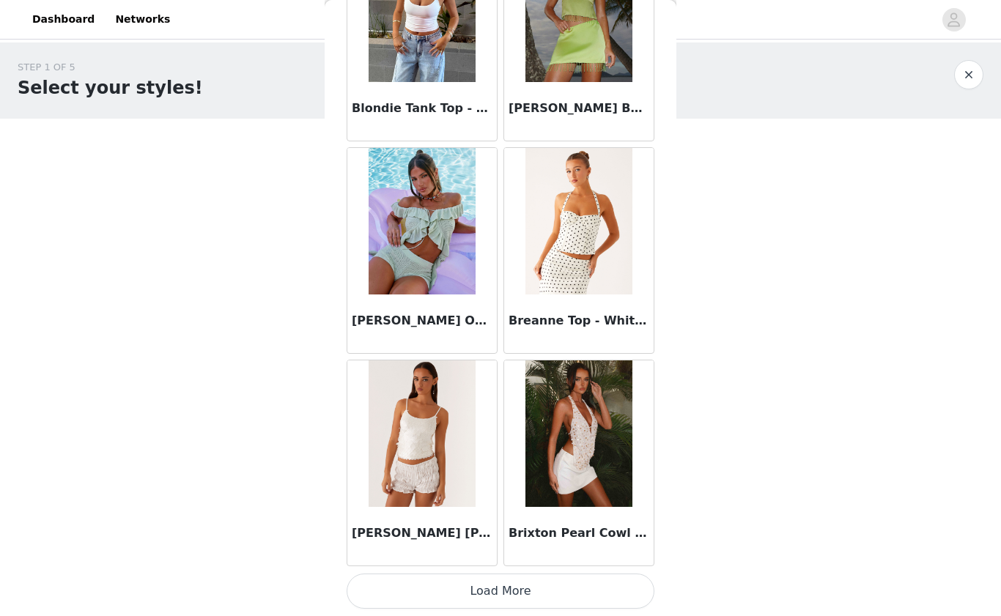
scroll to position [1626, 0]
click at [495, 594] on button "Load More" at bounding box center [501, 591] width 308 height 35
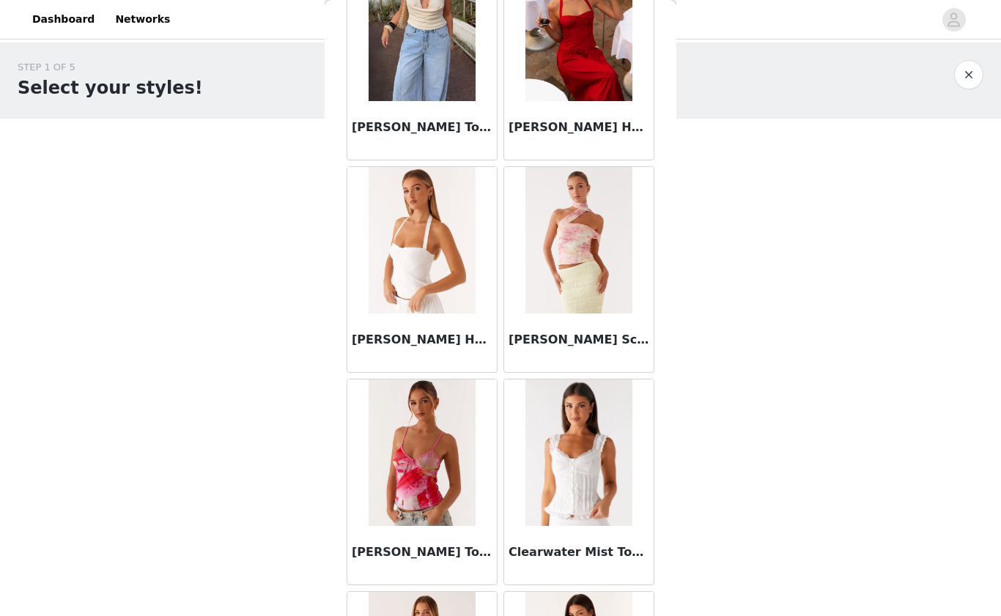
scroll to position [2883, 0]
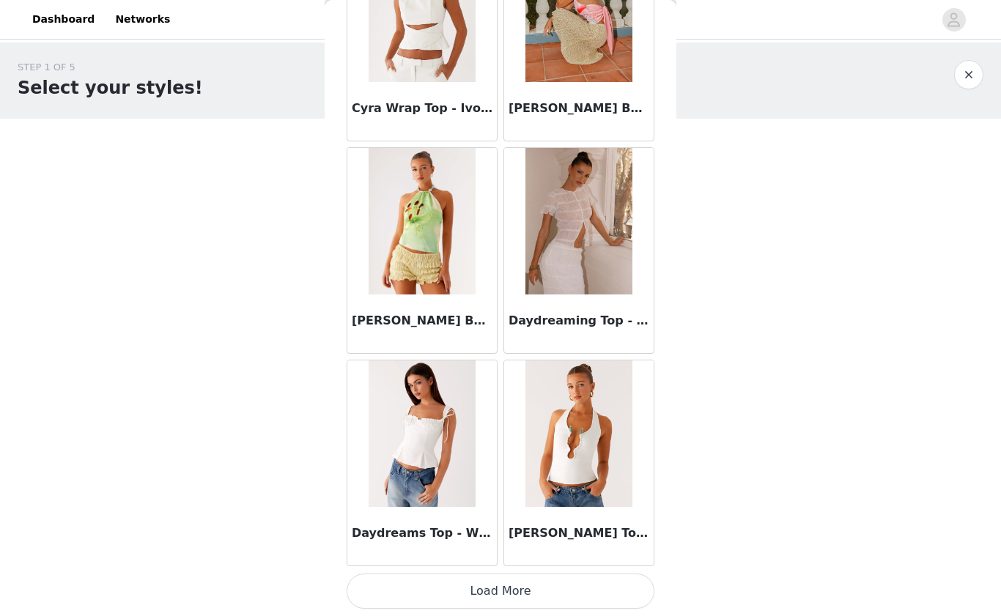
click at [501, 576] on button "Load More" at bounding box center [501, 591] width 308 height 35
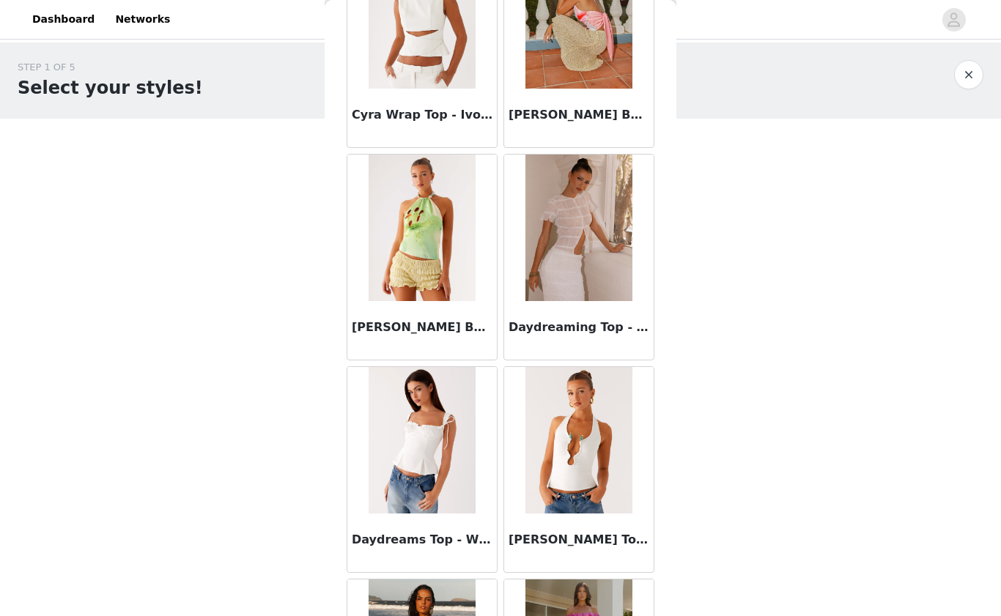
scroll to position [0, 0]
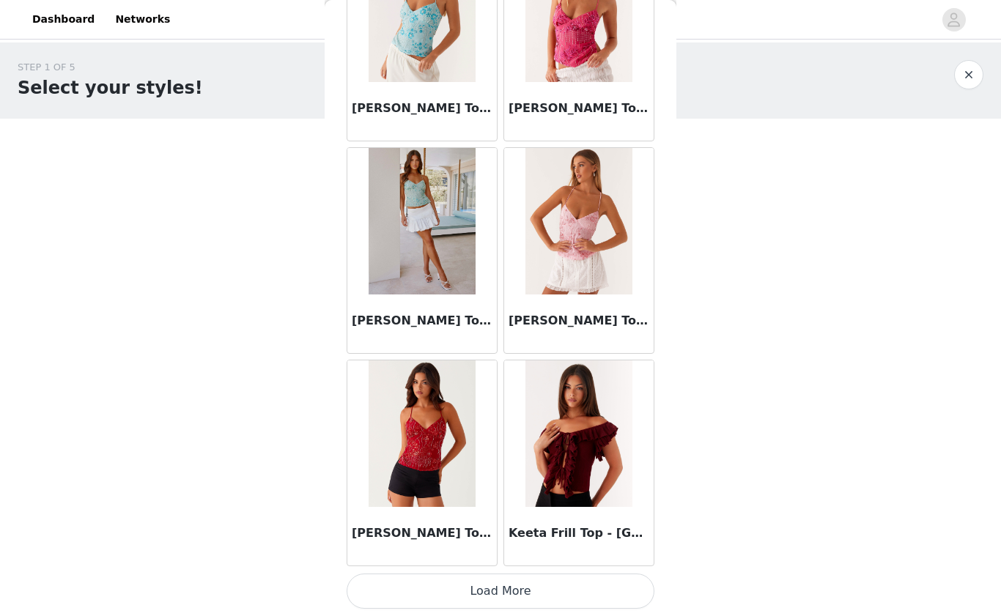
click at [501, 596] on button "Load More" at bounding box center [501, 591] width 308 height 35
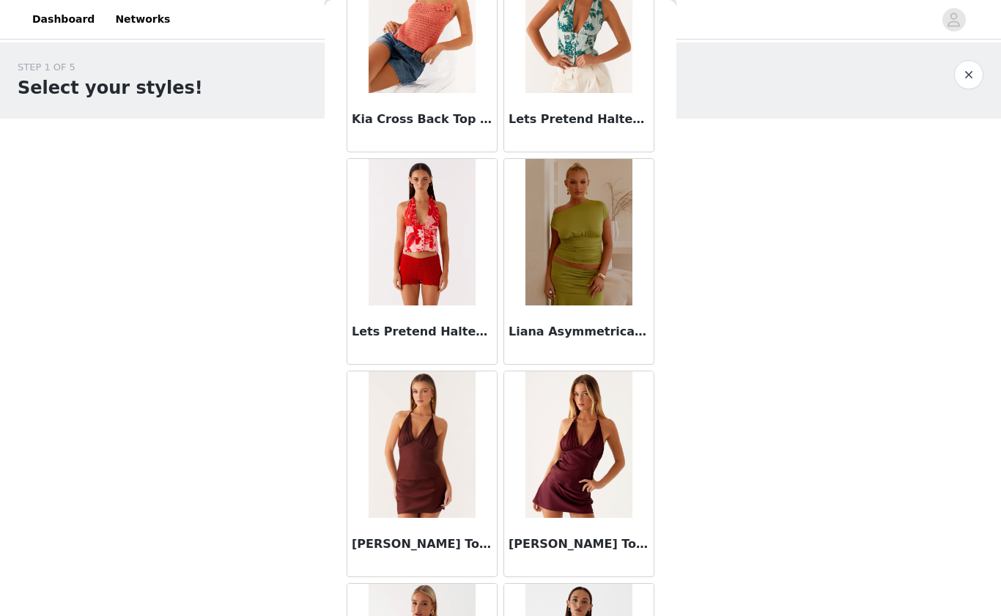
scroll to position [6507, 0]
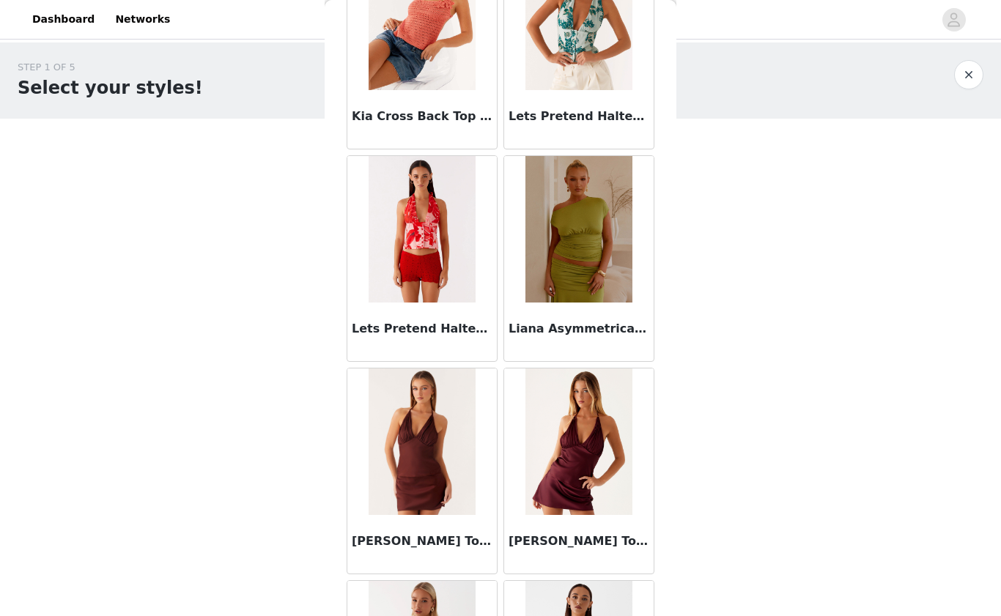
click at [552, 270] on img at bounding box center [579, 229] width 106 height 147
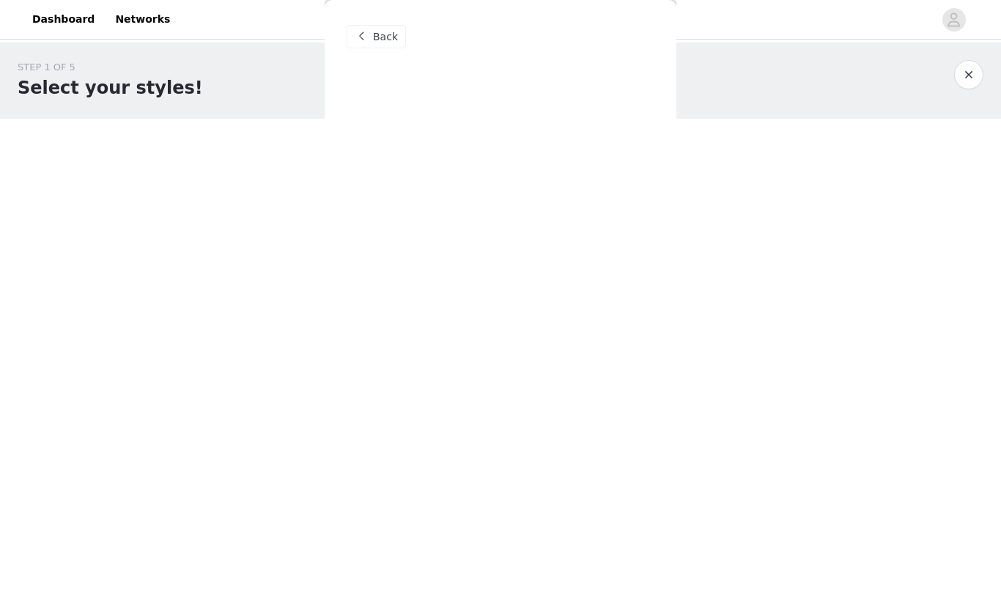
scroll to position [0, 0]
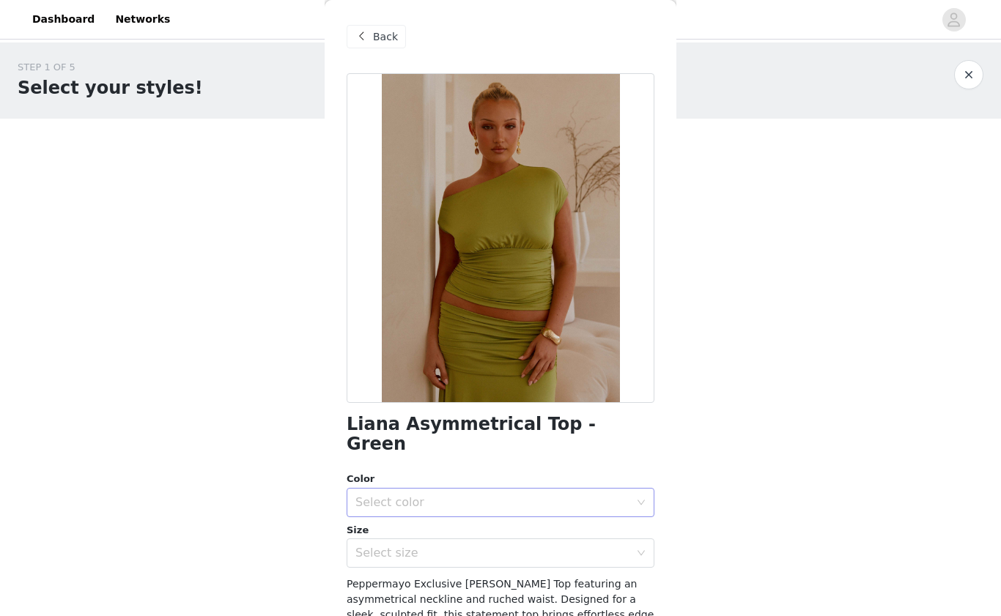
click at [465, 490] on div "Select color" at bounding box center [495, 503] width 281 height 28
click at [452, 522] on li "Green" at bounding box center [501, 514] width 308 height 23
click at [448, 546] on div "Select size" at bounding box center [492, 553] width 274 height 15
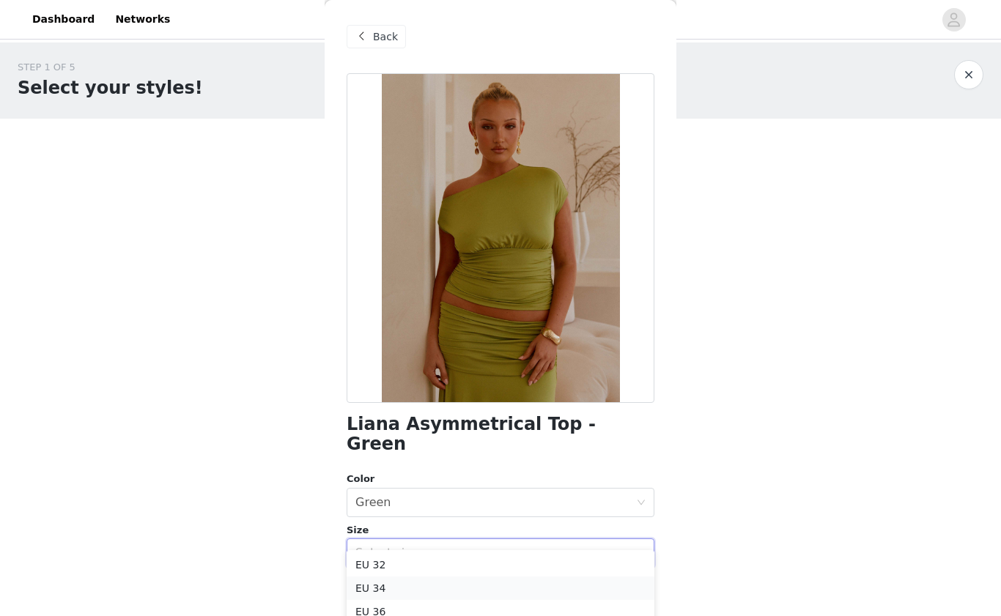
click at [443, 589] on li "EU 34" at bounding box center [501, 588] width 308 height 23
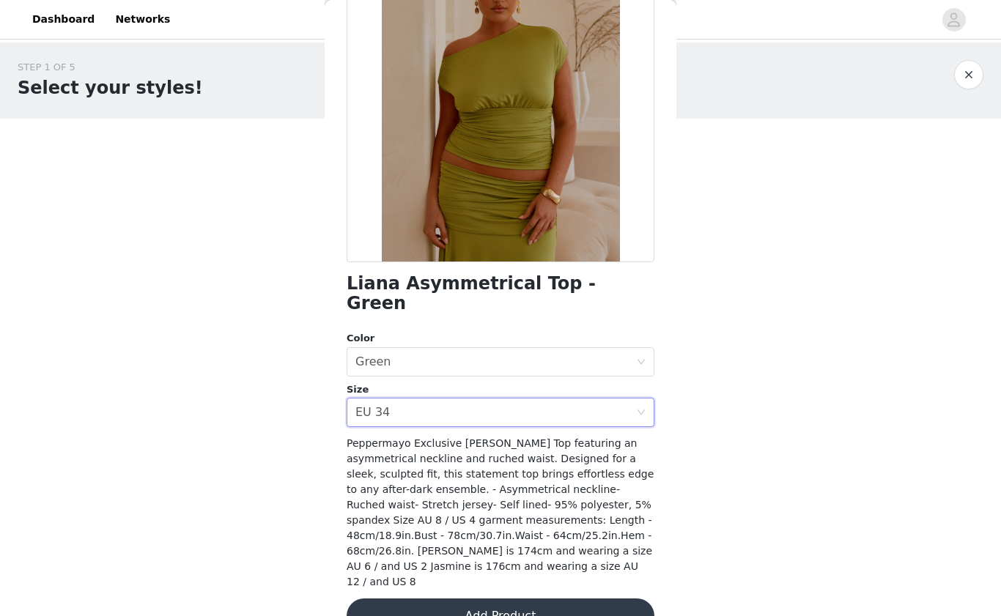
scroll to position [140, 0]
click at [448, 399] on div "Select size EU 34" at bounding box center [495, 413] width 281 height 28
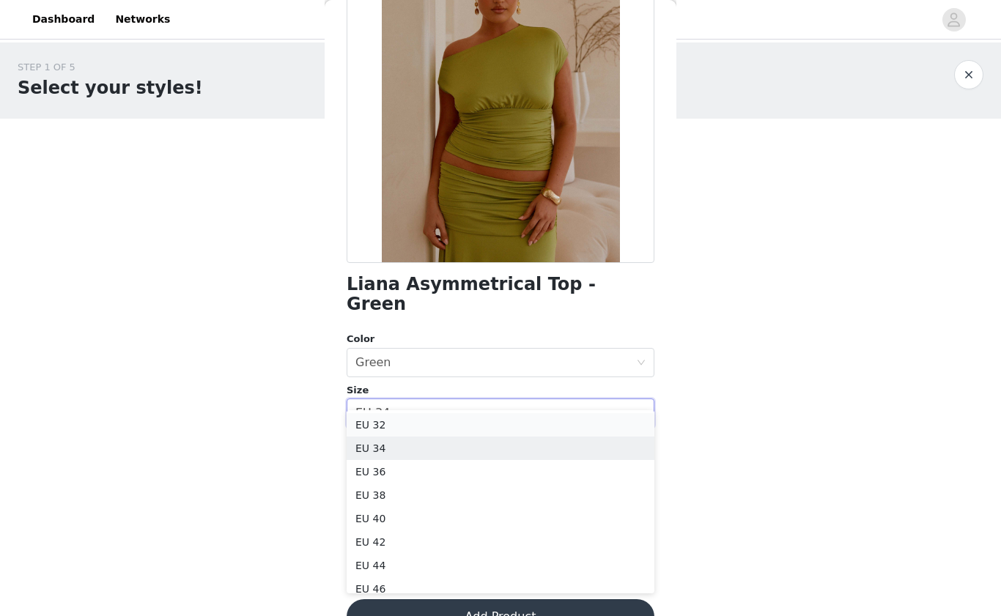
click at [433, 430] on li "EU 32" at bounding box center [501, 424] width 308 height 23
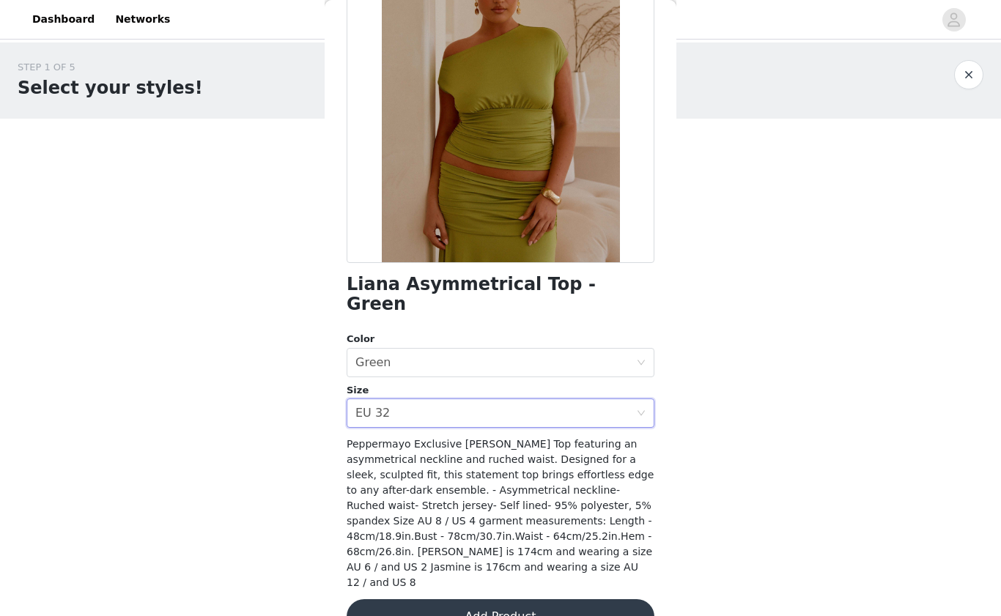
click at [469, 600] on button "Add Product" at bounding box center [501, 617] width 308 height 35
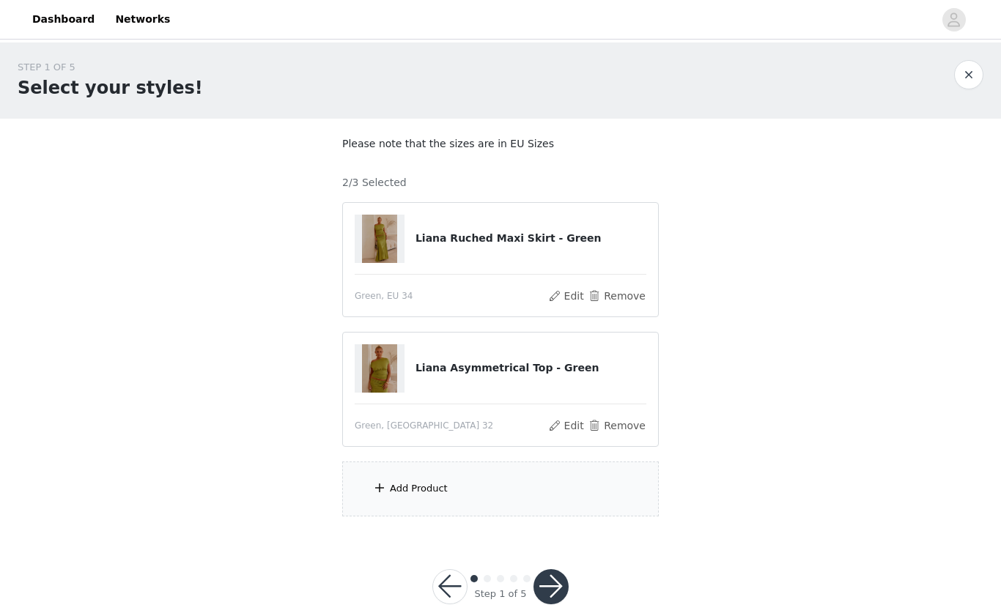
click at [462, 486] on div "Add Product" at bounding box center [500, 489] width 317 height 55
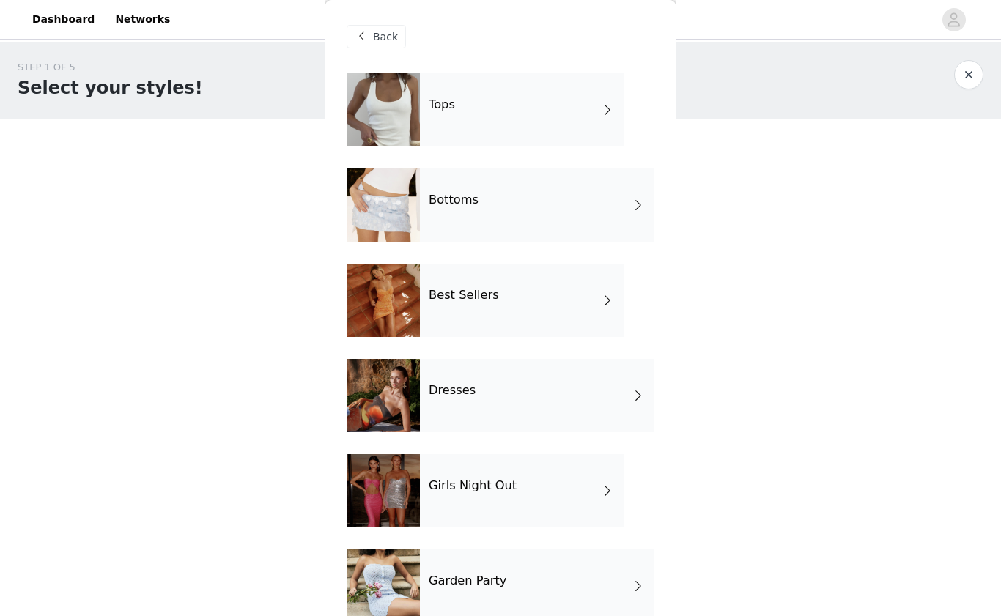
scroll to position [0, 0]
click at [471, 133] on div "Tops" at bounding box center [522, 109] width 204 height 73
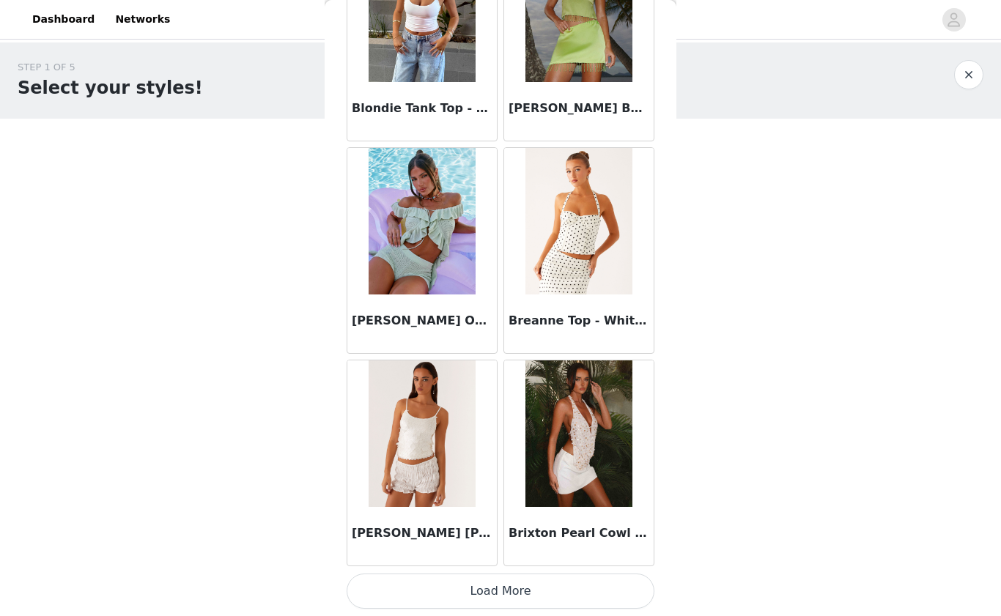
click at [542, 578] on button "Load More" at bounding box center [501, 591] width 308 height 35
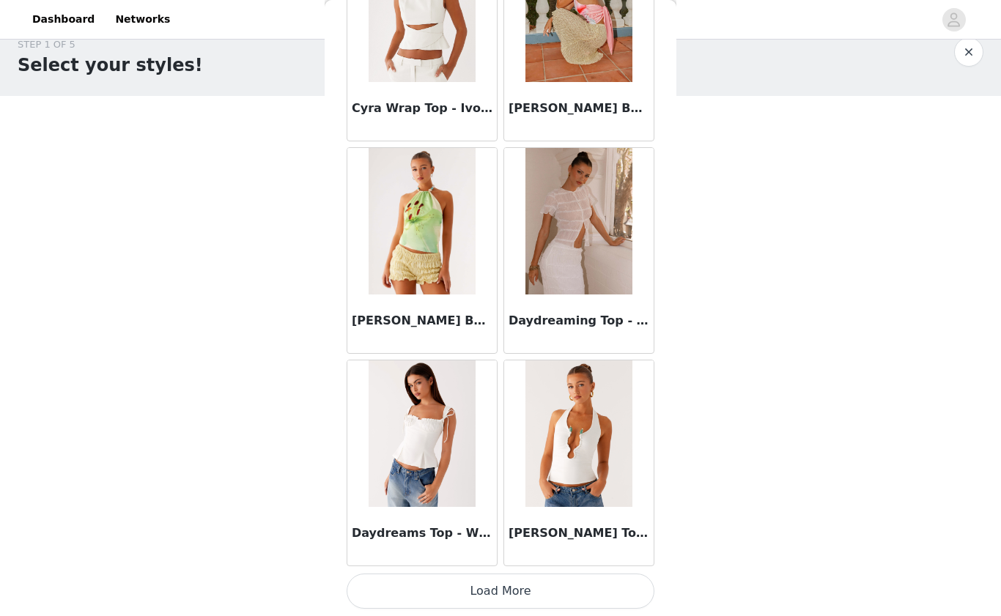
scroll to position [3752, 0]
click at [536, 591] on button "Load More" at bounding box center [501, 591] width 308 height 35
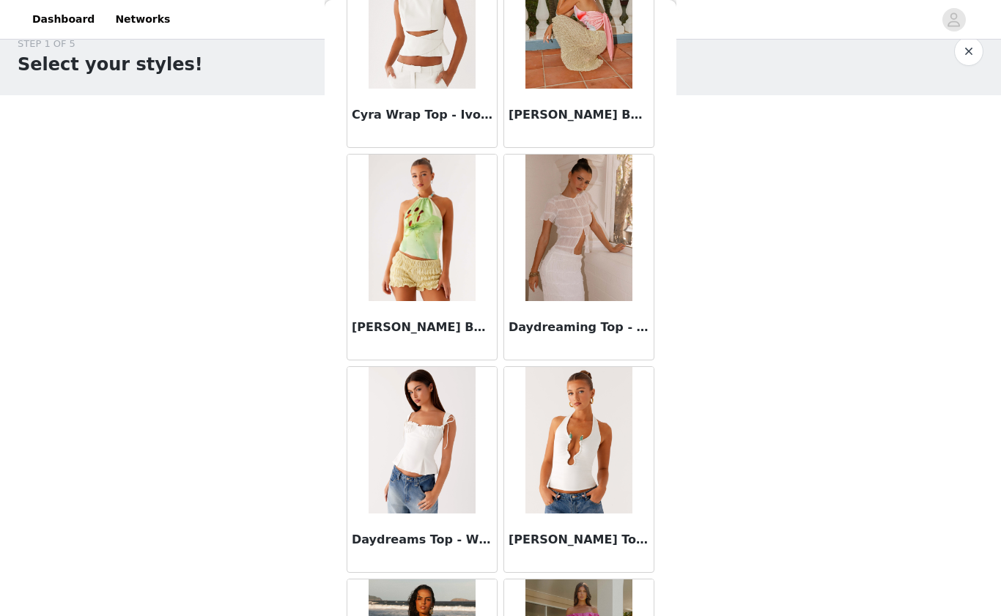
scroll to position [23, 0]
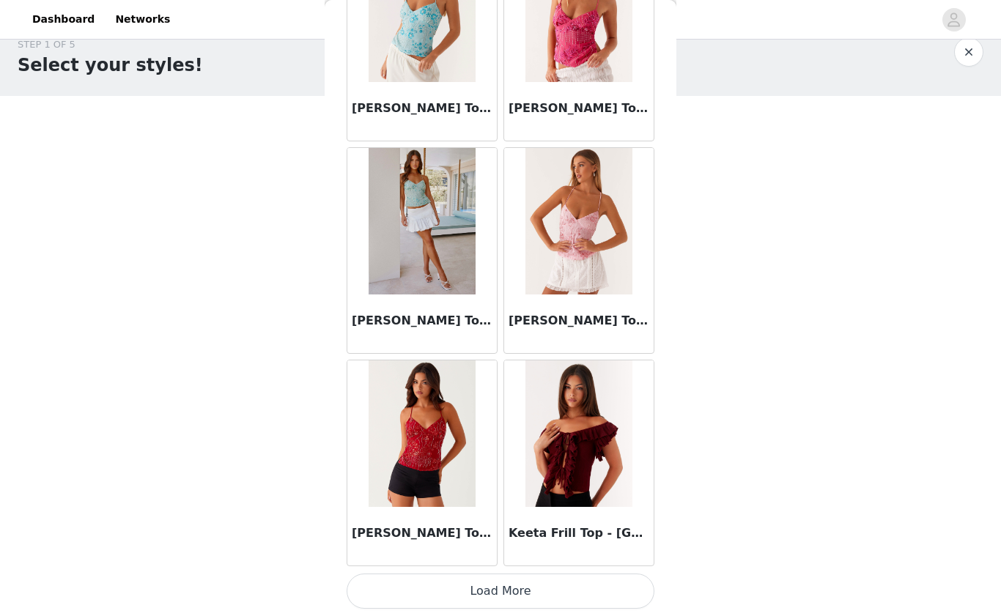
click at [567, 578] on button "Load More" at bounding box center [501, 591] width 308 height 35
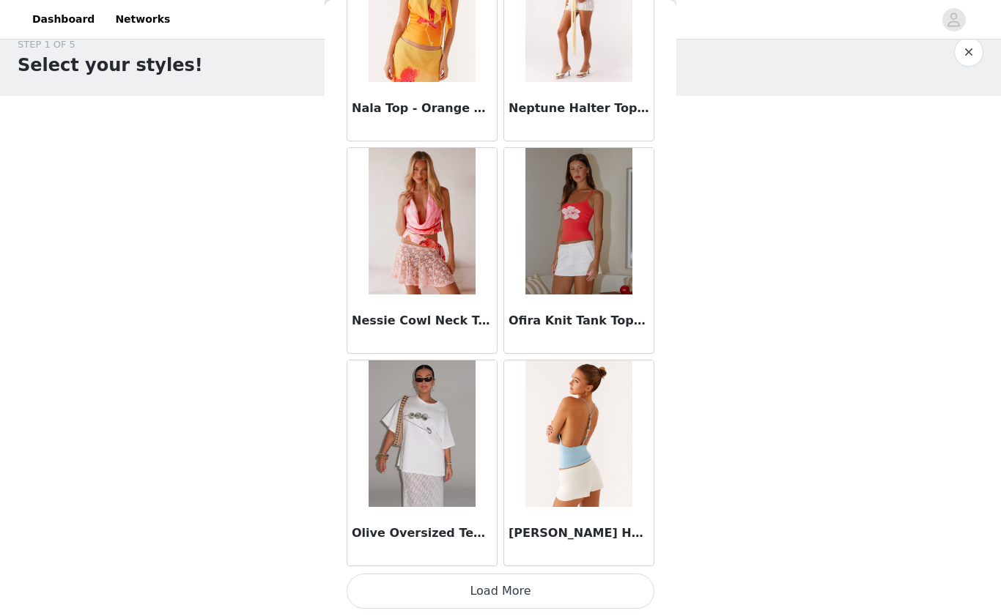
click at [534, 594] on button "Load More" at bounding box center [501, 591] width 308 height 35
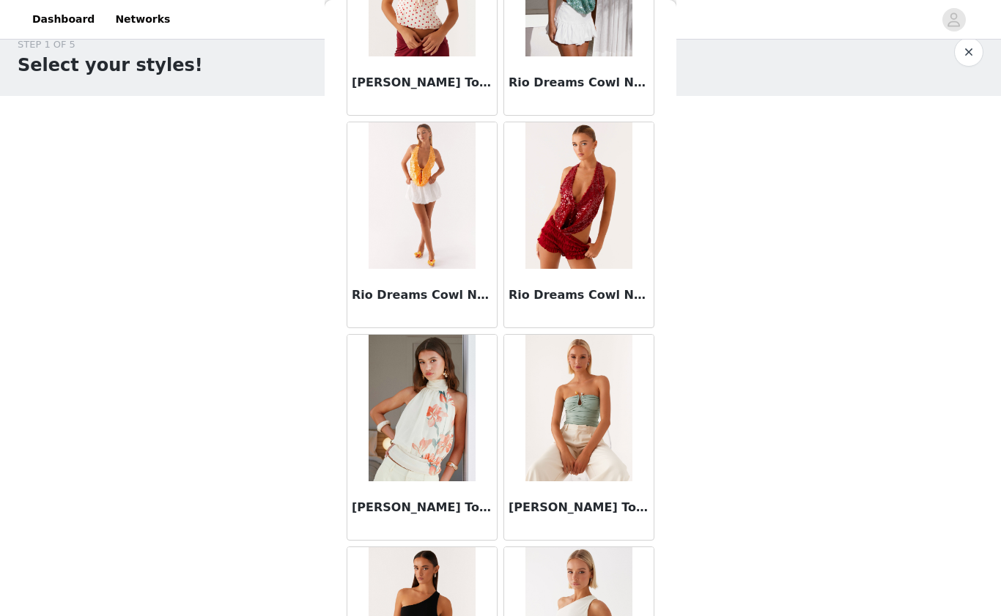
scroll to position [9945, 0]
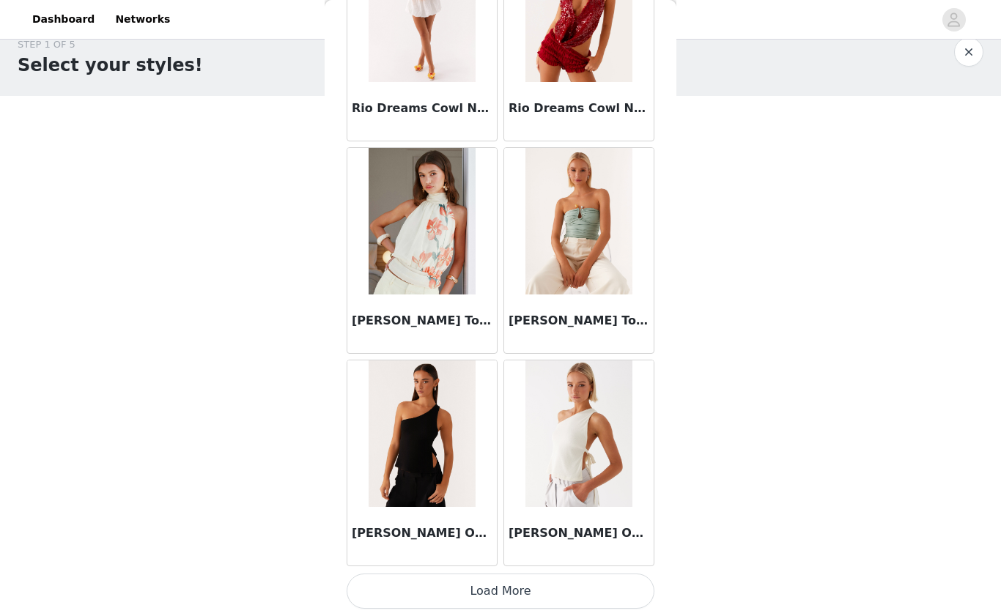
click at [529, 592] on button "Load More" at bounding box center [501, 591] width 308 height 35
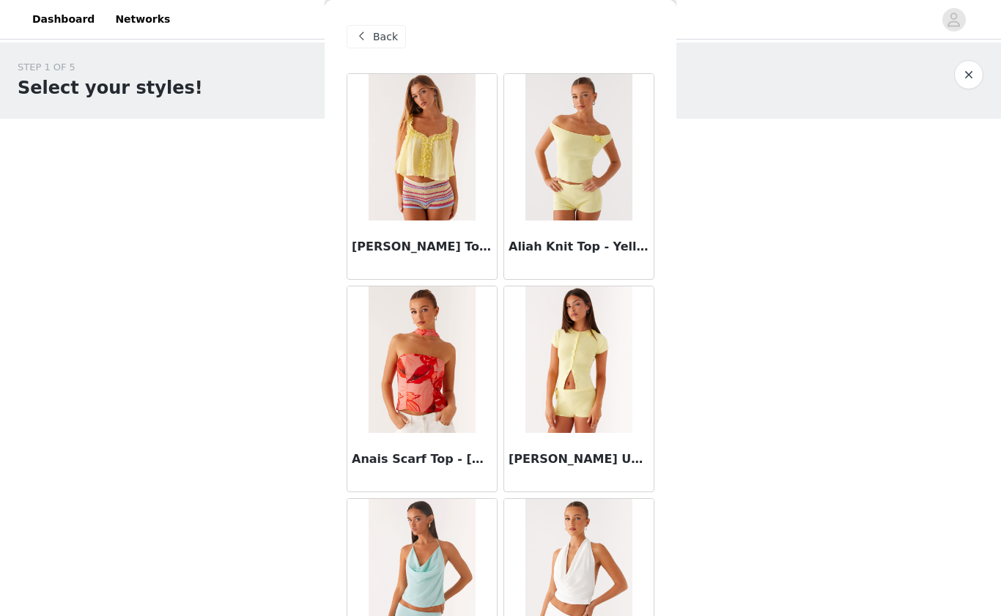
scroll to position [0, 0]
click at [367, 34] on span at bounding box center [362, 37] width 18 height 18
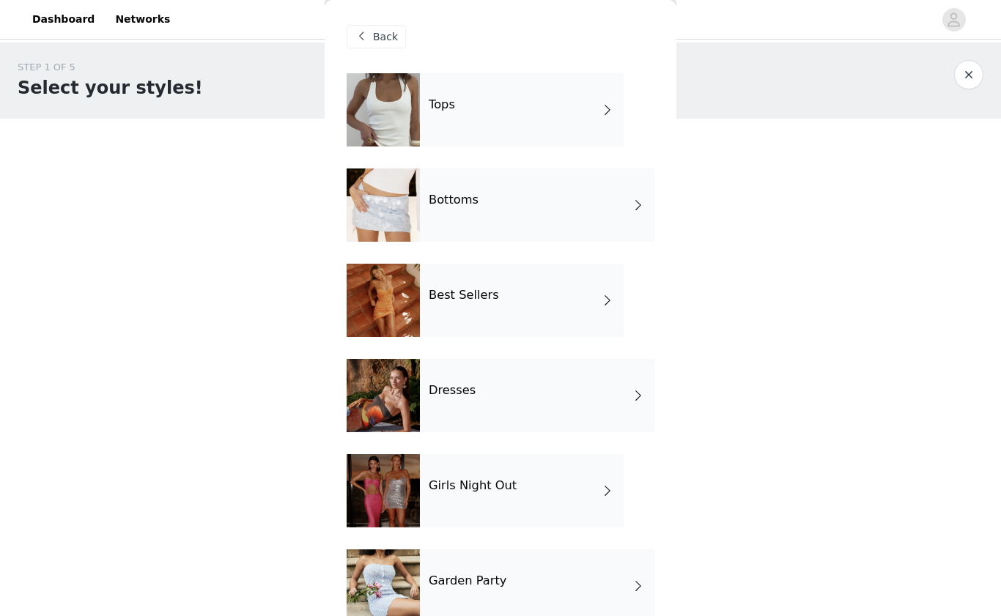
click at [464, 409] on div "Dresses" at bounding box center [537, 395] width 235 height 73
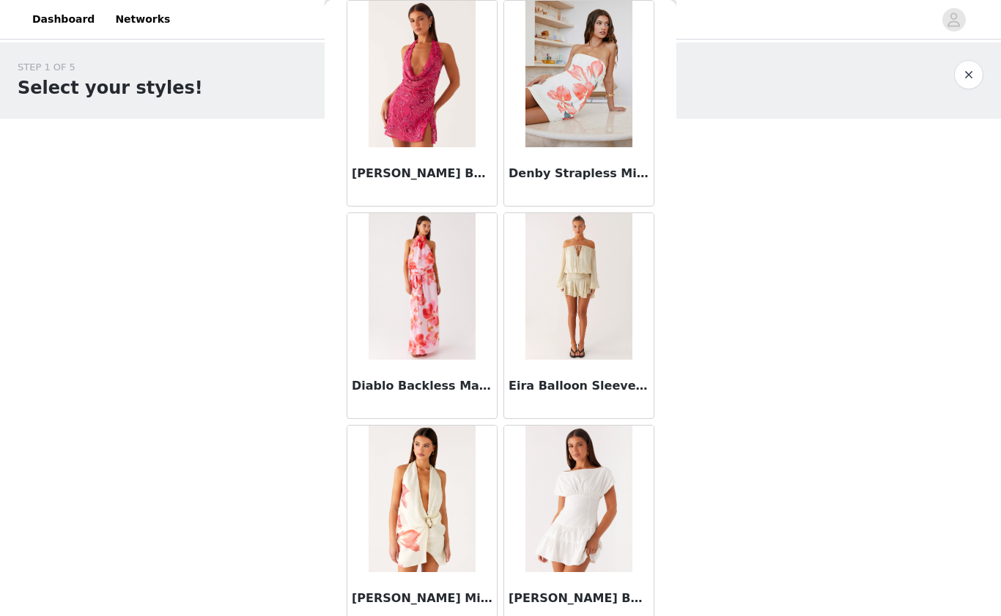
click at [575, 307] on img at bounding box center [579, 286] width 106 height 147
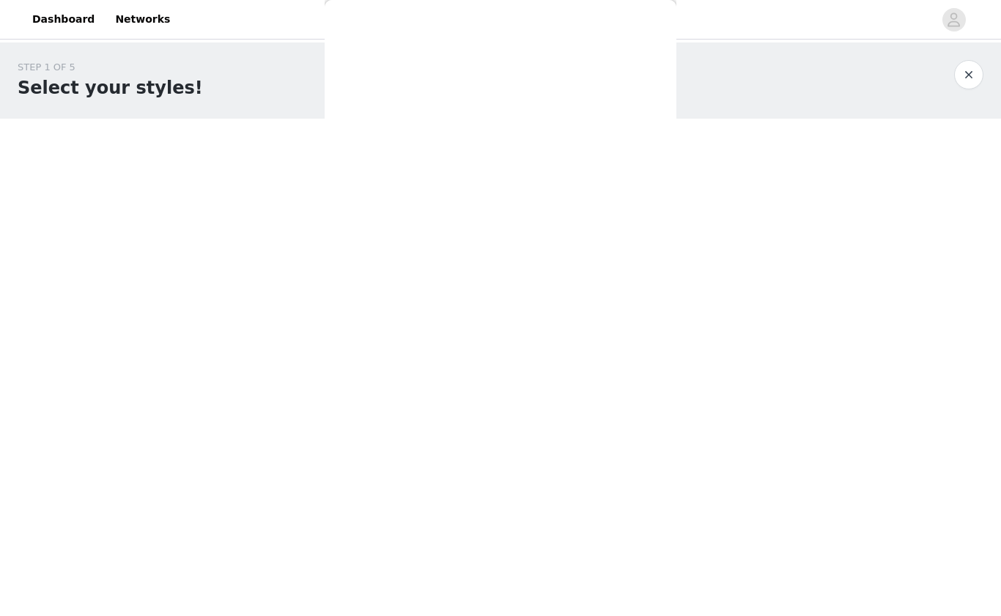
scroll to position [171, 0]
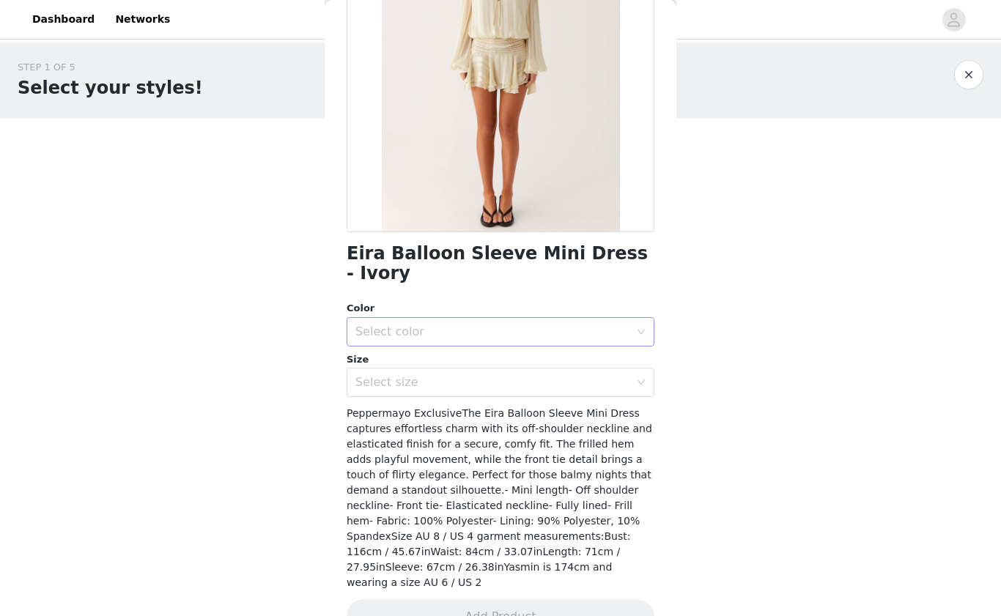
click at [550, 321] on div "Select color" at bounding box center [495, 332] width 281 height 28
click at [530, 353] on li "Ivory" at bounding box center [501, 343] width 308 height 23
click at [500, 375] on div "Select size" at bounding box center [492, 382] width 274 height 15
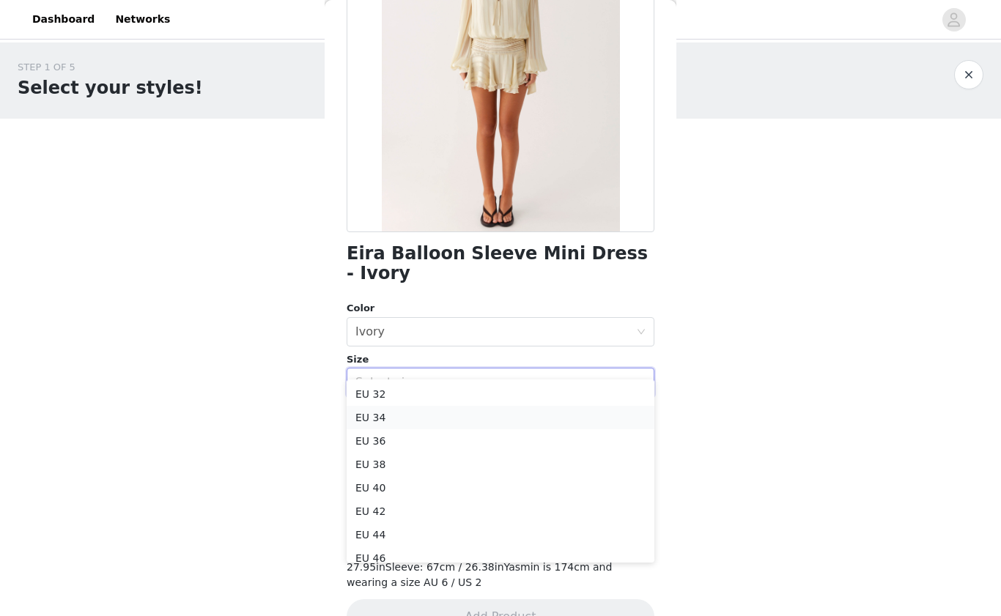
click at [469, 416] on li "EU 34" at bounding box center [501, 417] width 308 height 23
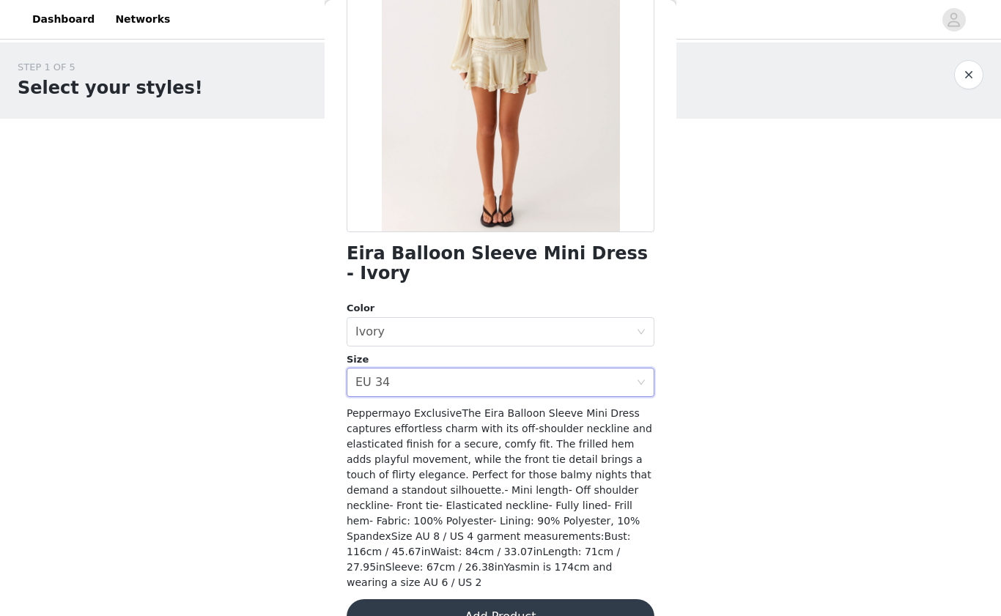
click at [521, 600] on button "Add Product" at bounding box center [501, 617] width 308 height 35
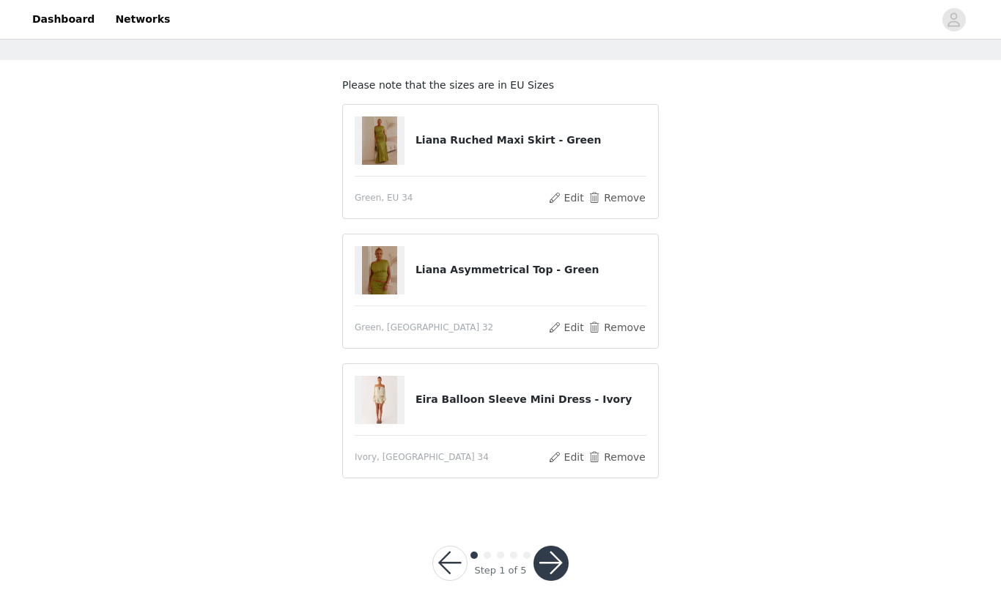
scroll to position [58, 0]
click at [546, 562] on button "button" at bounding box center [551, 564] width 35 height 35
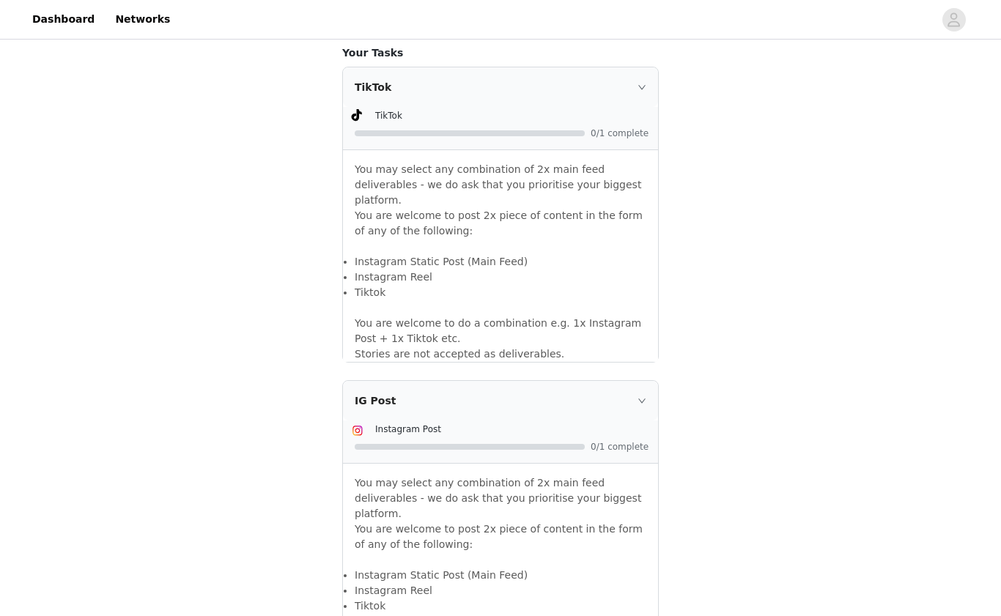
scroll to position [932, 0]
click at [565, 380] on div "IG Post" at bounding box center [500, 400] width 315 height 40
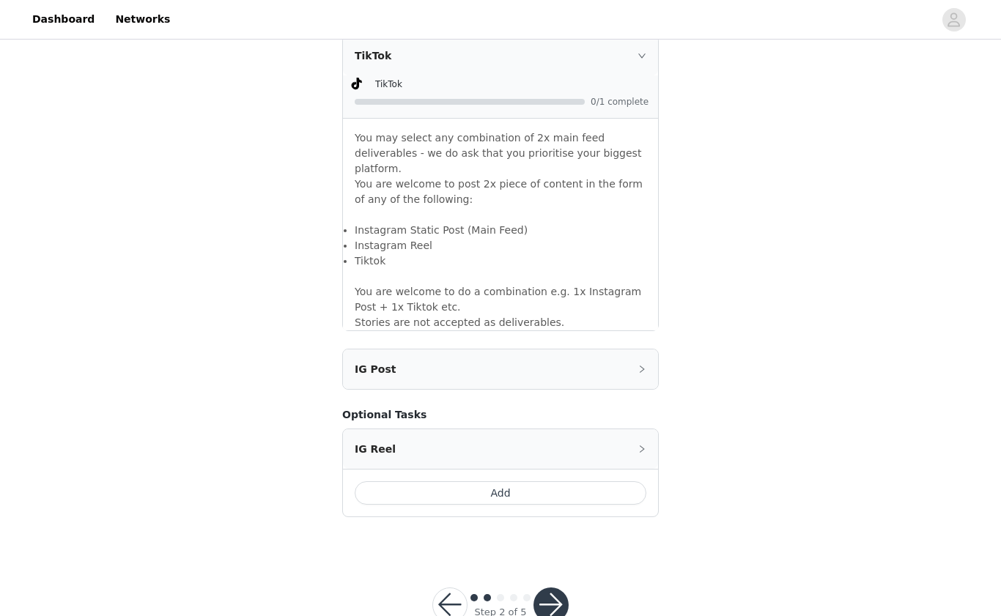
scroll to position [962, 0]
click at [558, 350] on div "IG Post" at bounding box center [500, 370] width 315 height 40
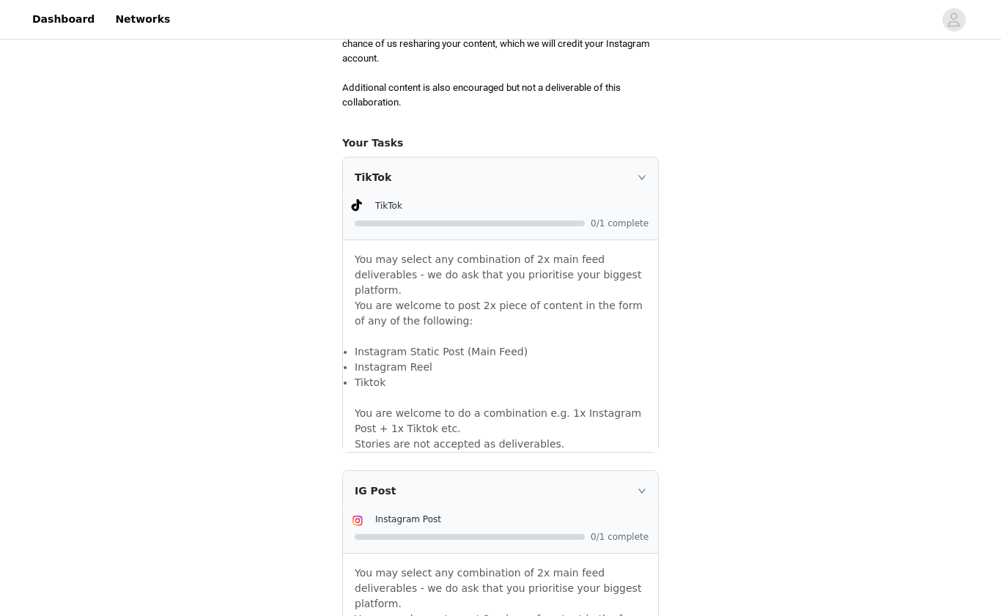
scroll to position [841, 0]
click at [641, 175] on icon "icon: right" at bounding box center [641, 177] width 7 height 4
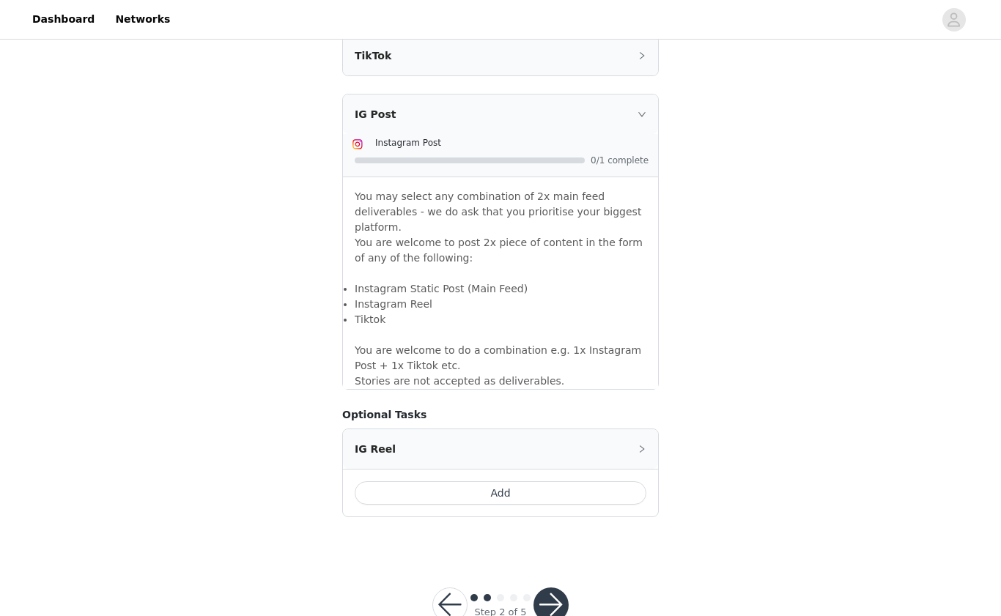
scroll to position [962, 0]
click at [554, 589] on button "button" at bounding box center [551, 606] width 35 height 35
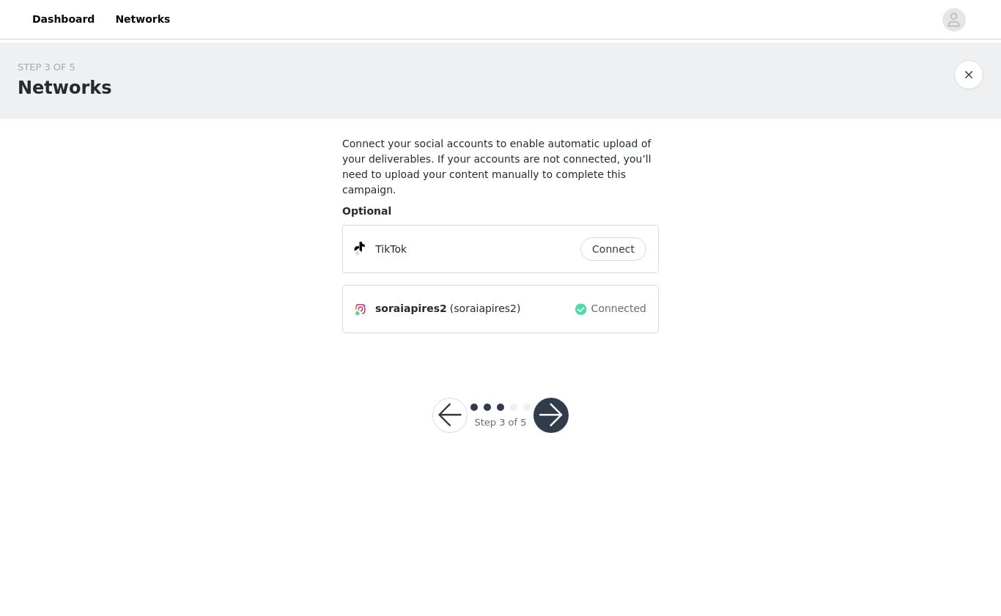
click at [560, 398] on button "button" at bounding box center [551, 415] width 35 height 35
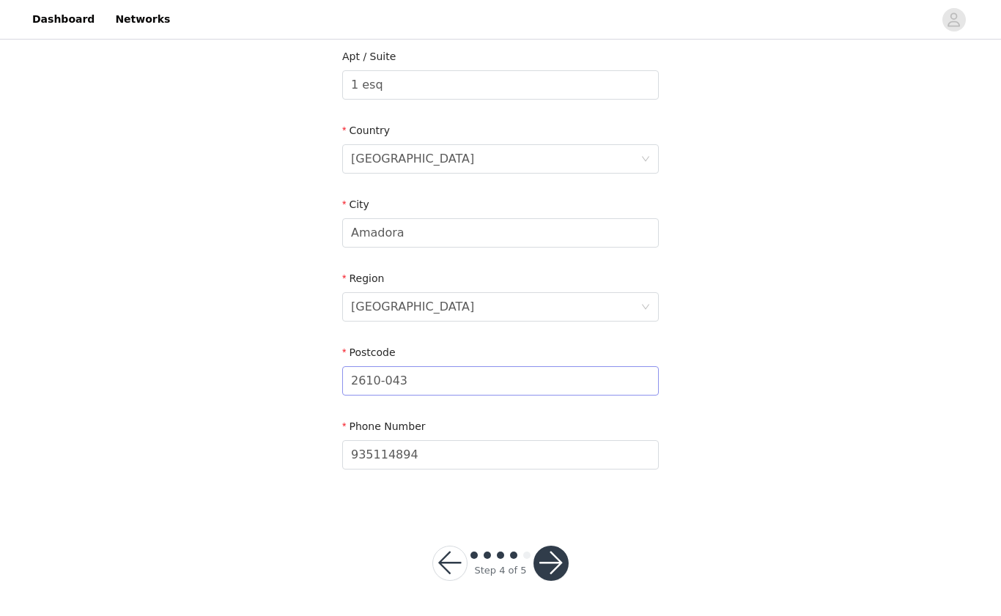
scroll to position [413, 0]
click at [551, 554] on button "button" at bounding box center [551, 564] width 35 height 35
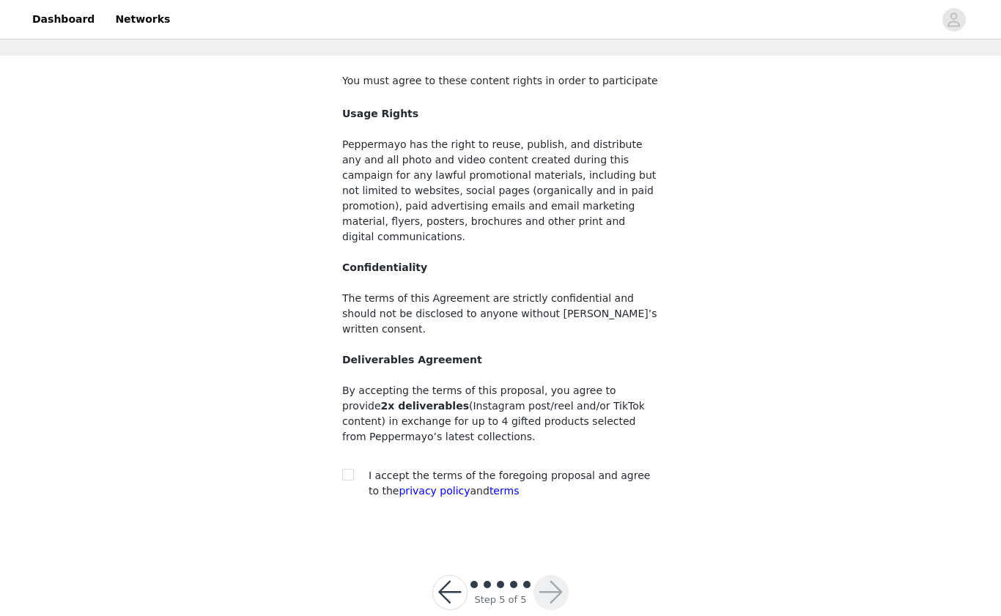
scroll to position [61, 0]
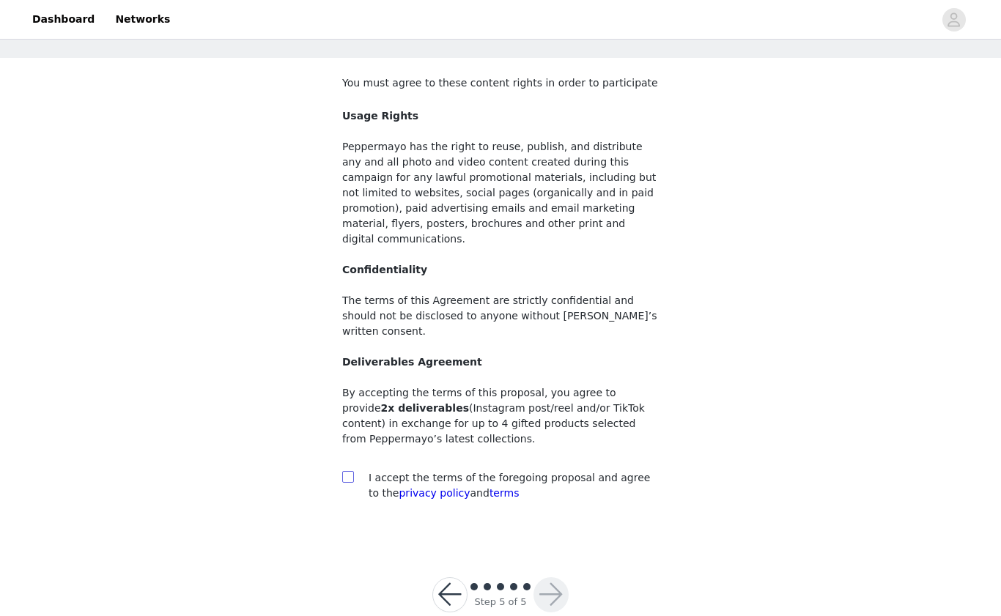
click at [345, 471] on label at bounding box center [348, 478] width 12 height 15
click at [345, 471] on input "checkbox" at bounding box center [347, 476] width 10 height 10
checkbox input "true"
click at [553, 578] on button "button" at bounding box center [551, 595] width 35 height 35
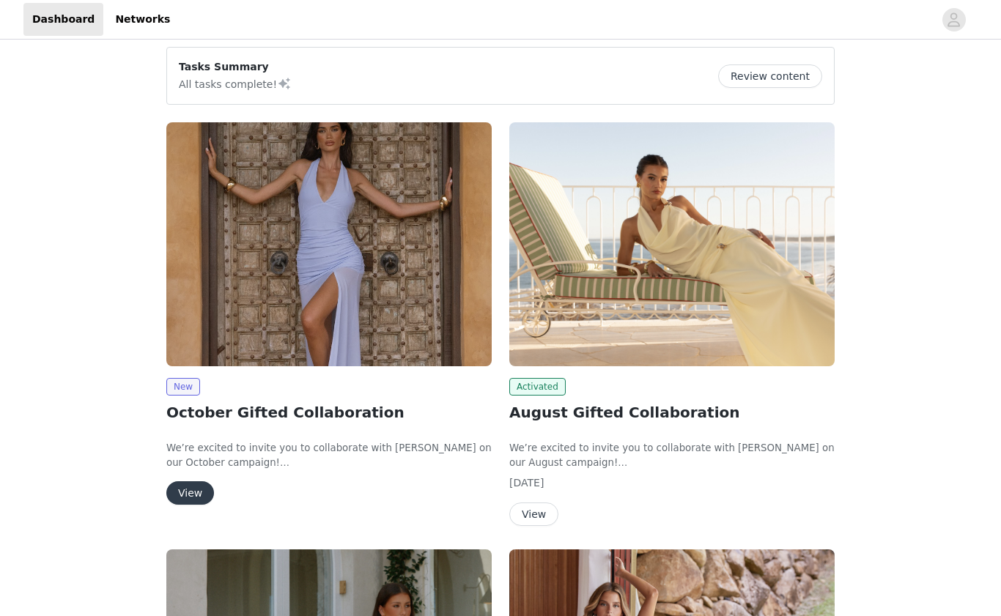
scroll to position [116, 0]
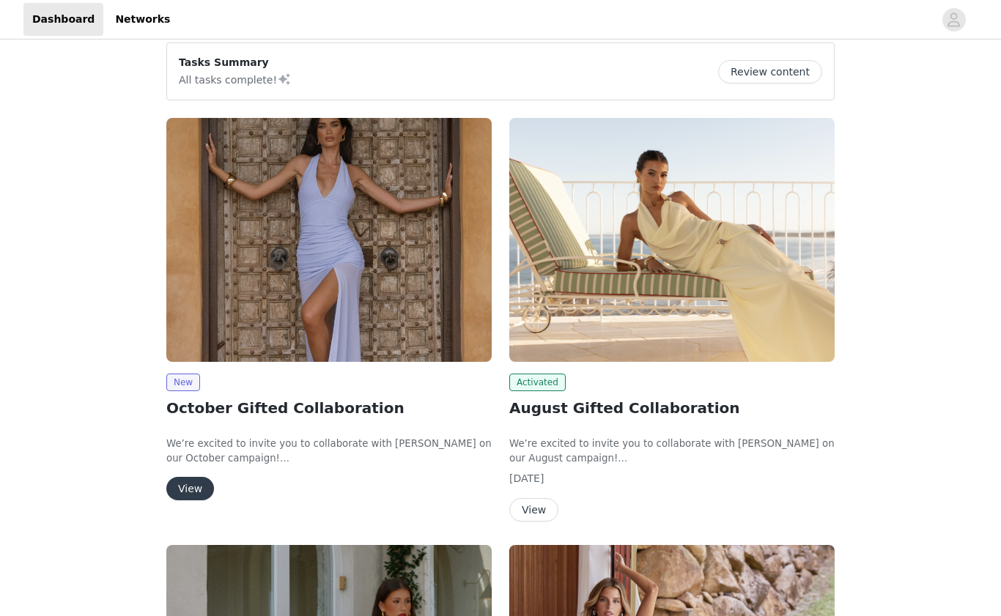
click at [194, 481] on button "View" at bounding box center [190, 488] width 48 height 23
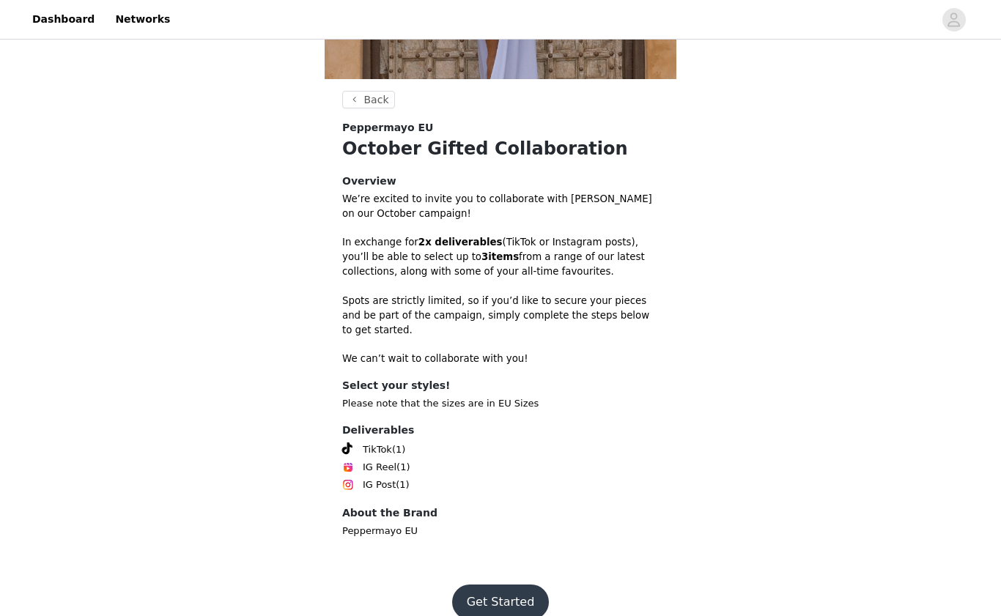
scroll to position [314, 0]
click at [488, 586] on button "Get Started" at bounding box center [500, 603] width 97 height 35
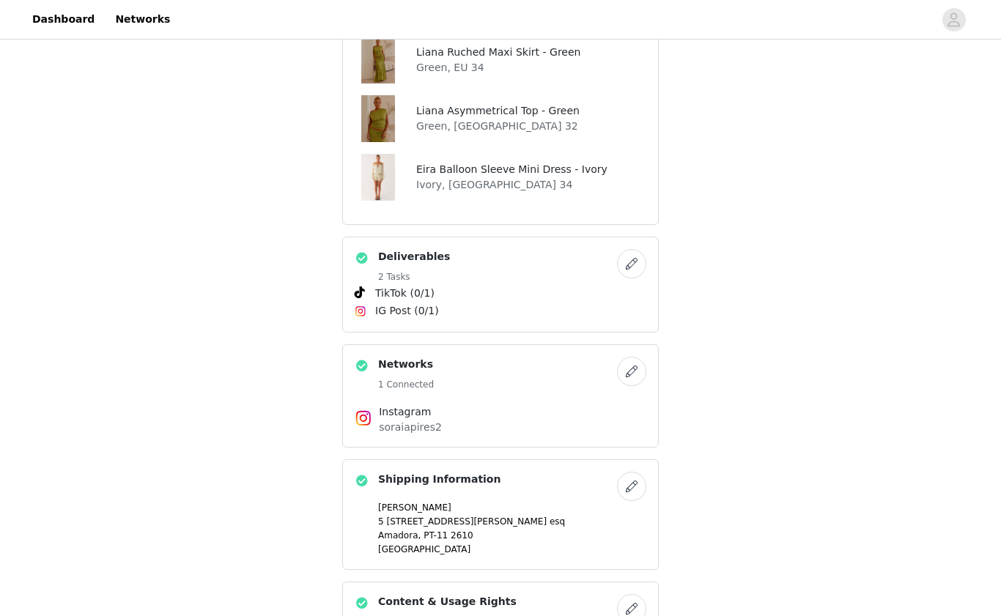
scroll to position [459, 0]
